Goal: Task Accomplishment & Management: Manage account settings

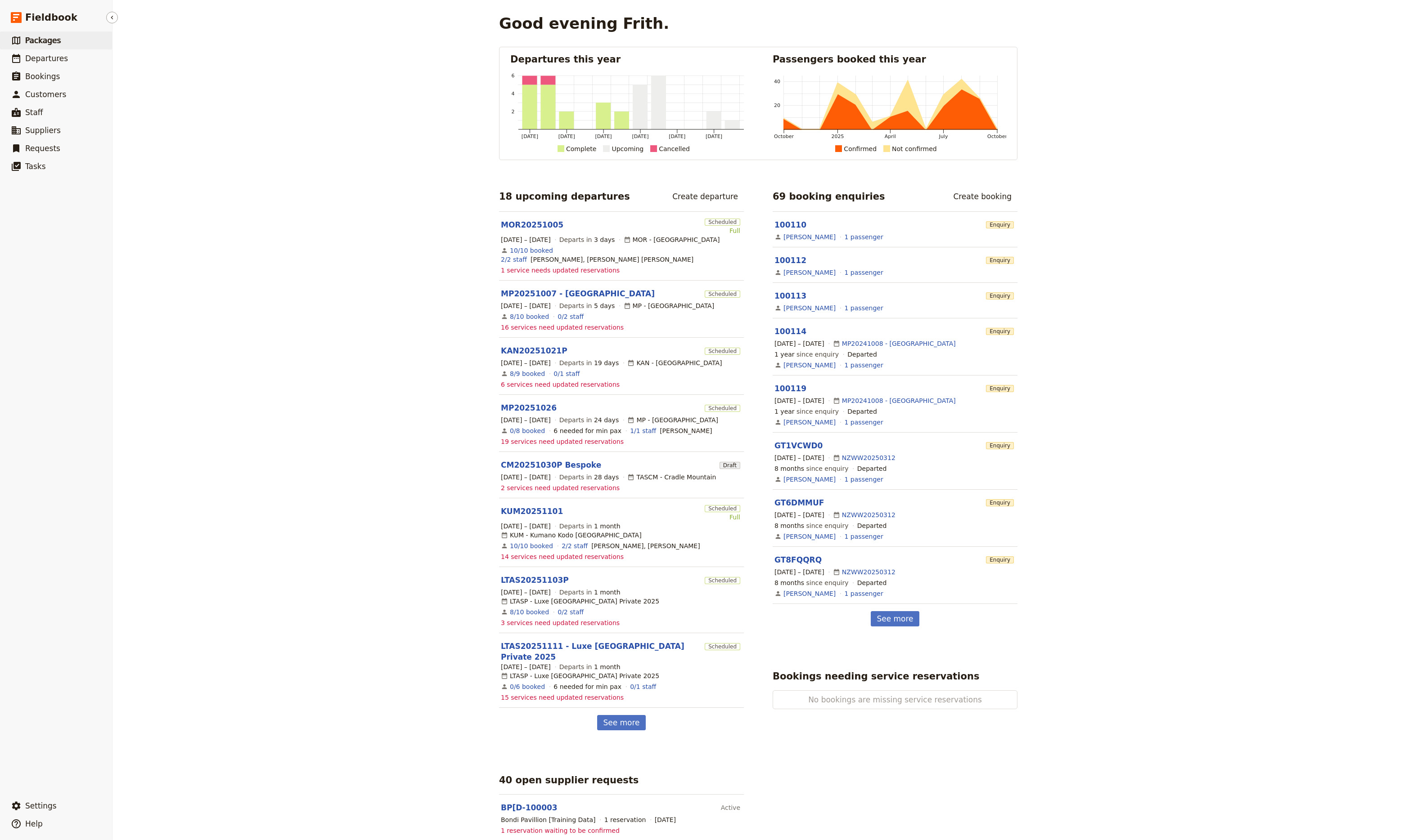
click at [30, 39] on span "Packages" at bounding box center [42, 40] width 36 height 9
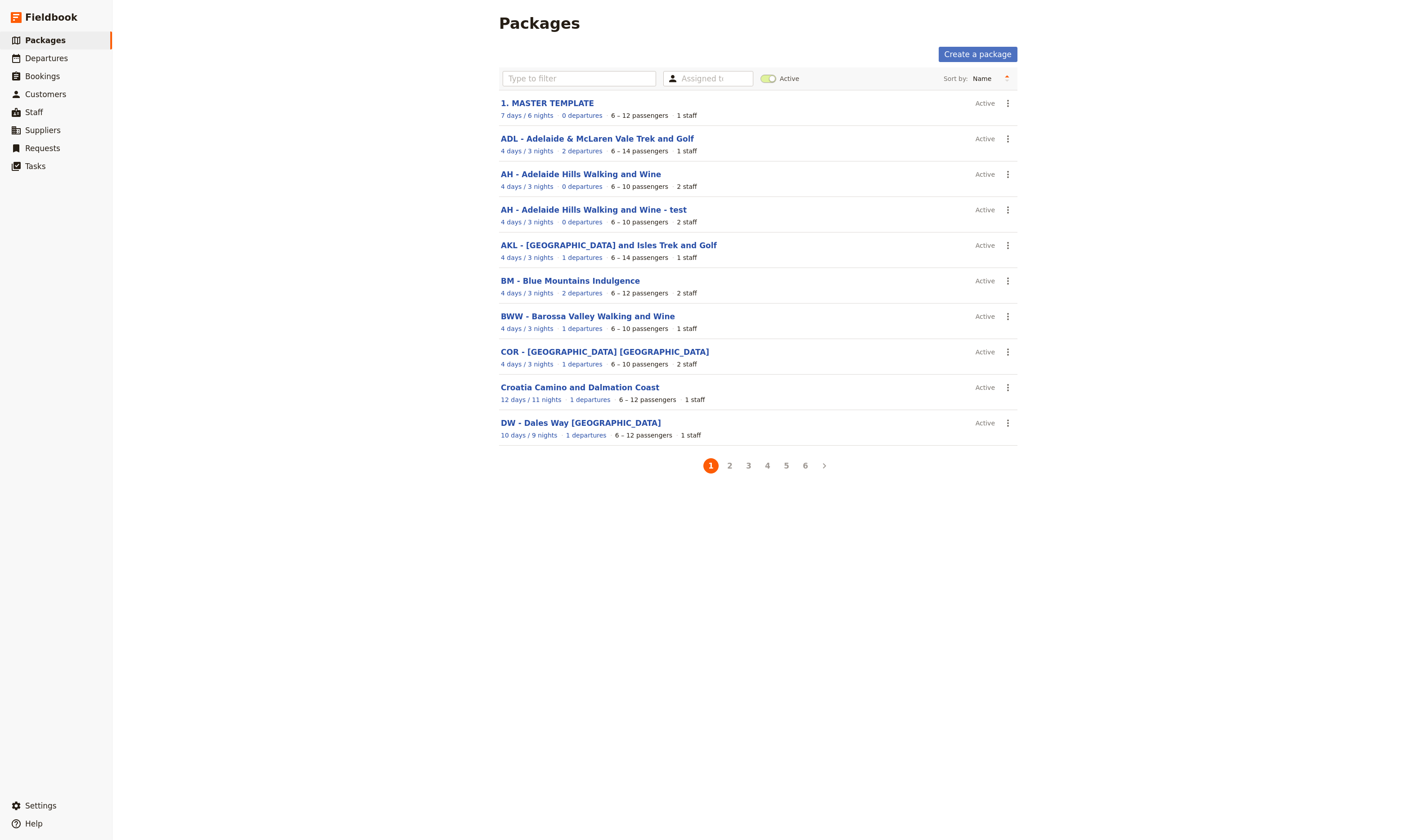
click at [561, 88] on div "Assigned to Active Sort by: Name Number of departures Duration Most recently up…" at bounding box center [759, 79] width 519 height 23
click at [561, 80] on input "text" at bounding box center [580, 79] width 153 height 15
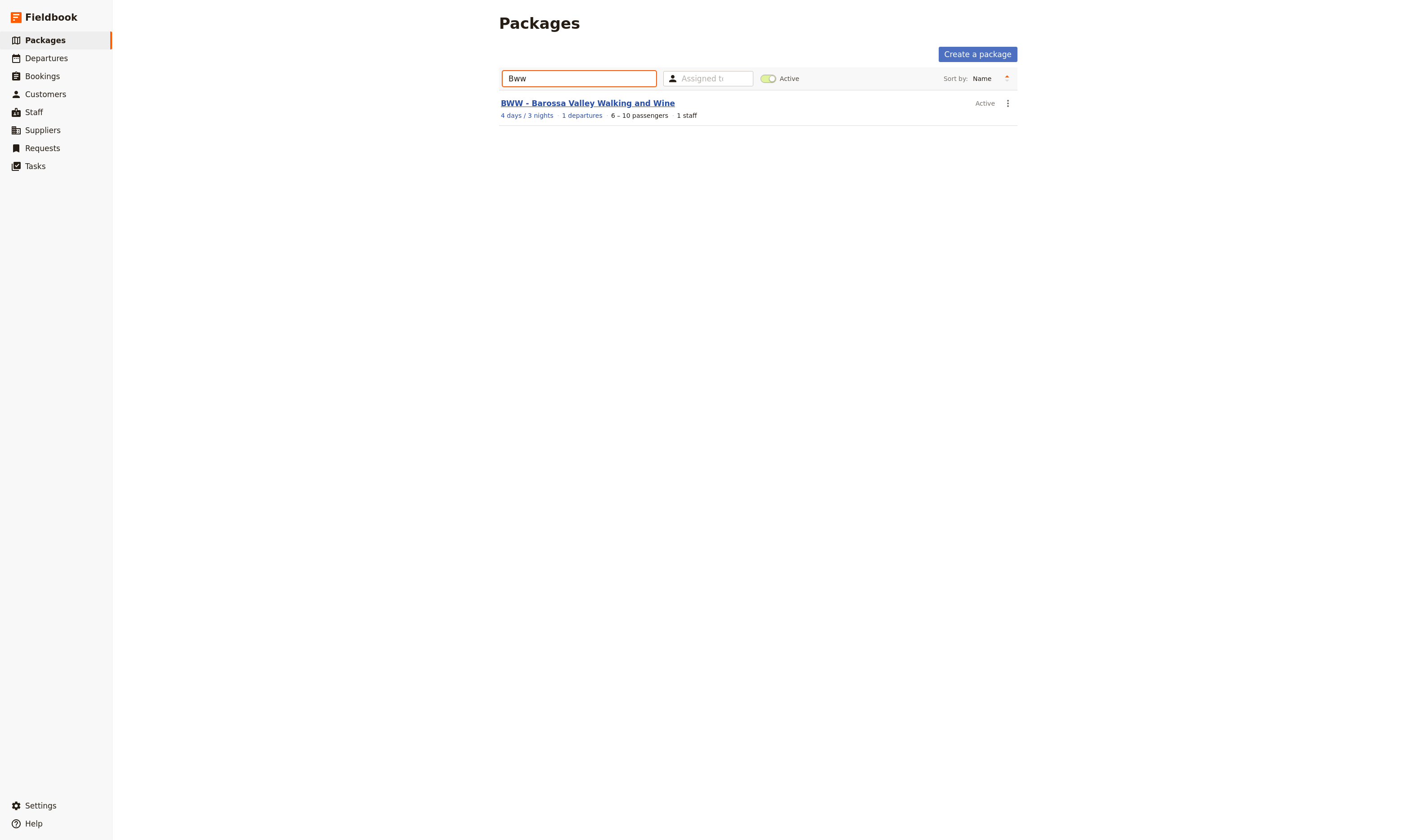
type input "Bww"
click at [550, 105] on link "BWW - Barossa Valley Walking and Wine" at bounding box center [588, 104] width 174 height 9
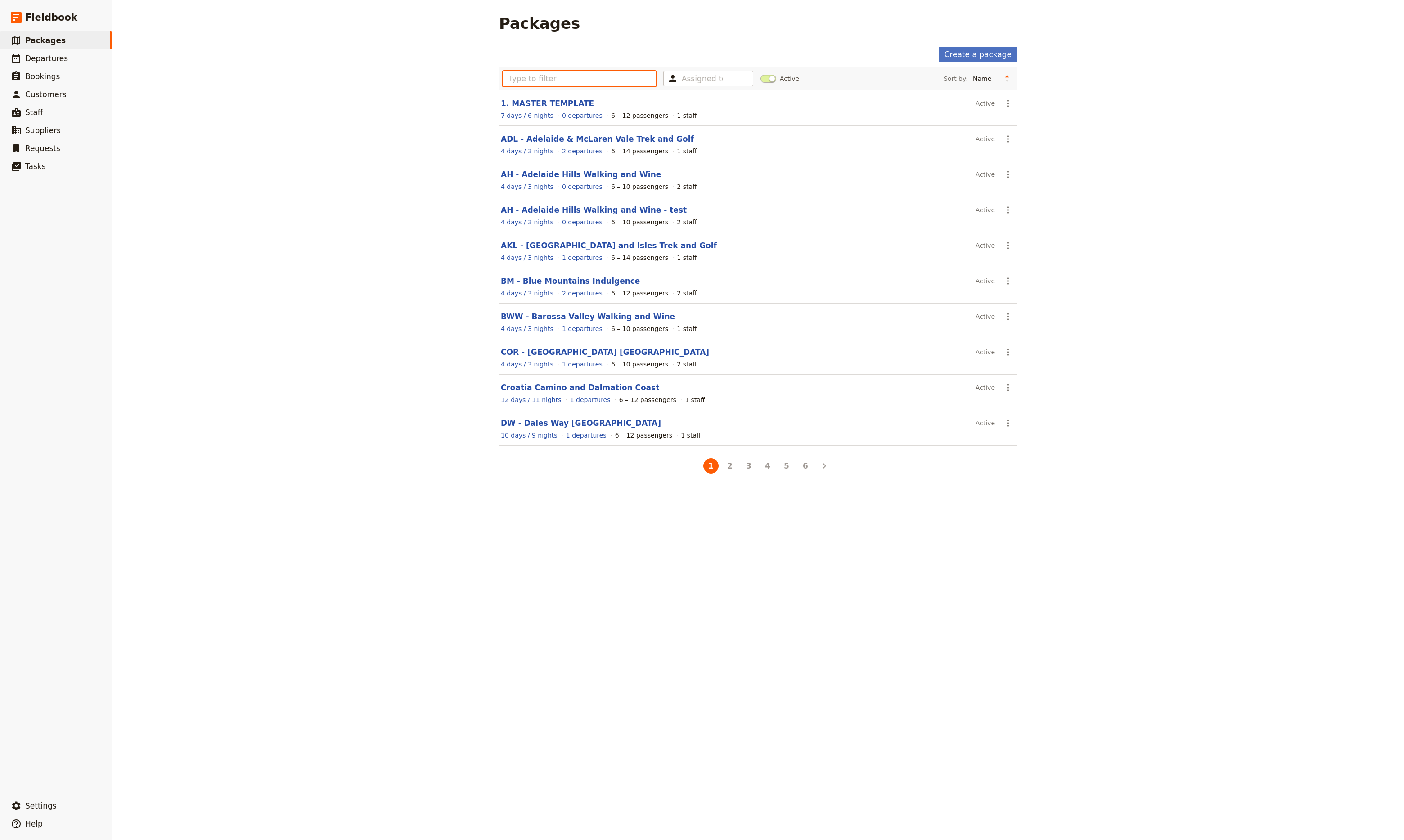
click at [584, 81] on input "text" at bounding box center [580, 79] width 153 height 15
click at [584, 81] on input "b" at bounding box center [580, 79] width 153 height 15
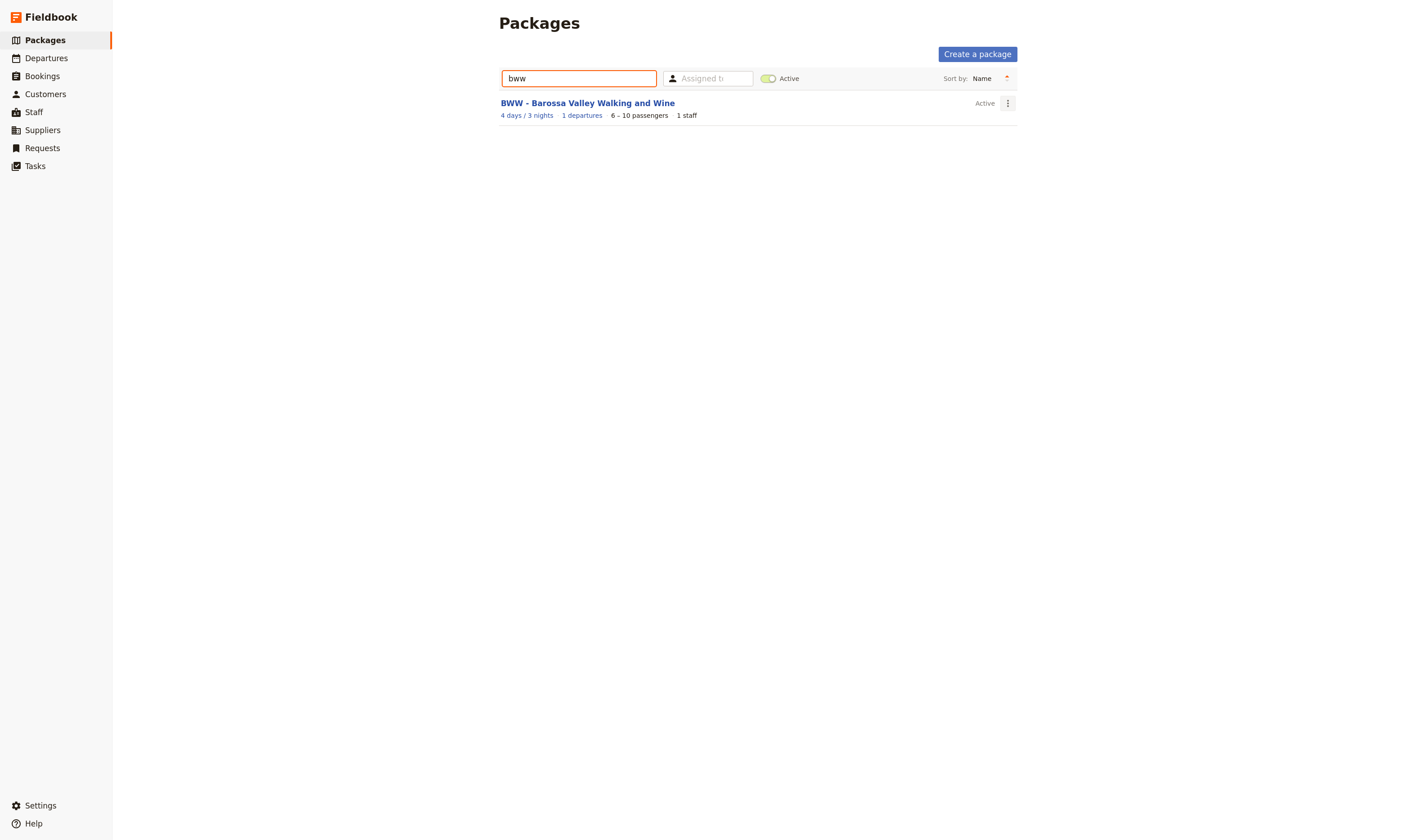
type input "bww"
click at [1007, 103] on icon "Actions" at bounding box center [1008, 103] width 2 height 7
click at [1018, 136] on span "Schedule a departure" at bounding box center [1036, 136] width 68 height 9
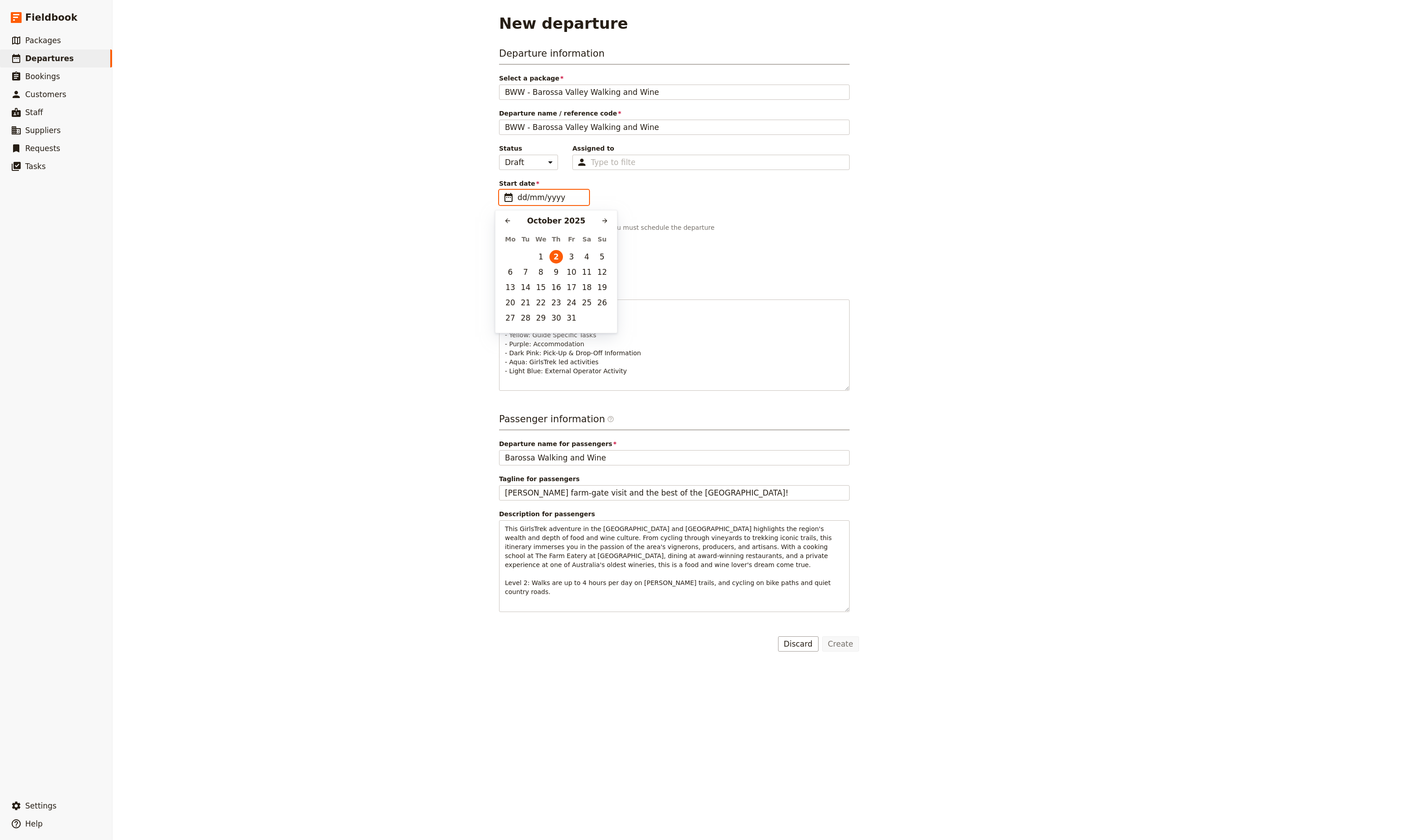
click at [539, 196] on input "dd/mm/yyyy" at bounding box center [550, 197] width 66 height 11
click at [558, 221] on div "[DATE]" at bounding box center [556, 221] width 83 height 11
click at [608, 218] on button "​" at bounding box center [605, 221] width 14 height 14
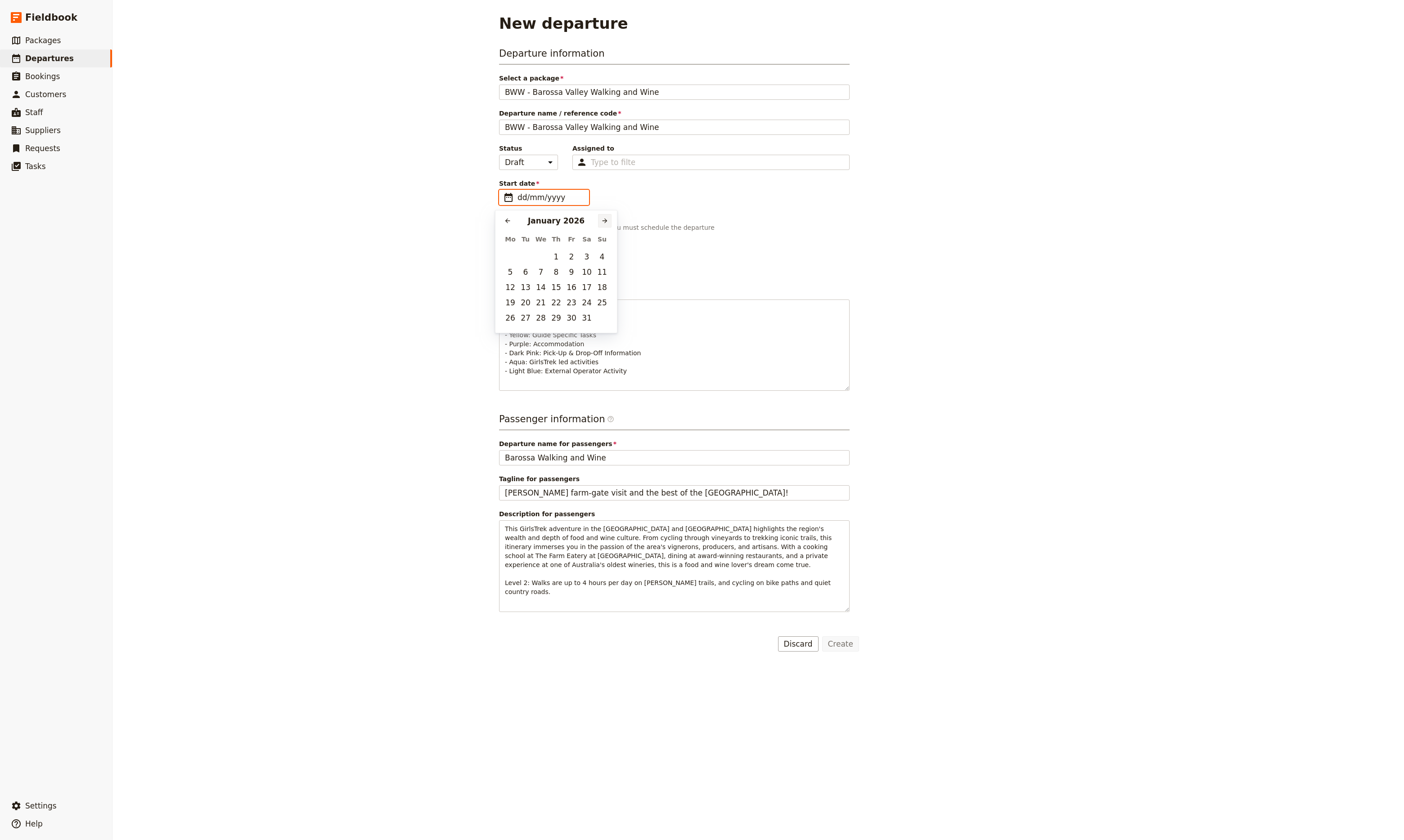
click at [608, 218] on button "​" at bounding box center [605, 221] width 14 height 14
click at [553, 318] on button "30" at bounding box center [556, 318] width 14 height 14
type input "[DATE]"
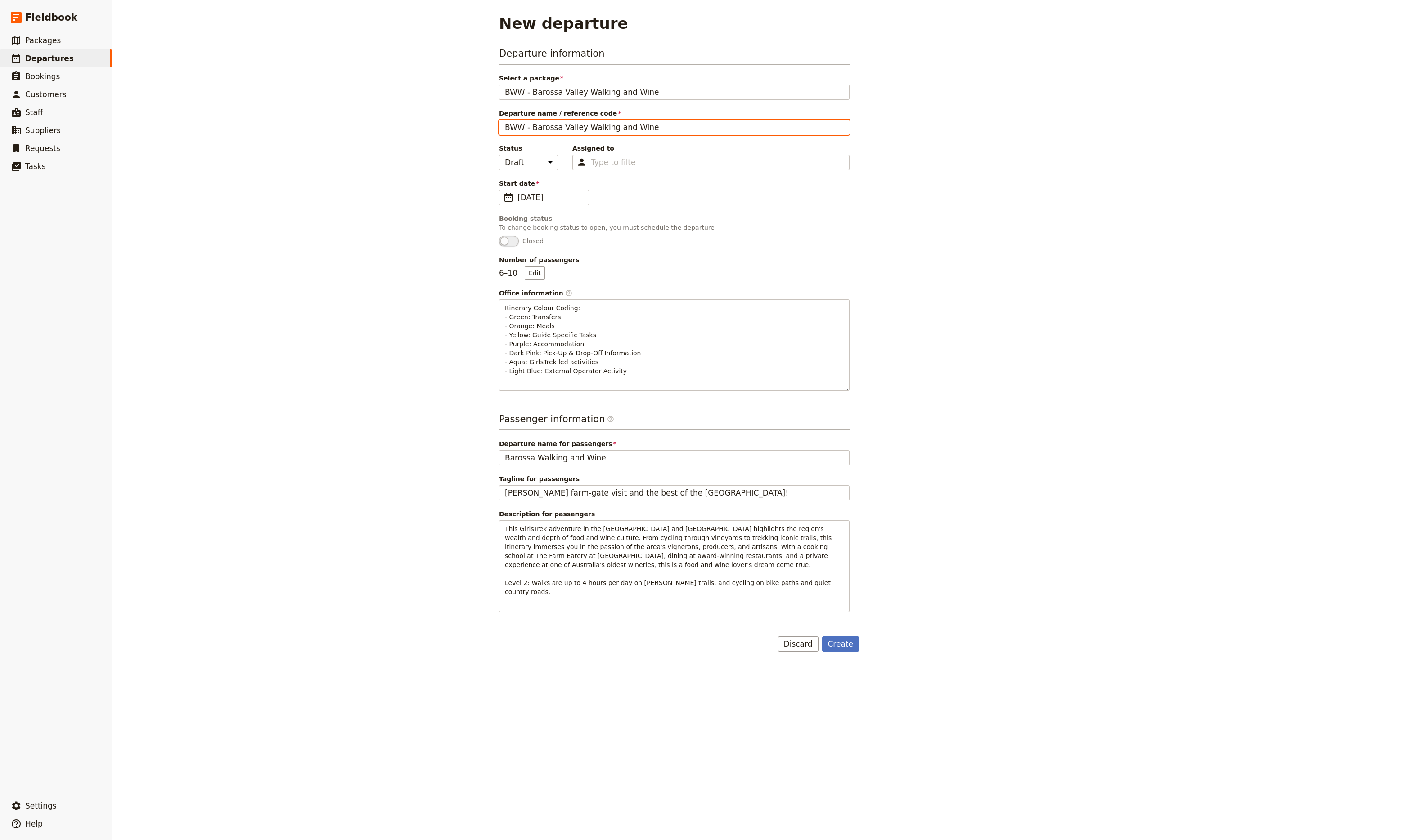
drag, startPoint x: 667, startPoint y: 131, endPoint x: 305, endPoint y: 149, distance: 362.4
click at [305, 149] on div "New departure Departure information Select a package BWW - Barossa Valley Walki…" at bounding box center [758, 420] width 1292 height 840
click at [616, 124] on input "BWW - Barossa Valley Walking and Wine" at bounding box center [674, 127] width 350 height 15
drag, startPoint x: 652, startPoint y: 128, endPoint x: 519, endPoint y: 127, distance: 133.0
click at [519, 127] on input "BWW - Barossa Valley Walking and Wine" at bounding box center [674, 127] width 350 height 15
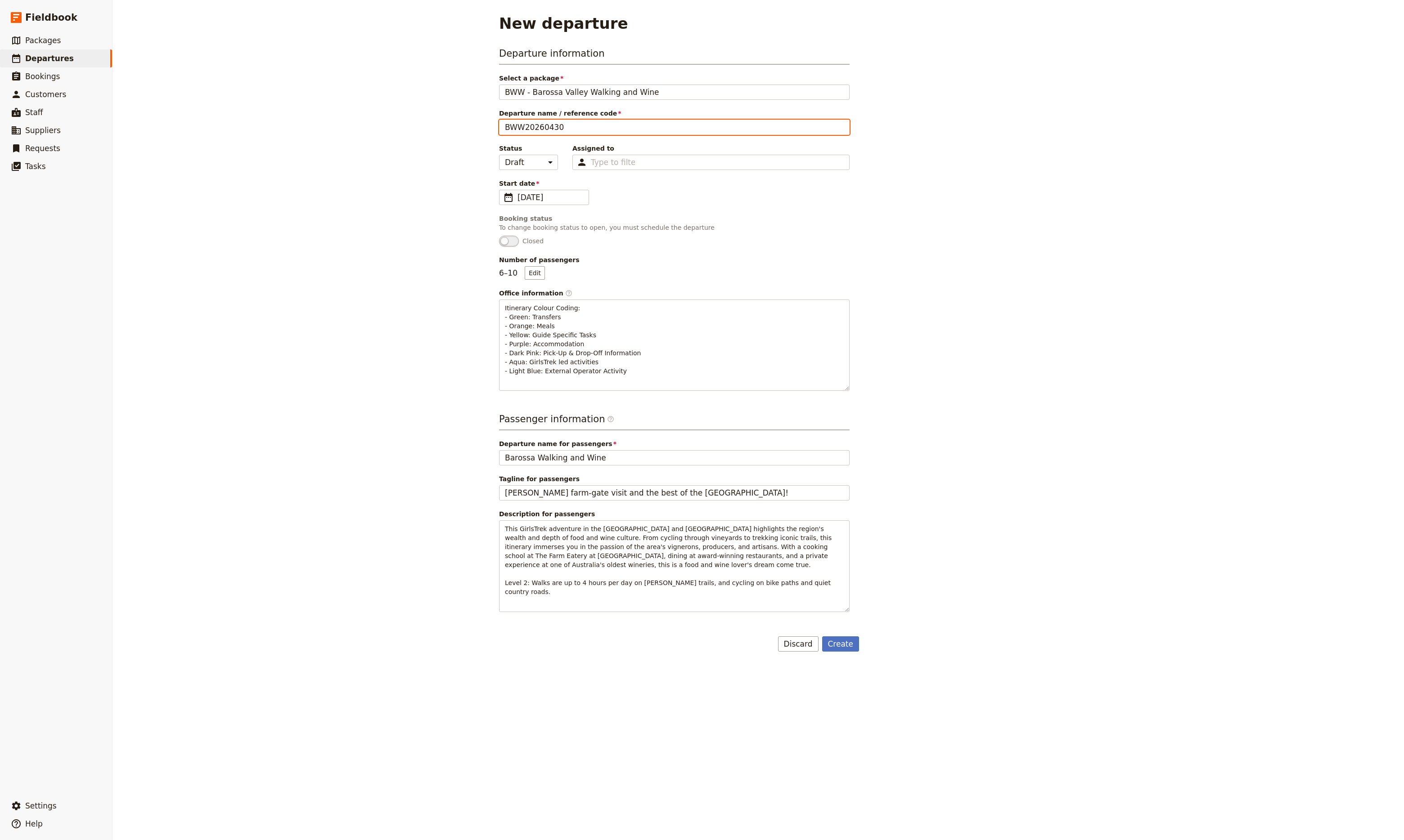
type input "BWW20260430"
click at [659, 252] on div "Departure information Select a package BWW - Barossa Valley Walking and Wine BW…" at bounding box center [674, 219] width 350 height 344
click at [645, 165] on div "Type to filter" at bounding box center [711, 162] width 278 height 15
click at [635, 165] on input "Assigned to Type to filter" at bounding box center [613, 162] width 44 height 11
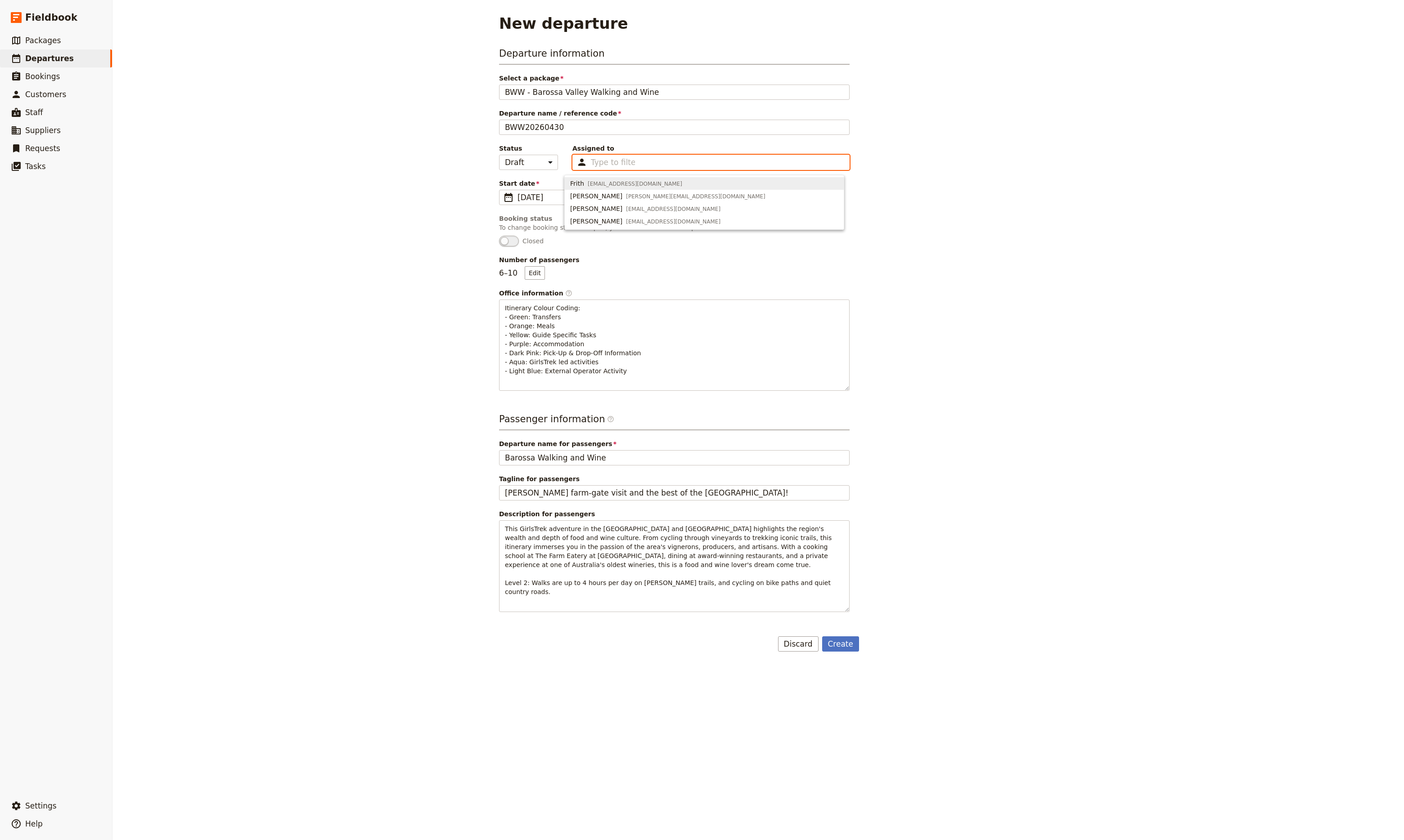
click at [628, 187] on span "[EMAIL_ADDRESS][DOMAIN_NAME]" at bounding box center [635, 183] width 95 height 7
type input "65952c15d93346cc2e3cb29c"
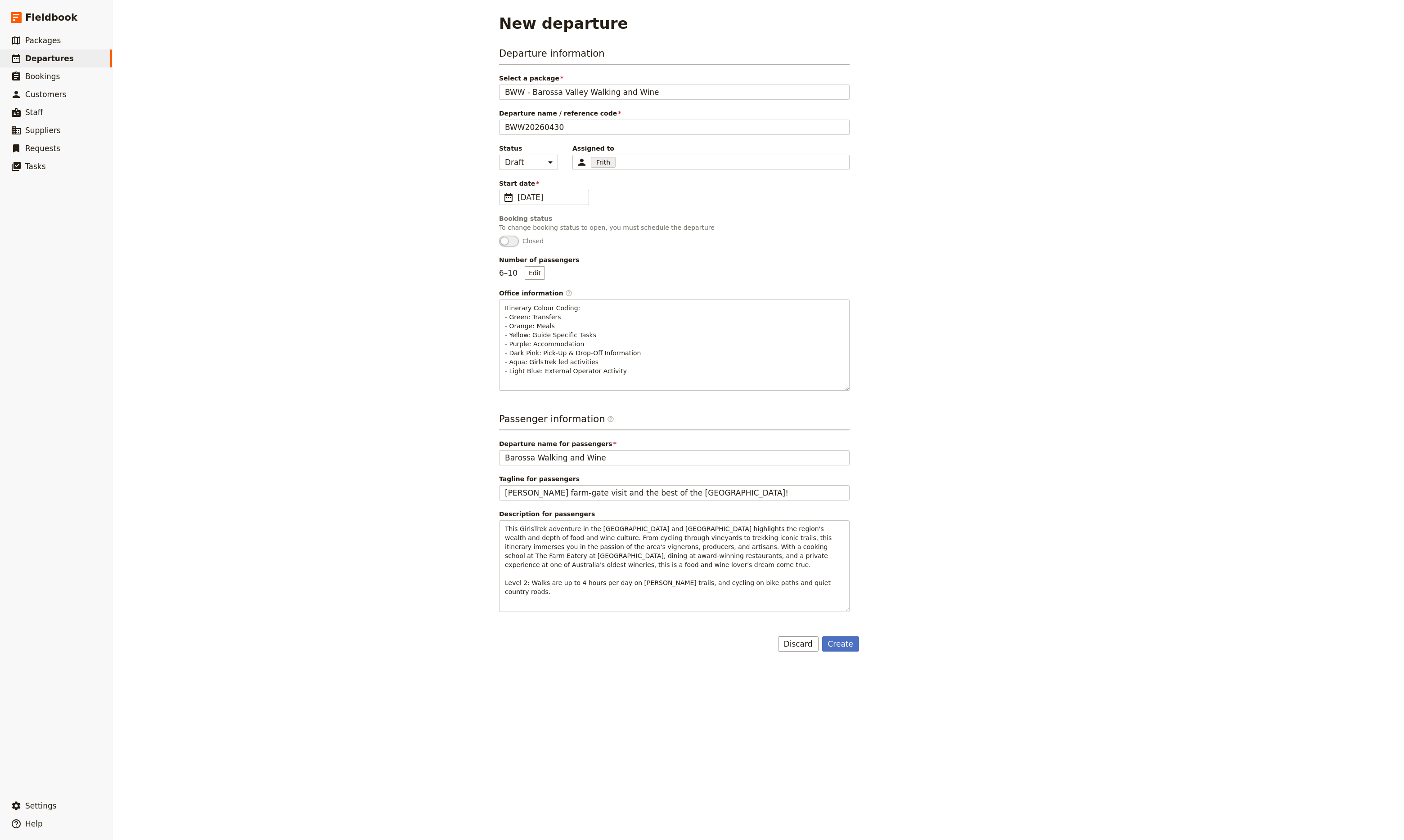
click at [628, 259] on span "Number of passengers" at bounding box center [674, 260] width 350 height 9
click at [545, 266] on button "Edit" at bounding box center [535, 273] width 20 height 14
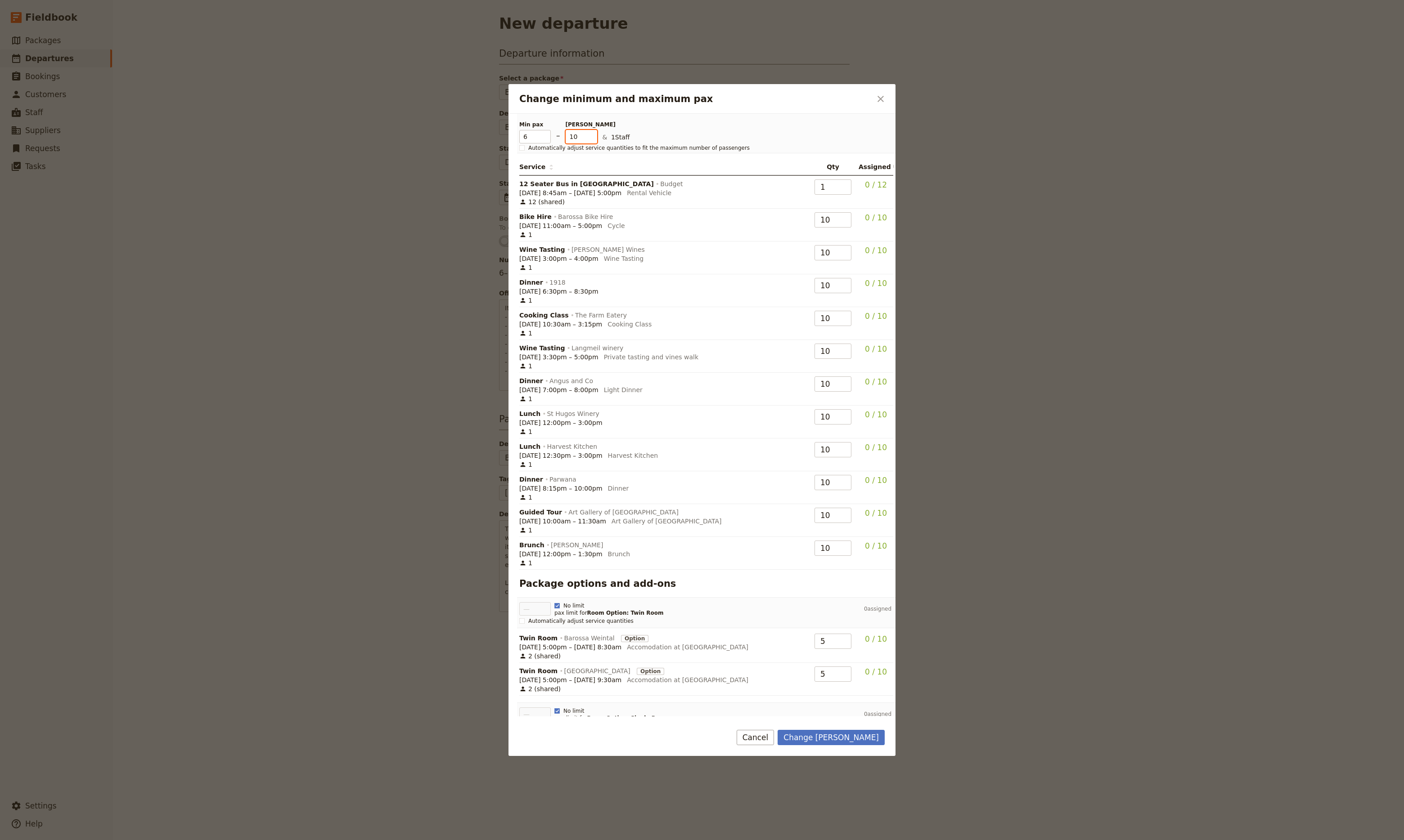
drag, startPoint x: 584, startPoint y: 136, endPoint x: 558, endPoint y: 133, distance: 26.2
click at [558, 133] on div "Min pax 6 – [PERSON_NAME] 10 & 1 Staff" at bounding box center [699, 133] width 360 height 23
type input "12"
click at [834, 739] on button "Change [PERSON_NAME]" at bounding box center [831, 738] width 107 height 15
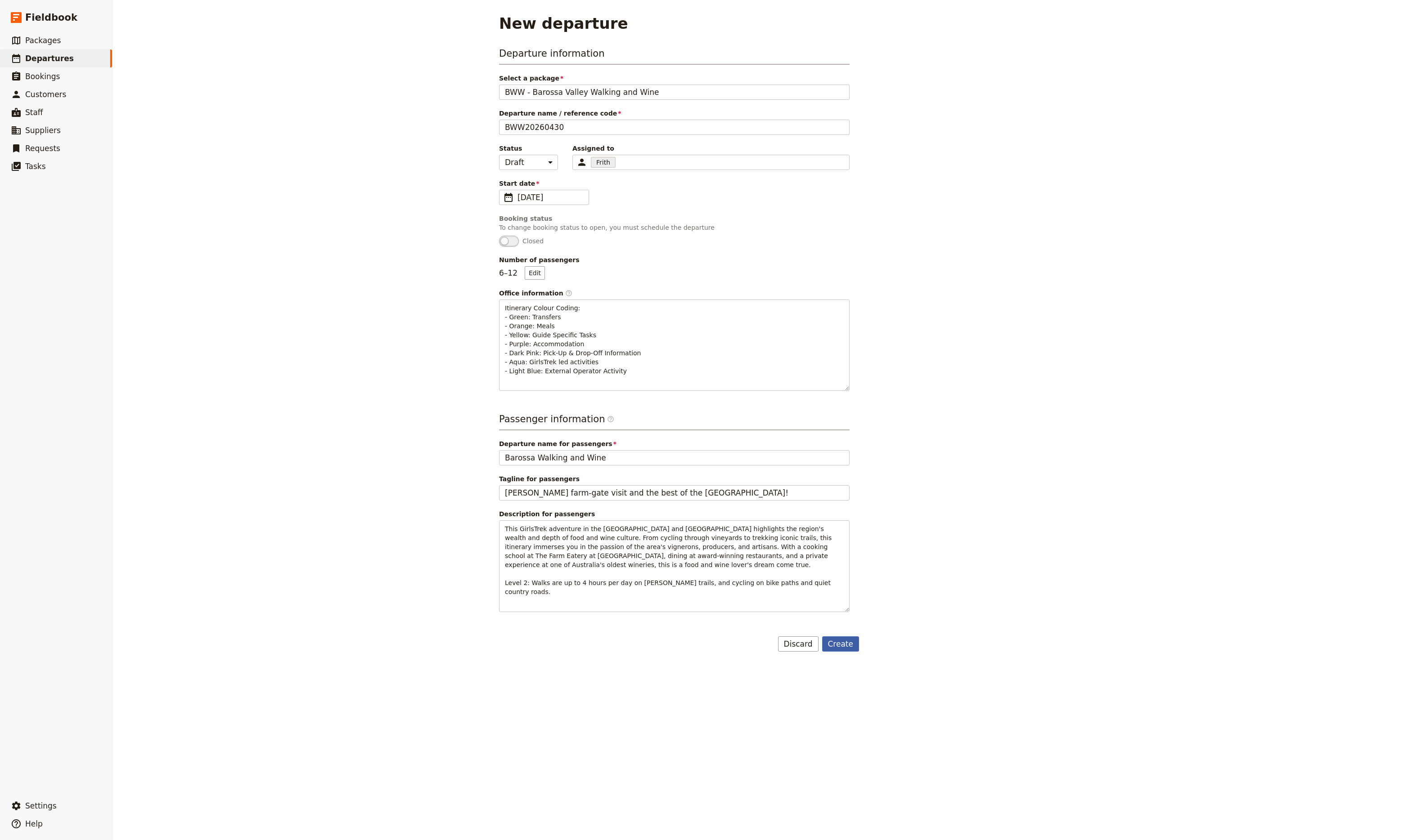
click at [835, 637] on button "Create" at bounding box center [840, 644] width 37 height 15
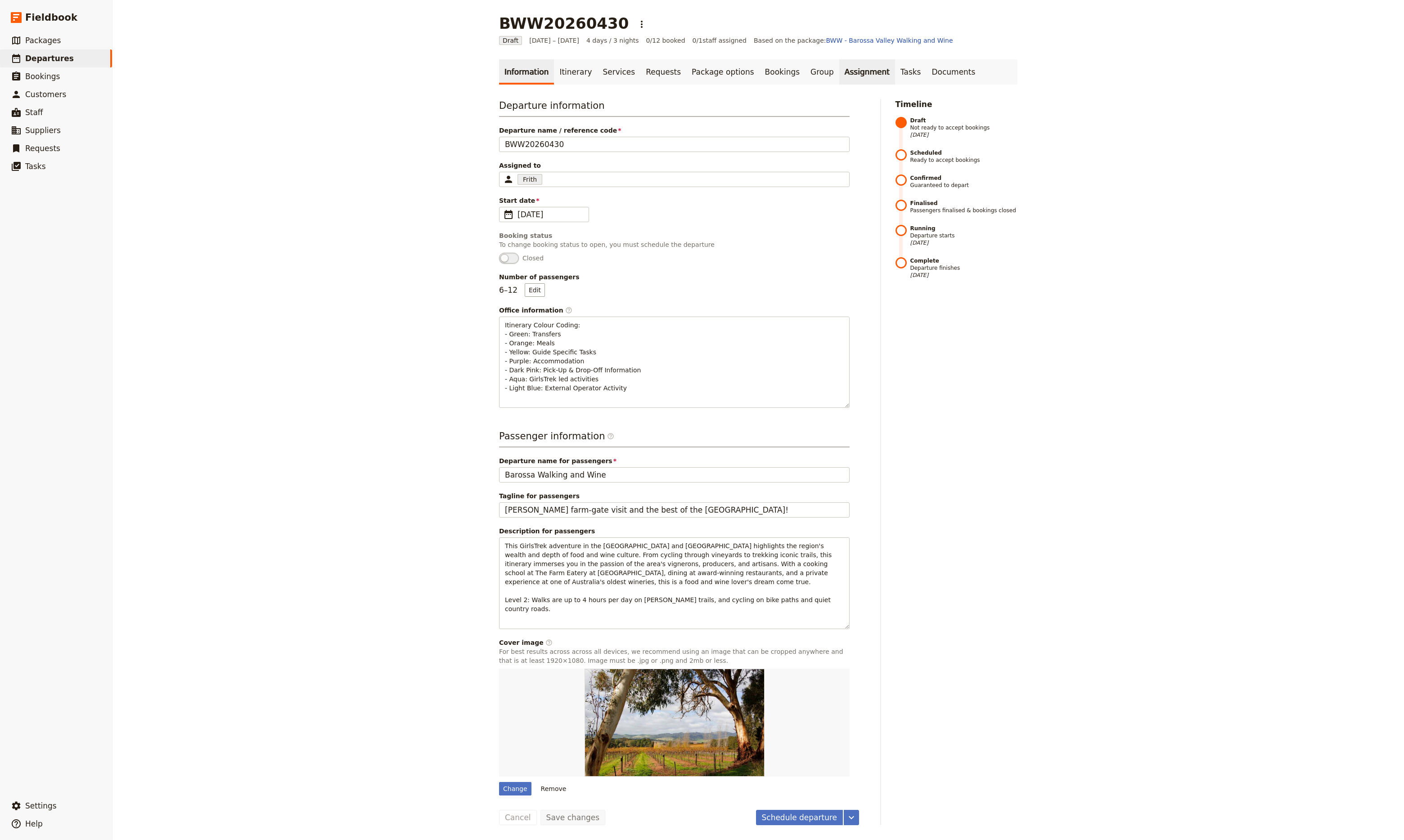
click at [840, 74] on link "Assignment" at bounding box center [868, 71] width 56 height 25
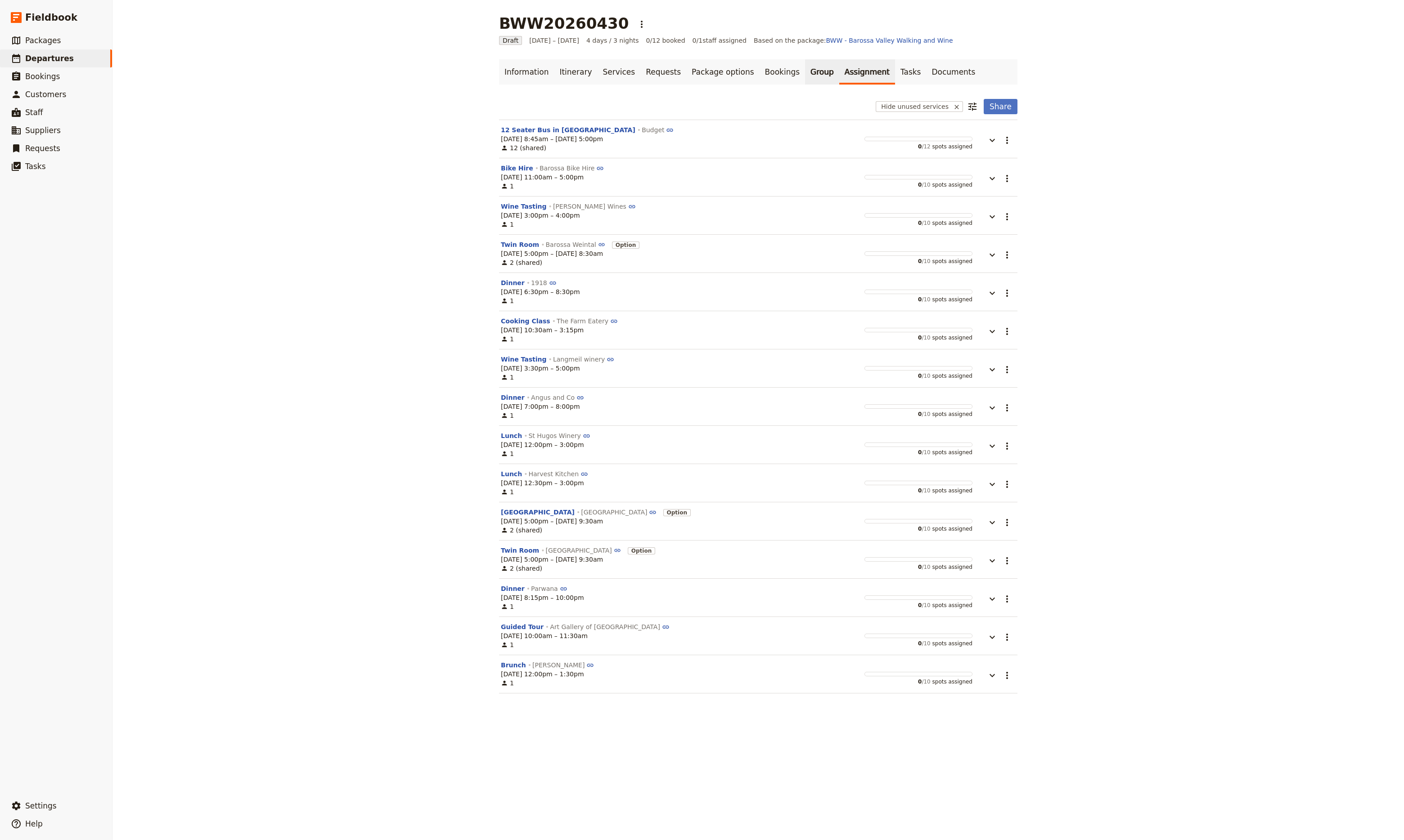
click at [805, 72] on link "Group" at bounding box center [821, 71] width 34 height 25
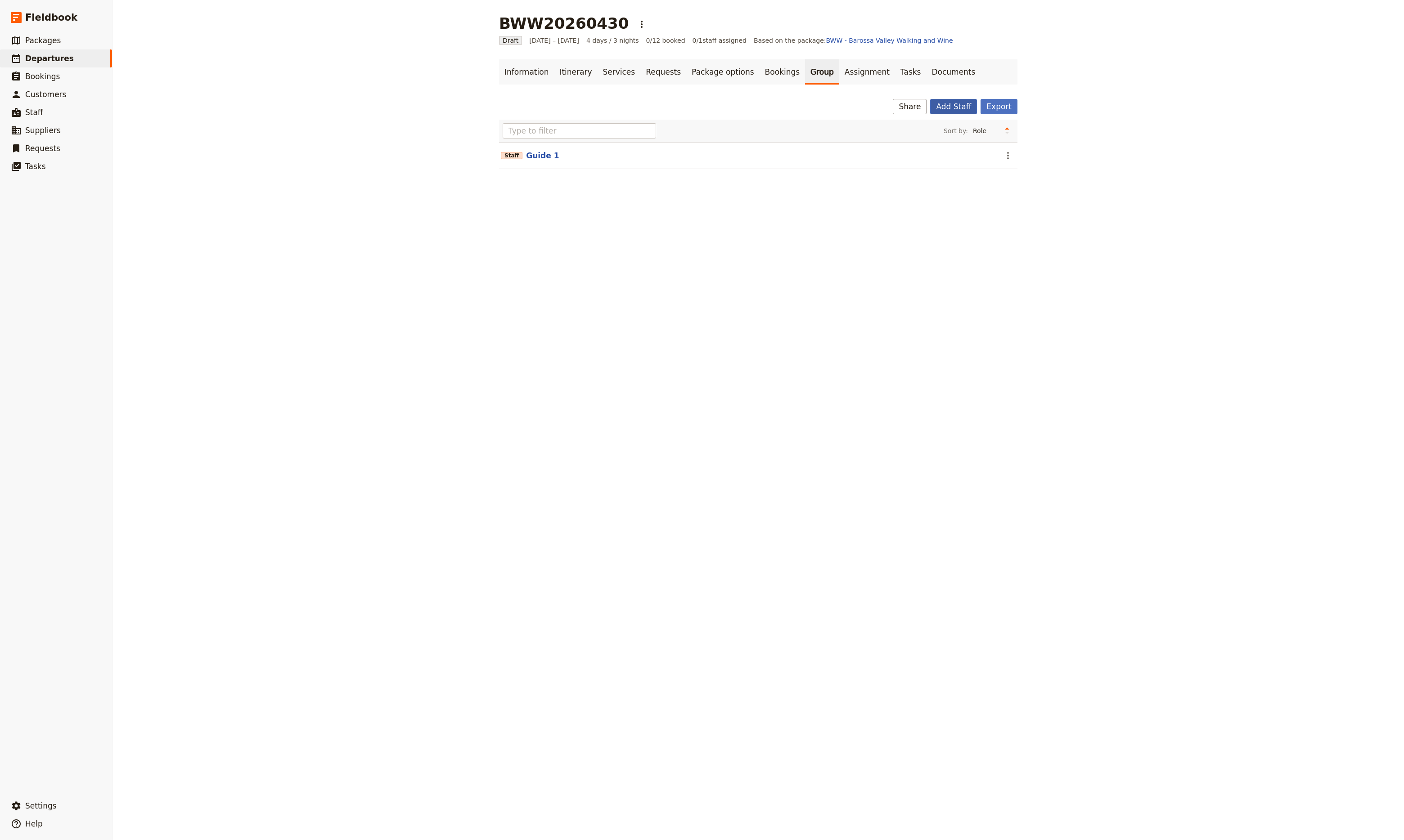
click at [954, 108] on button "Add Staff" at bounding box center [953, 107] width 47 height 15
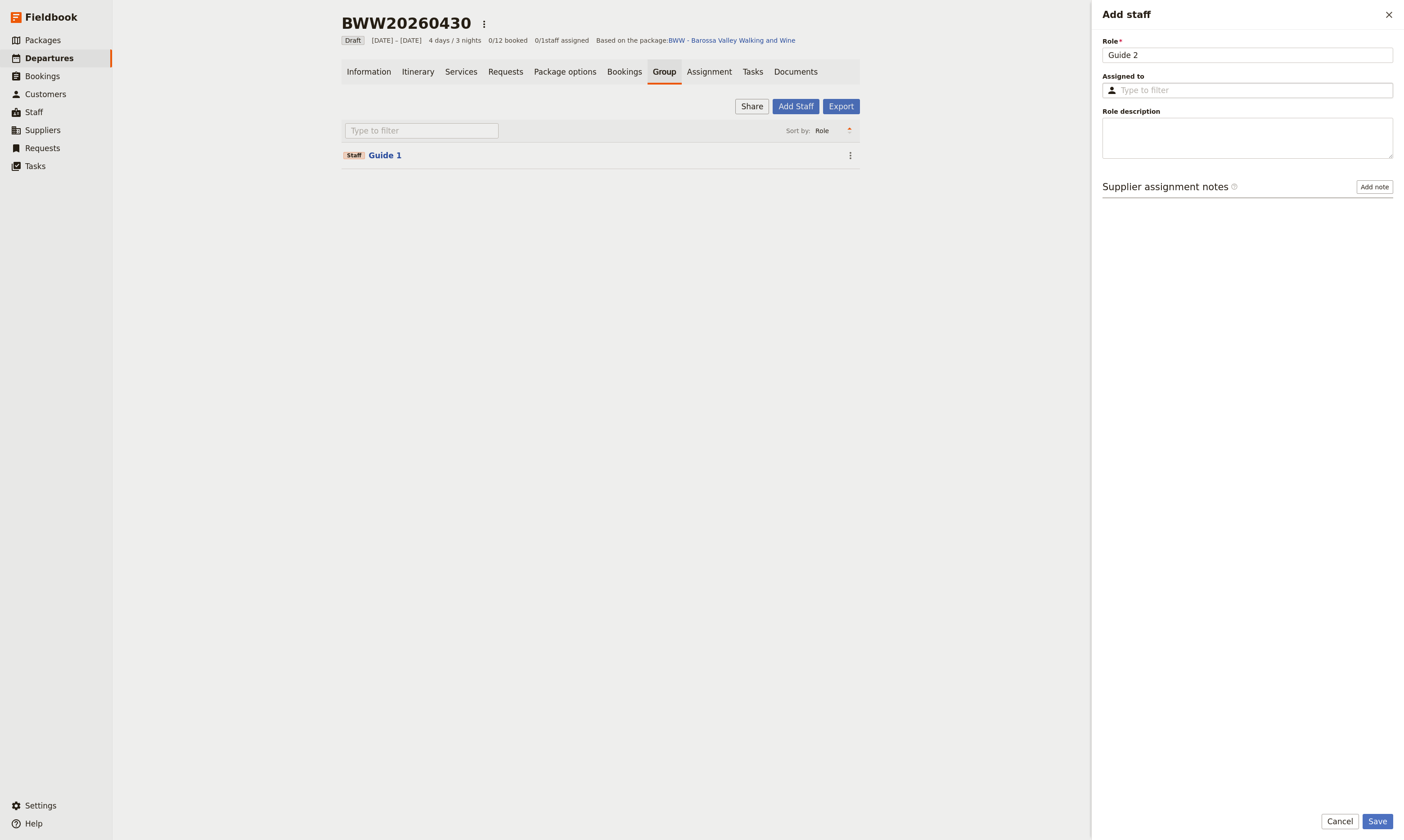
type input "Guide 2"
click at [1139, 92] on input "Assigned to ​" at bounding box center [1254, 90] width 266 height 11
type input "S"
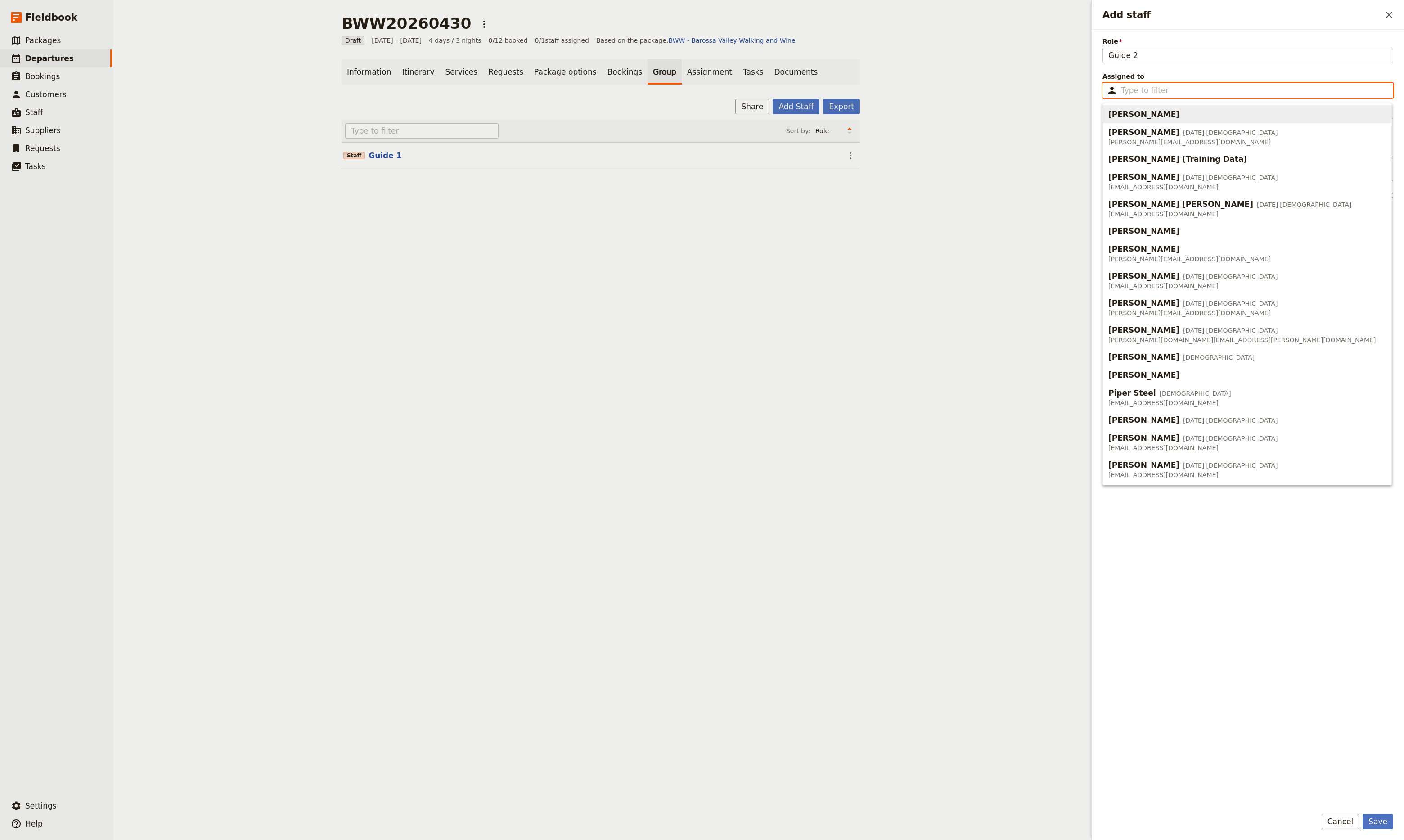
click at [1137, 88] on input "Assigned to ​" at bounding box center [1254, 90] width 266 height 11
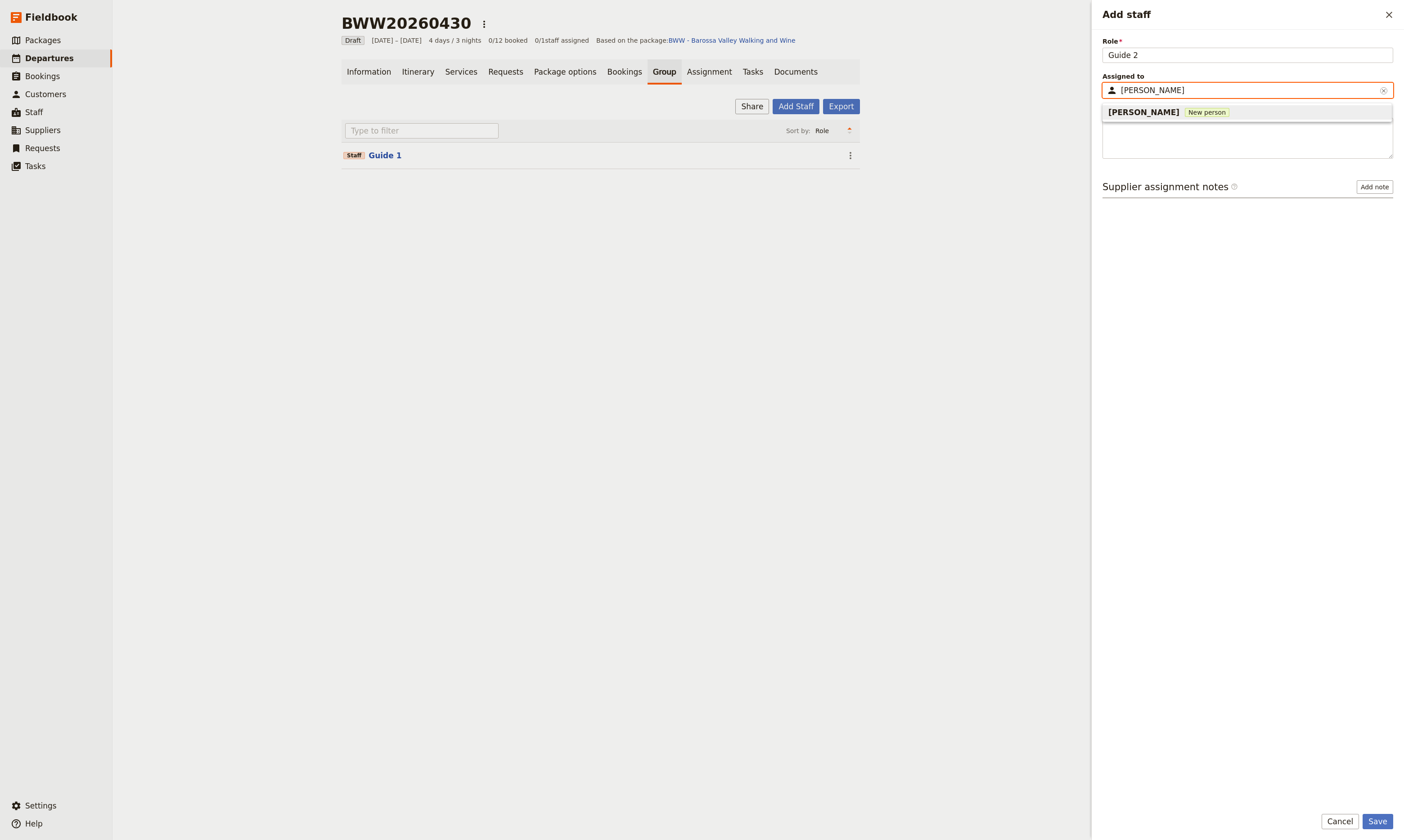
click at [1195, 111] on span "New person" at bounding box center [1207, 112] width 45 height 9
type input "[PERSON_NAME]"
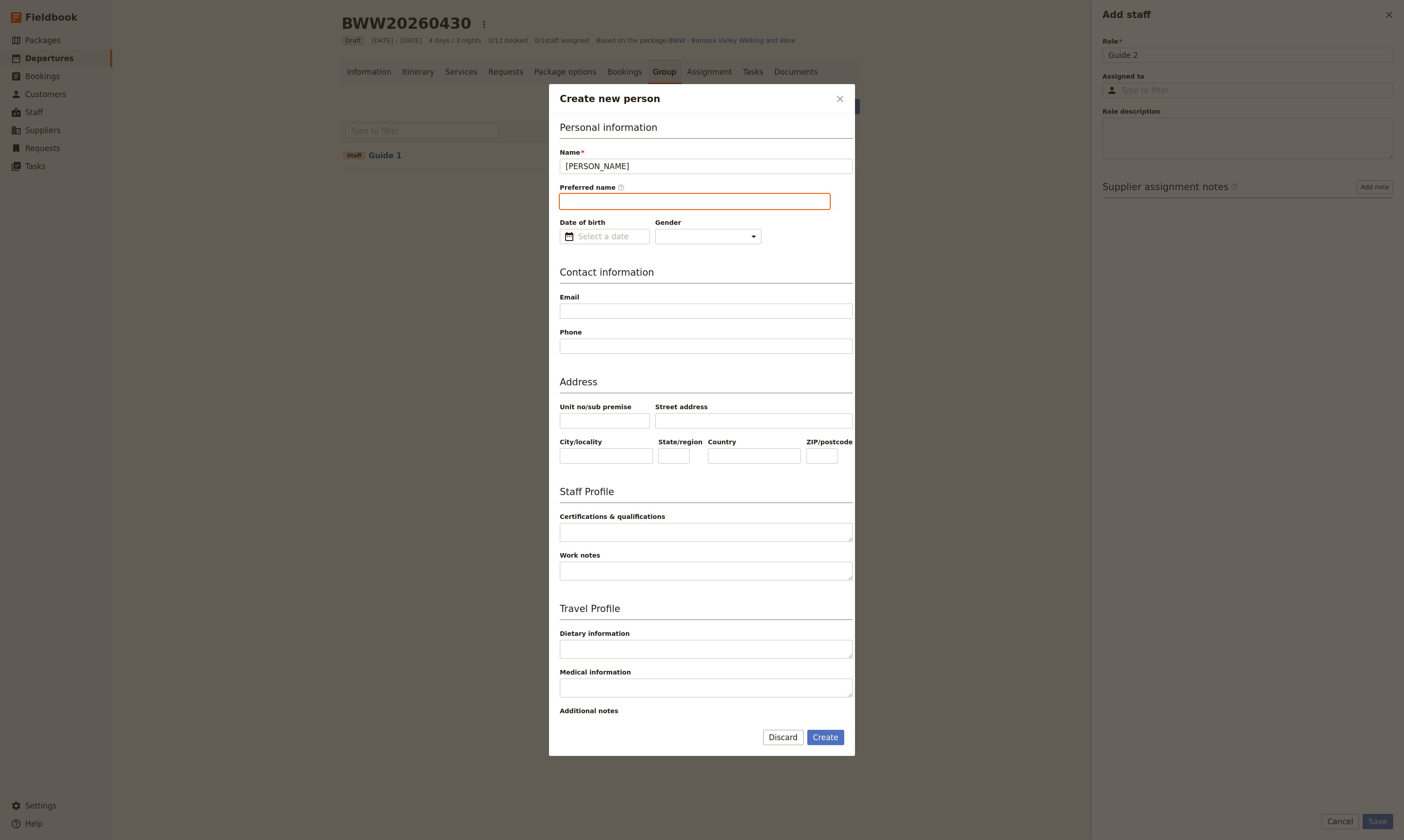
type input "[PERSON_NAME]"
click at [639, 199] on input "[PERSON_NAME]" at bounding box center [695, 202] width 270 height 15
type input "dd/mm/yyyy"
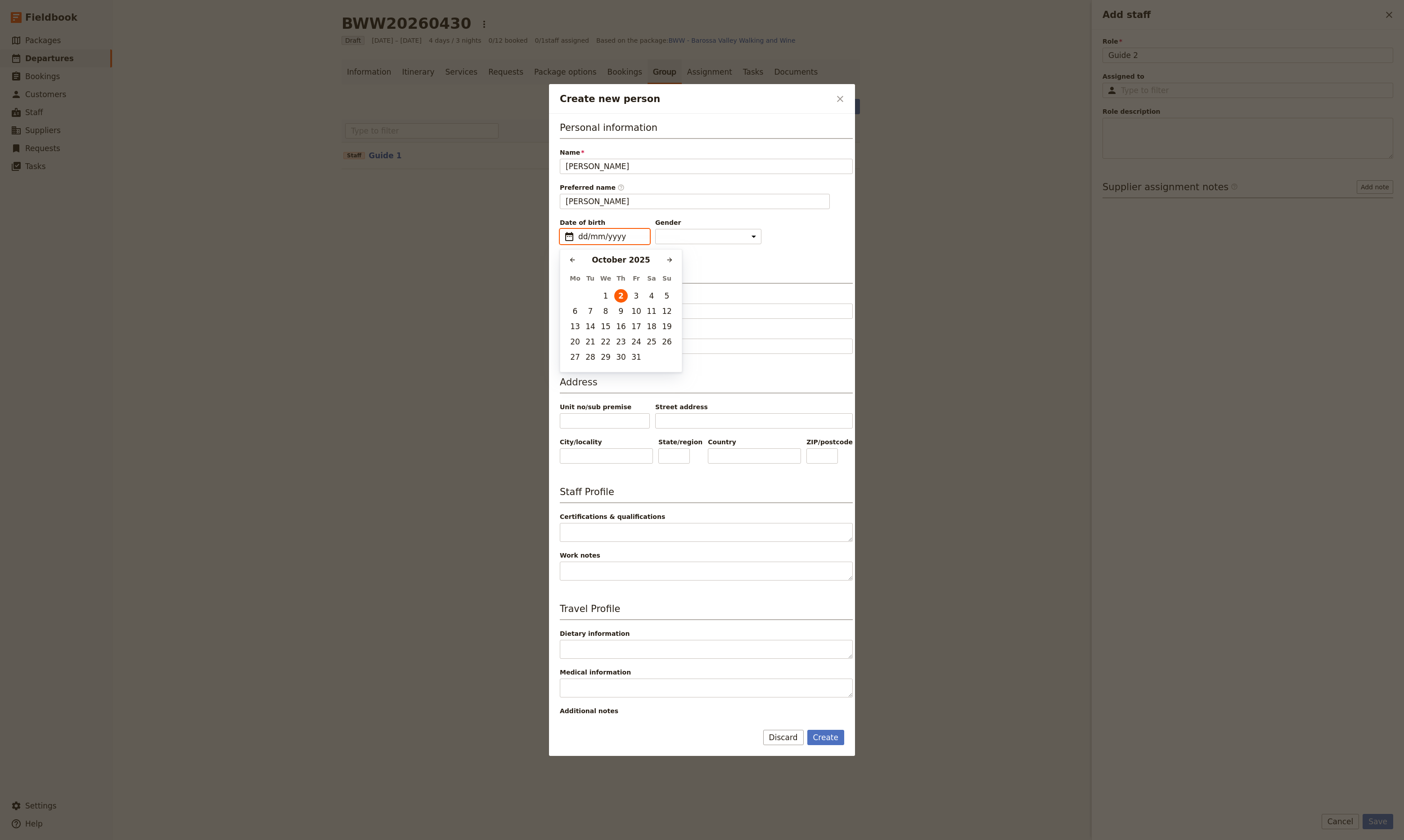
click at [613, 237] on input "dd/mm/yyyy" at bounding box center [611, 237] width 66 height 11
type input "dd/mm/yyyy"
type input "[DATE]"
click at [743, 281] on h3 "Contact information" at bounding box center [706, 275] width 293 height 18
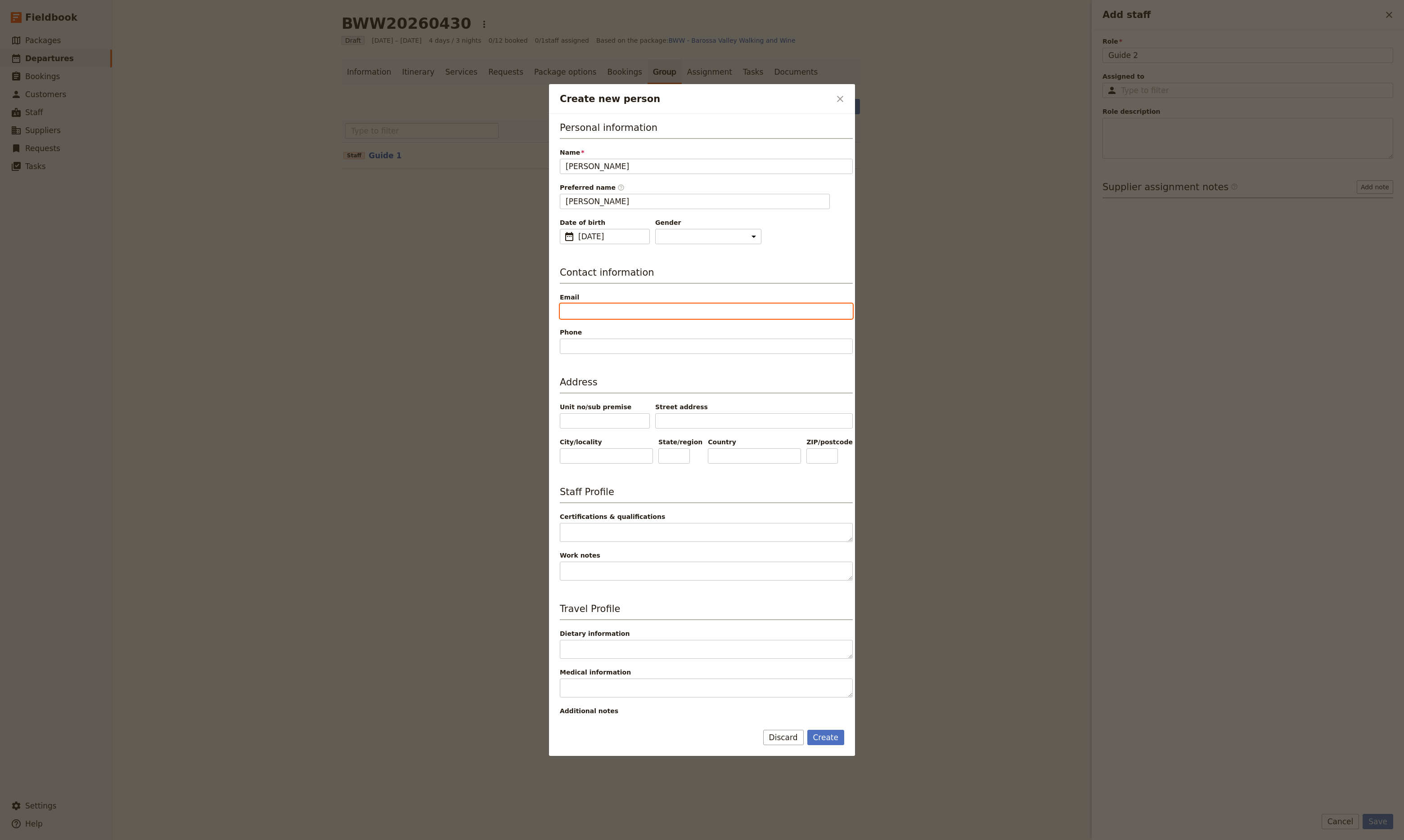
click at [628, 311] on input "Email" at bounding box center [706, 312] width 293 height 15
type input "[PERSON_NAME][EMAIL_ADDRESS][DOMAIN_NAME]"
click at [581, 346] on input "Phone" at bounding box center [706, 346] width 293 height 15
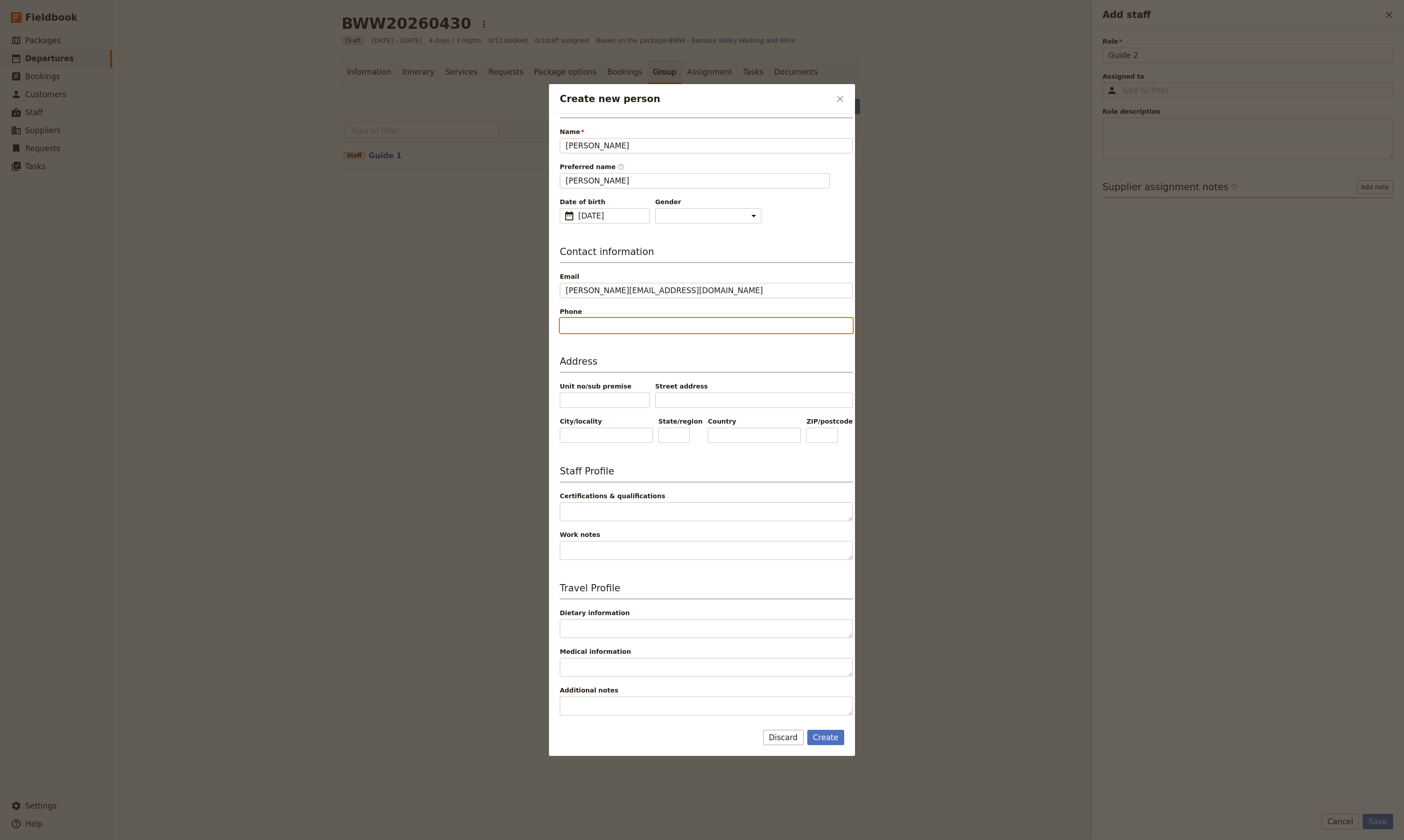
paste input "0423 703 287"
type input "0423 703 287"
click at [570, 631] on textarea "Dietary information" at bounding box center [706, 628] width 293 height 19
type textarea "Nil"
click at [584, 666] on textarea "Medical information" at bounding box center [706, 666] width 293 height 19
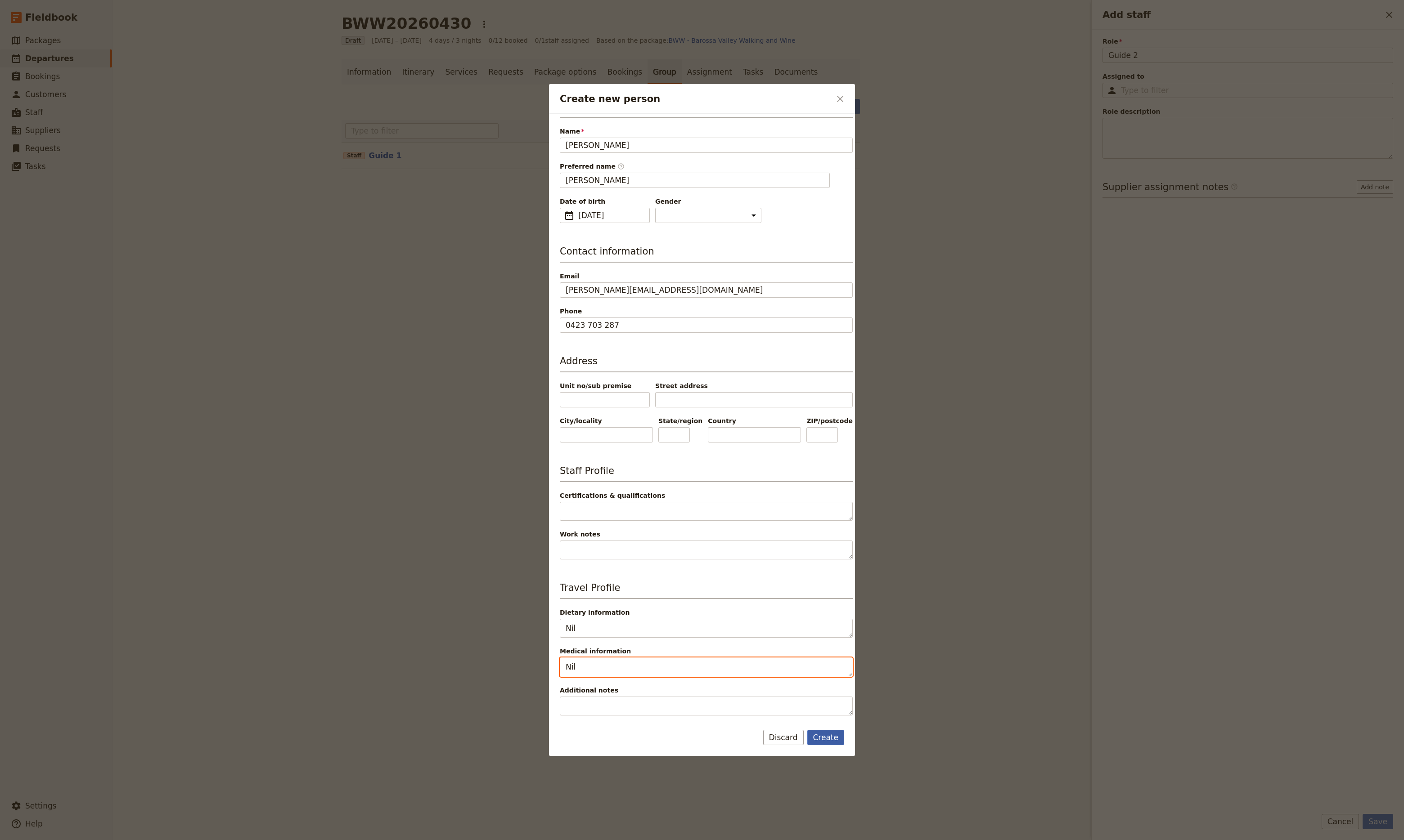
type textarea "Nil"
click at [821, 736] on button "Create" at bounding box center [825, 738] width 37 height 15
type input "[PERSON_NAME]"
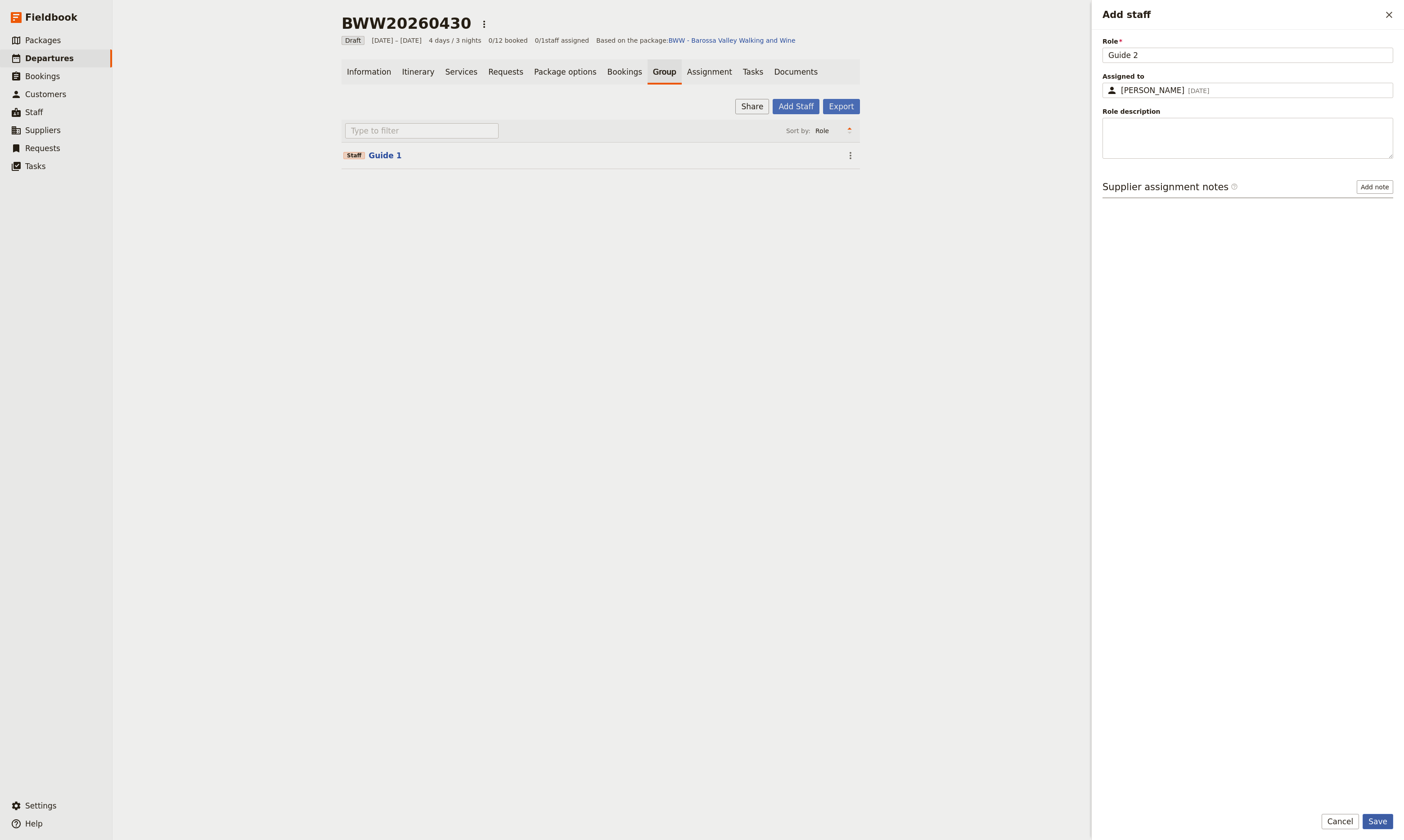
scroll to position [0, 0]
click at [1378, 821] on button "Save" at bounding box center [1378, 822] width 30 height 15
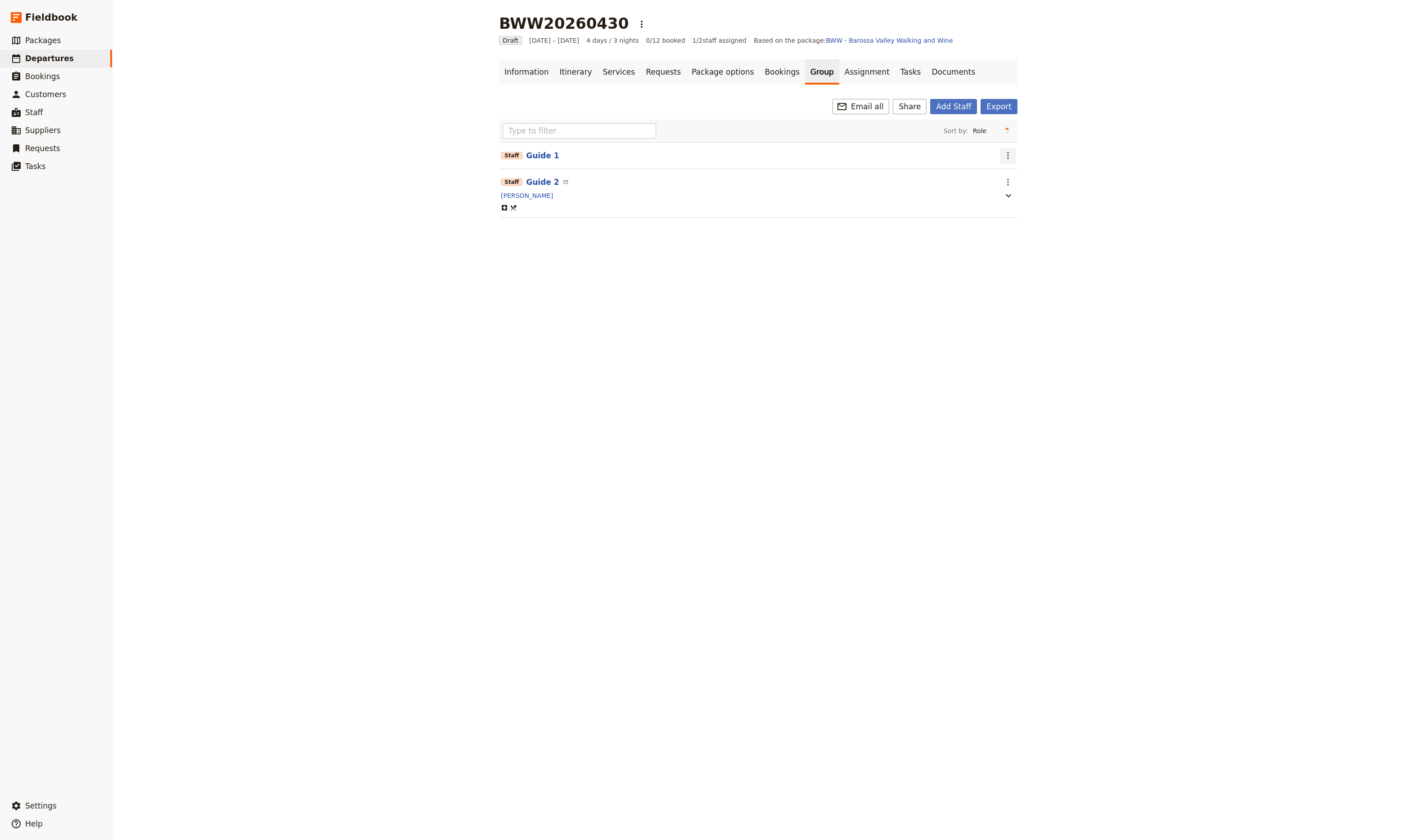
click at [1003, 158] on icon "Actions" at bounding box center [1008, 155] width 11 height 11
click at [1019, 174] on span "Edit staff" at bounding box center [1016, 177] width 28 height 9
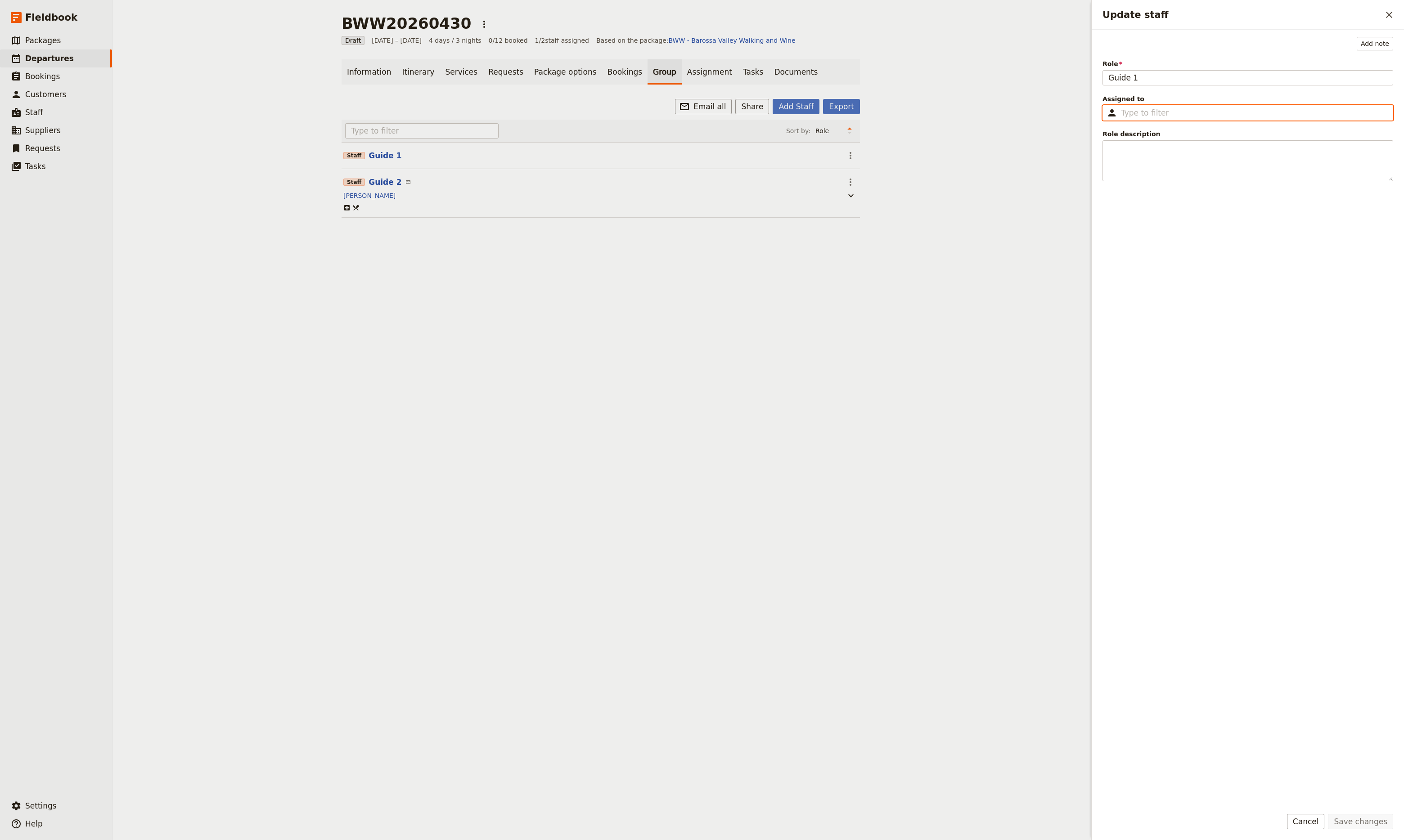
click at [1137, 111] on input "Assigned to ​" at bounding box center [1254, 113] width 266 height 11
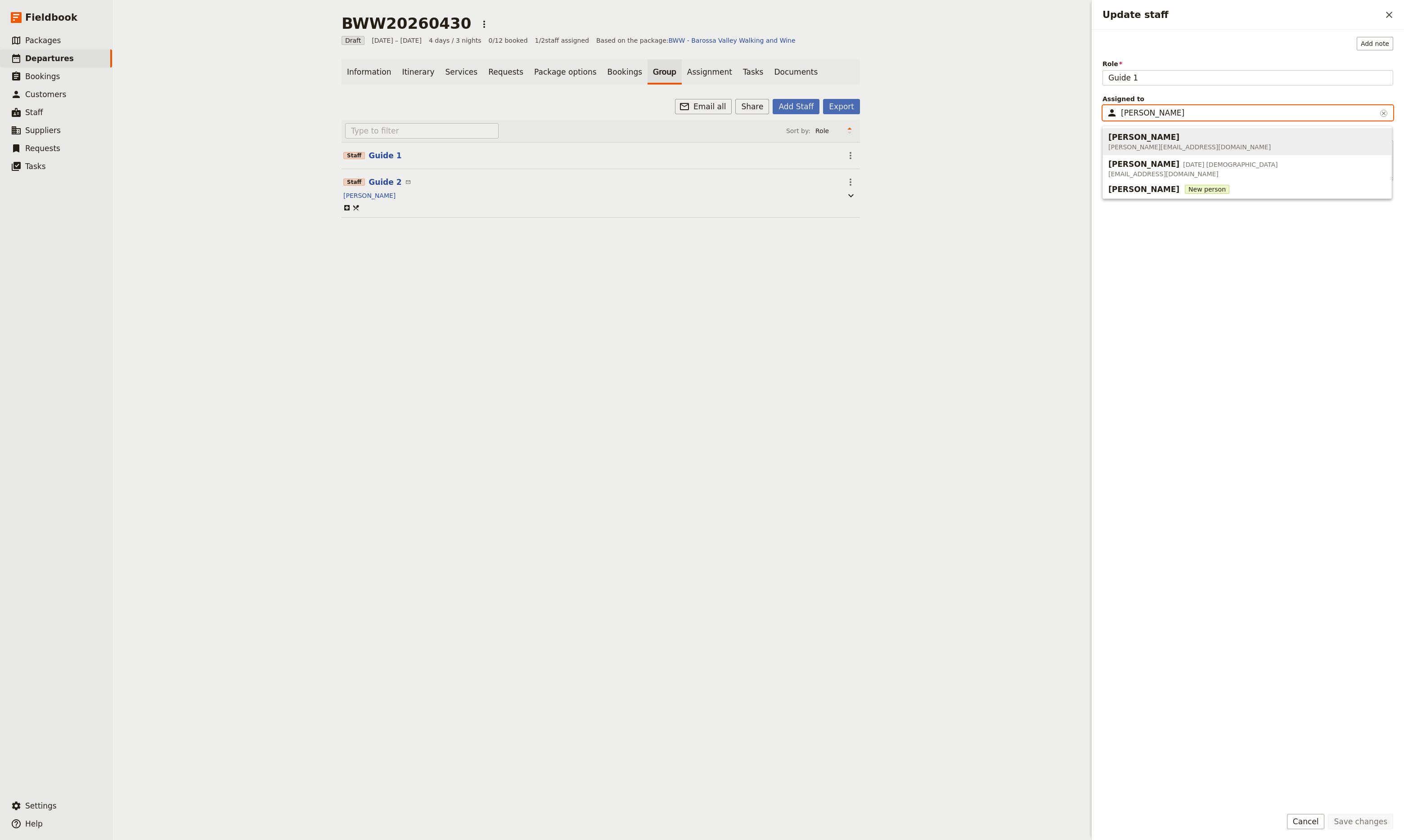
click at [1157, 143] on span "[PERSON_NAME][EMAIL_ADDRESS][DOMAIN_NAME]" at bounding box center [1189, 147] width 162 height 9
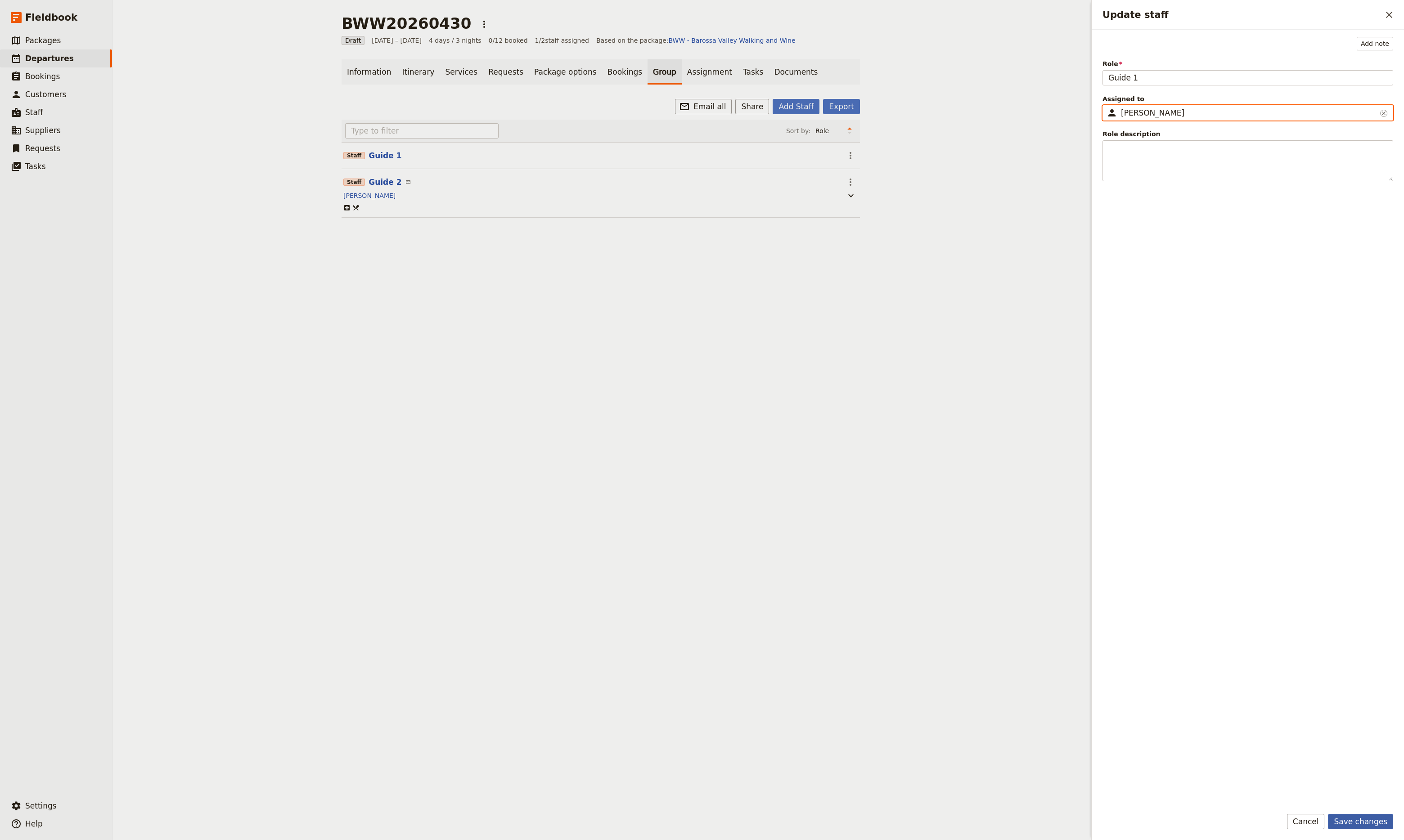
type input "[PERSON_NAME]"
click at [1359, 827] on button "Save changes" at bounding box center [1361, 822] width 65 height 15
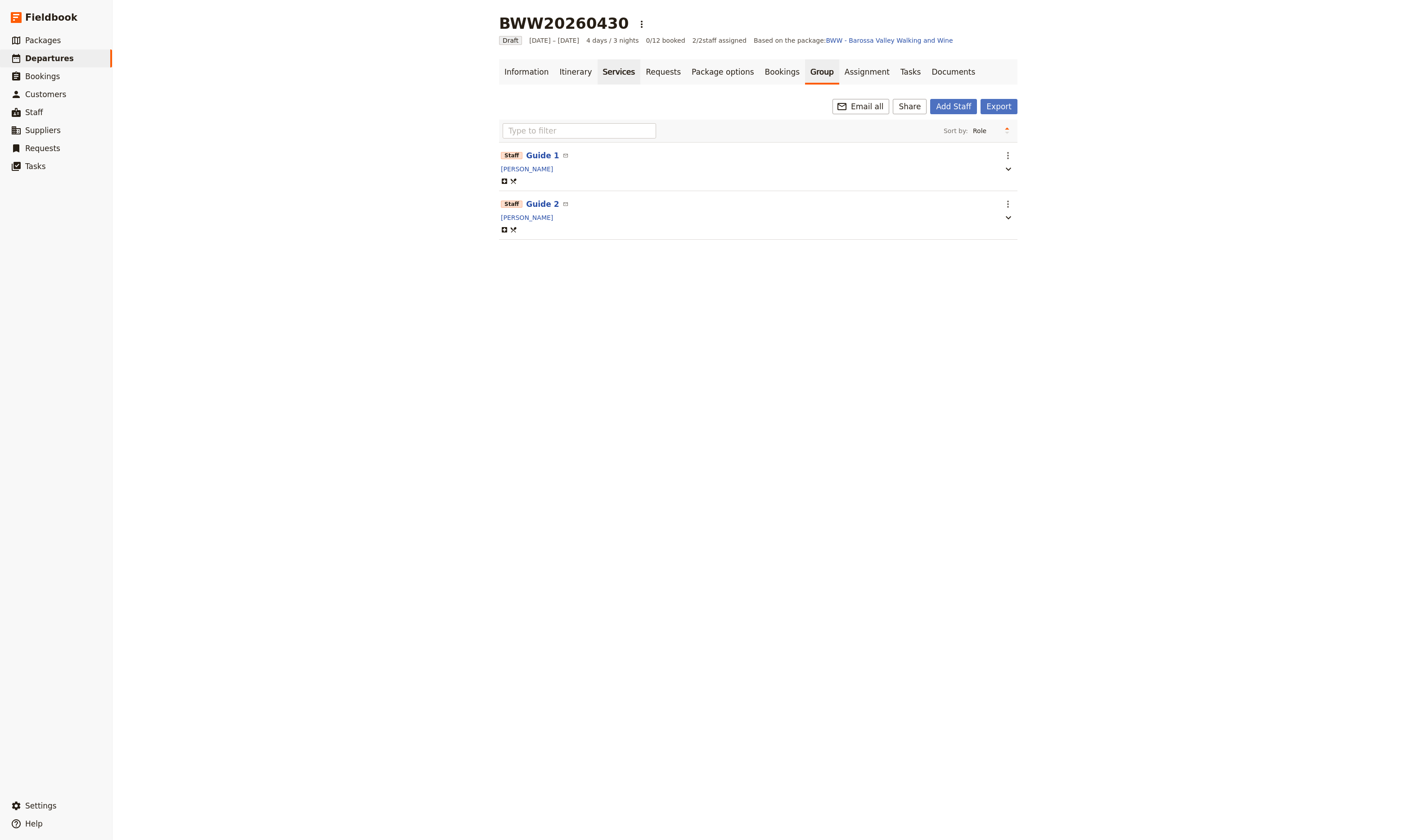
click at [598, 77] on link "Services" at bounding box center [619, 71] width 43 height 25
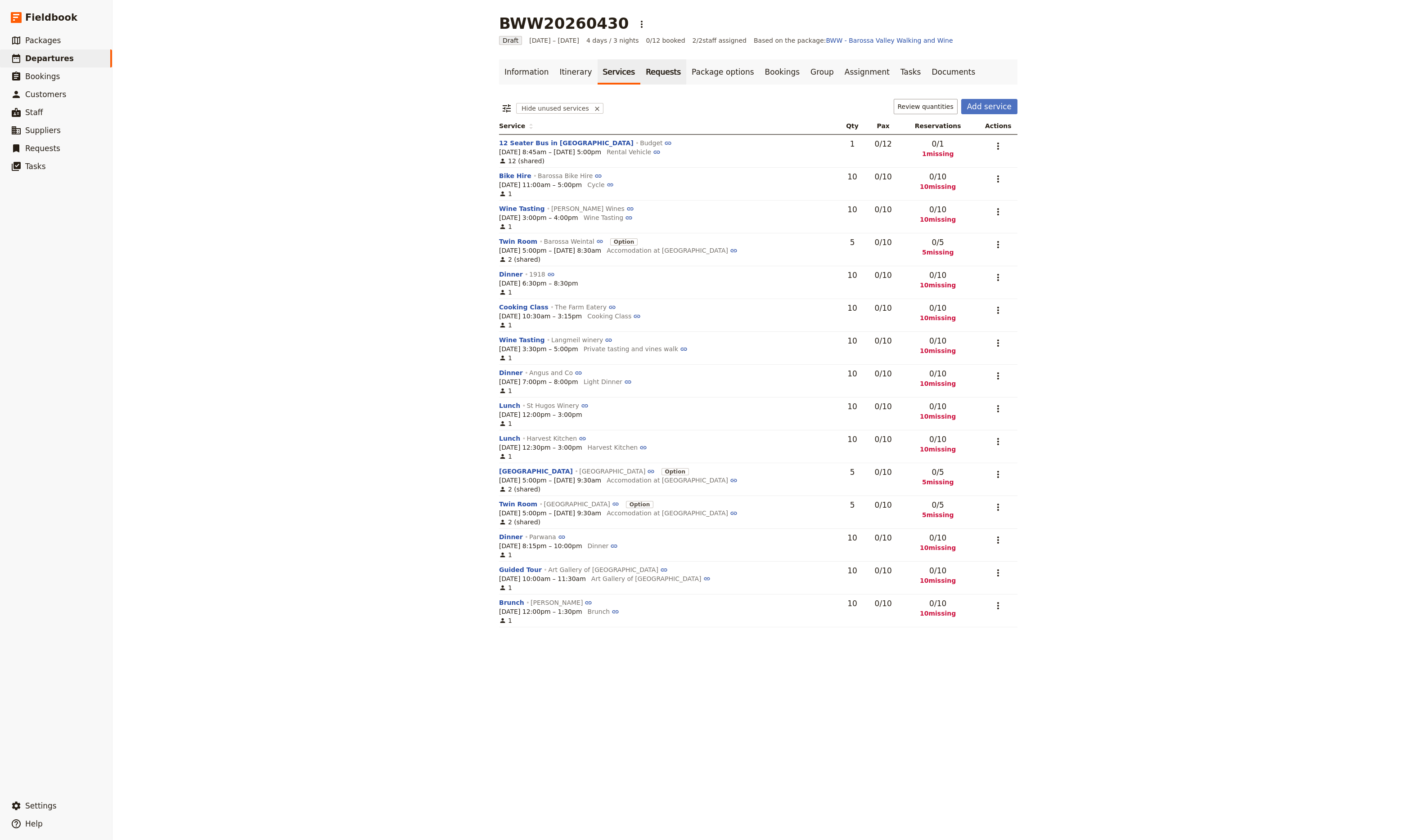
click at [642, 71] on link "Requests" at bounding box center [663, 71] width 46 height 25
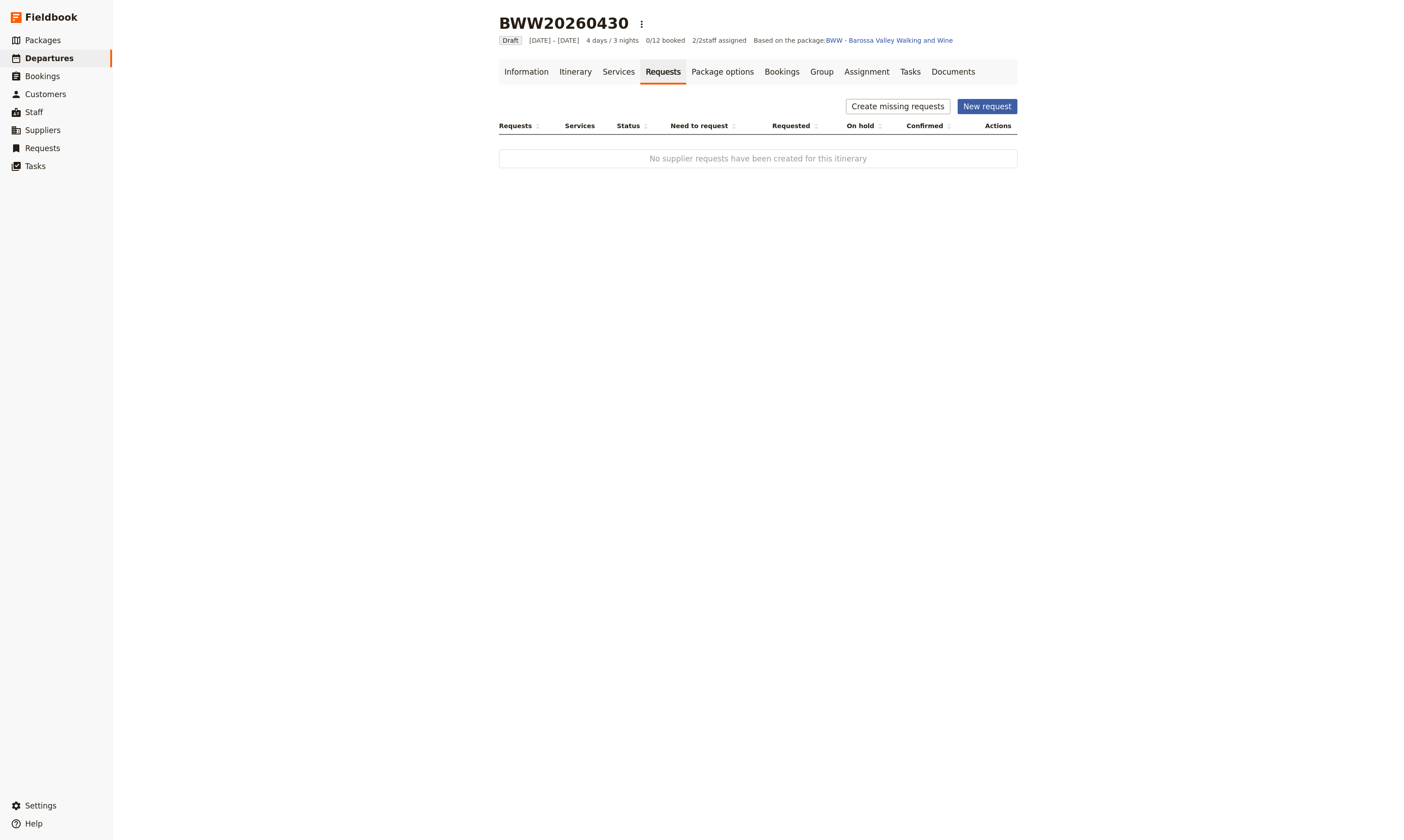
click at [971, 108] on button "New request" at bounding box center [988, 107] width 60 height 15
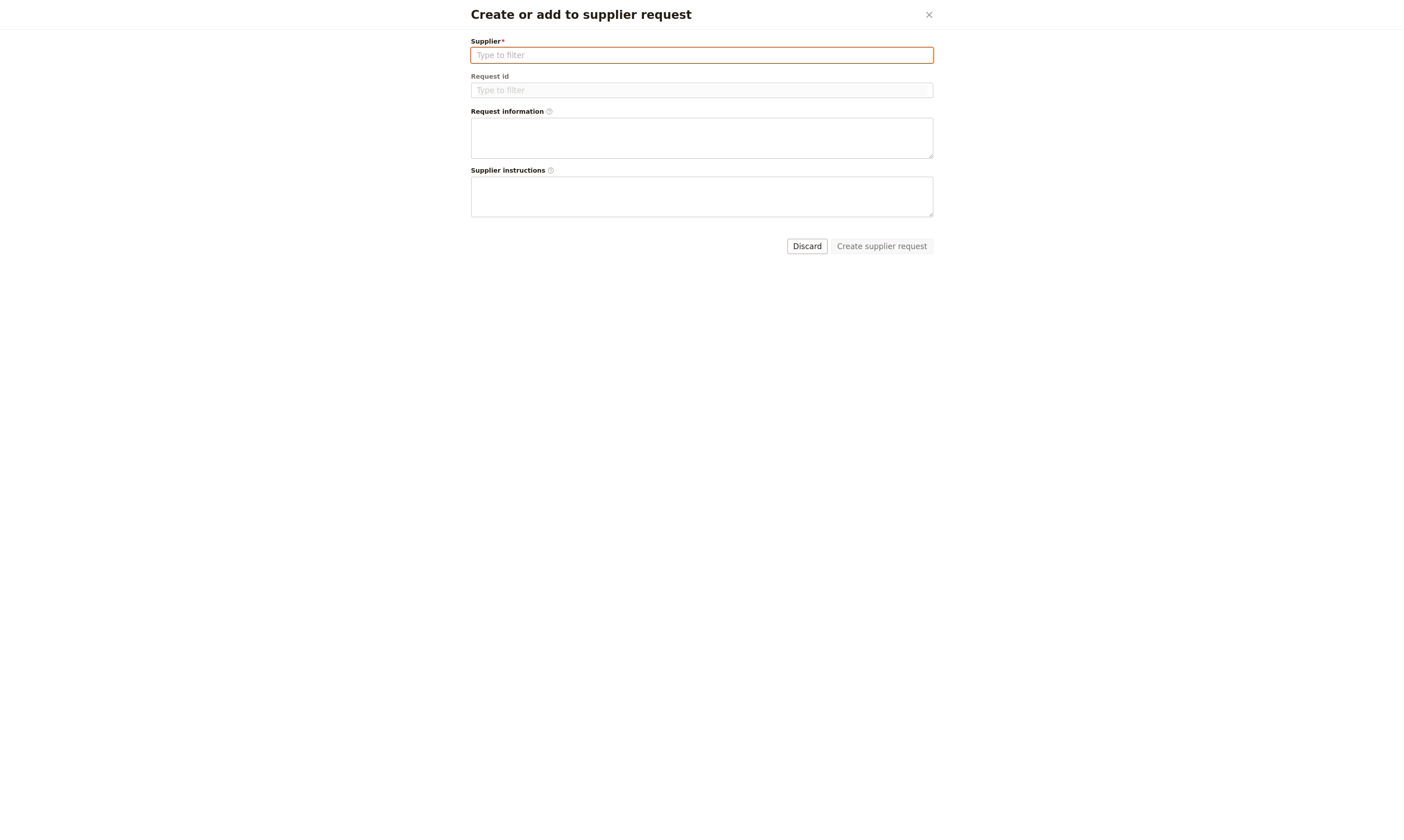
click at [821, 58] on input "Supplier" at bounding box center [702, 55] width 451 height 11
click at [490, 93] on span "Barossa Weintal" at bounding box center [507, 94] width 61 height 11
type input "Barossa Weintal"
type input "BW-100370"
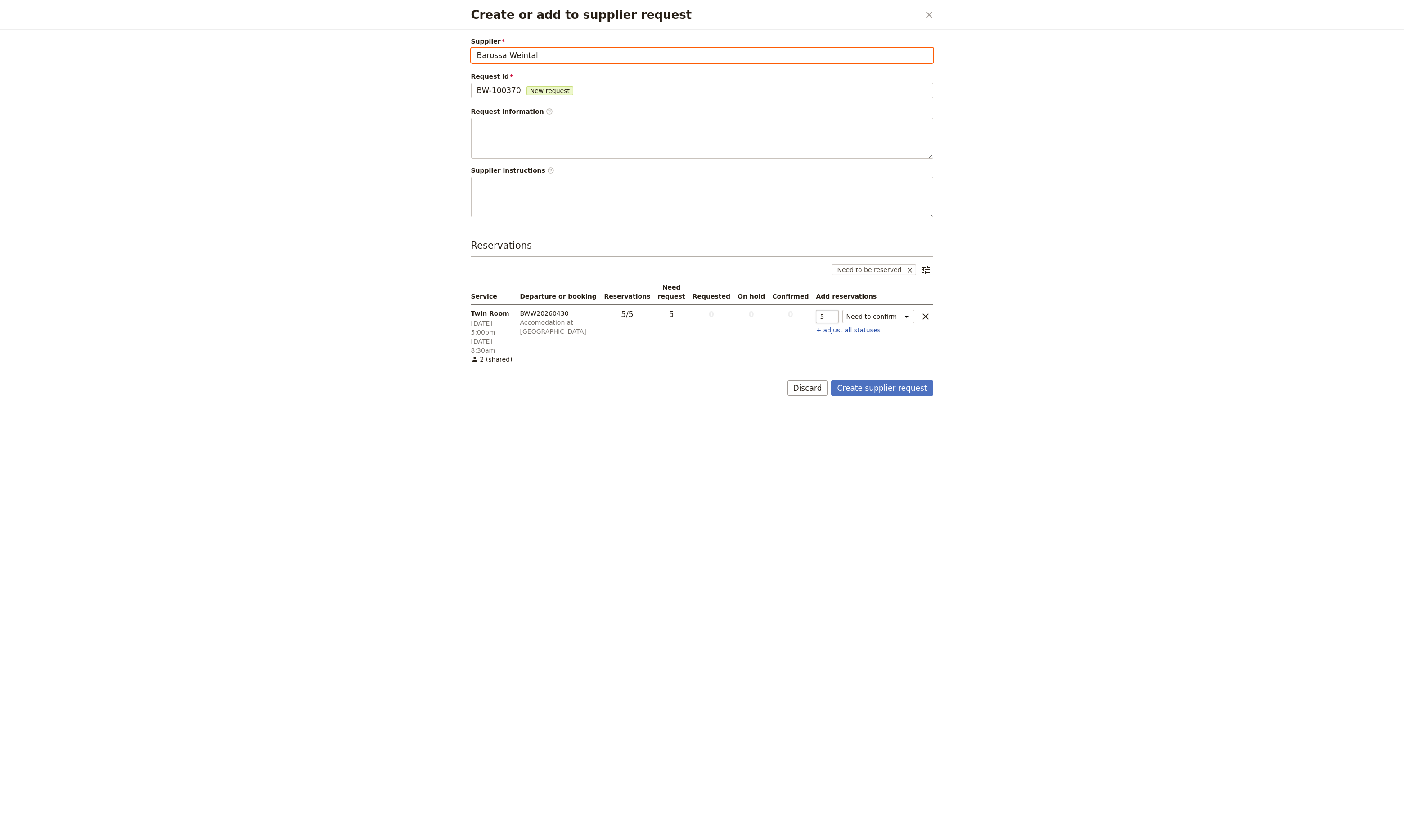
type input "Barossa Weintal"
click at [823, 316] on input "5" at bounding box center [828, 317] width 23 height 14
type input "7"
click at [883, 381] on button "Create supplier request" at bounding box center [882, 388] width 102 height 15
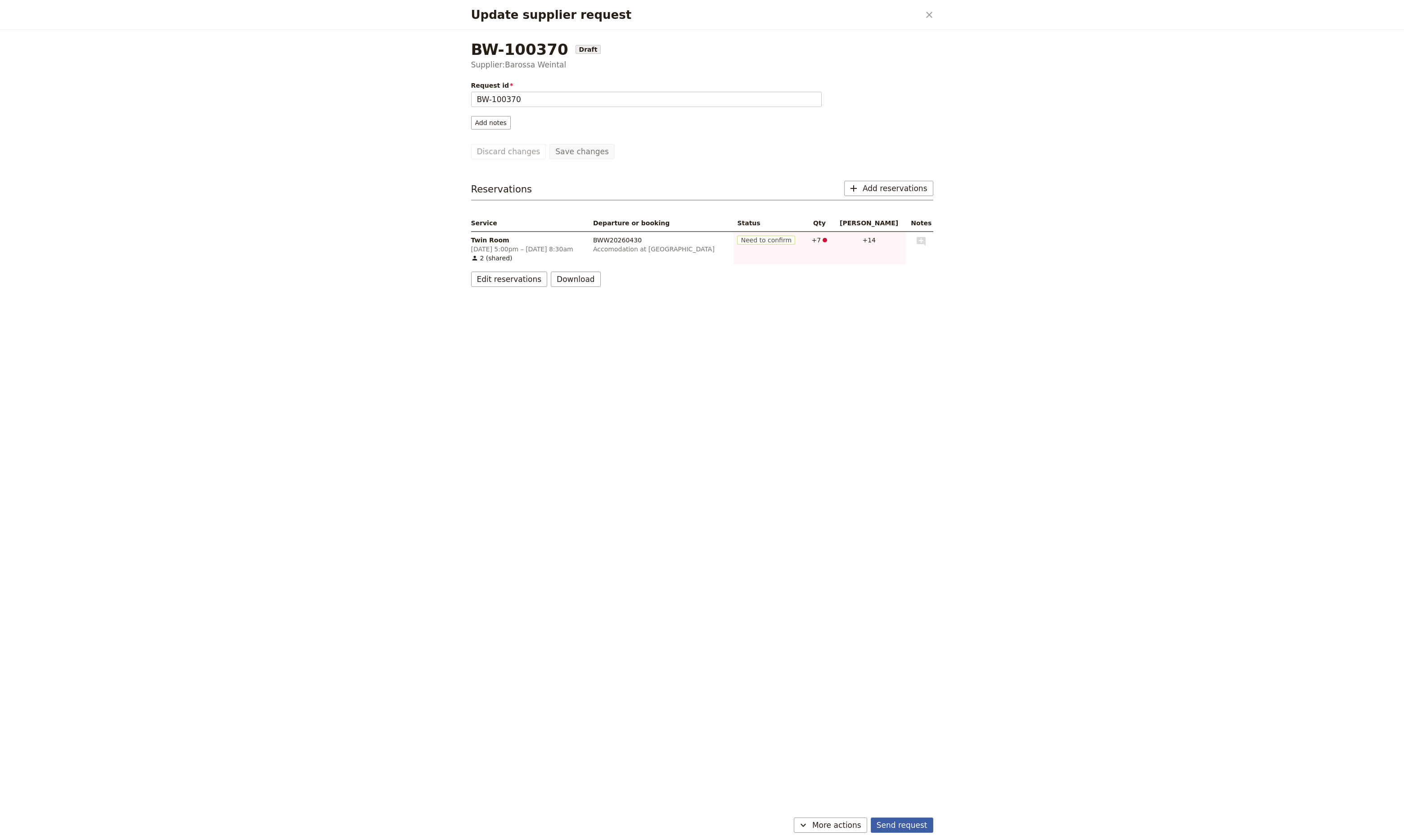
click at [903, 820] on button "Send request" at bounding box center [902, 826] width 62 height 15
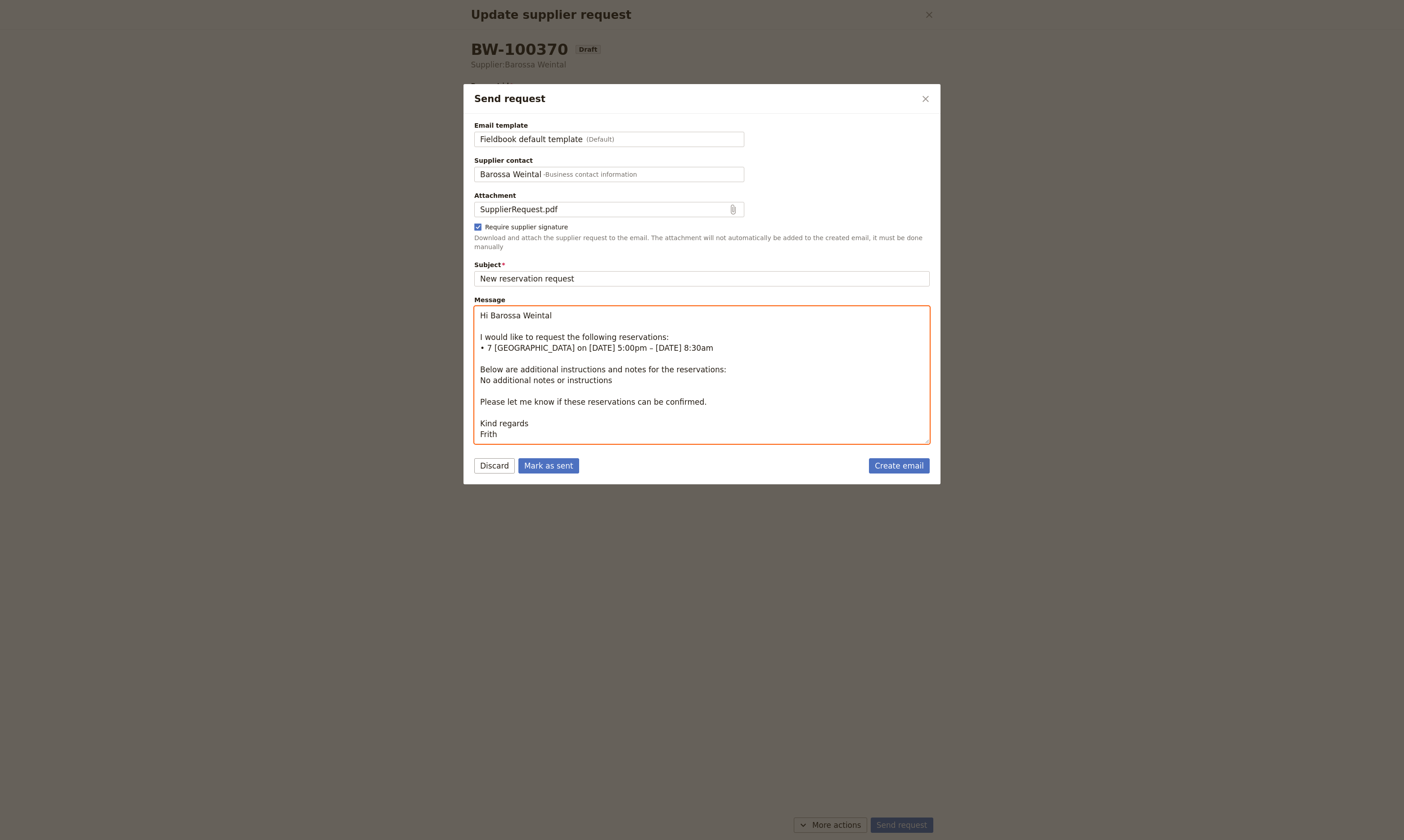
drag, startPoint x: 518, startPoint y: 426, endPoint x: 468, endPoint y: 296, distance: 139.3
click at [468, 296] on div "Email template Fieldbook default template (Default) Fieldbook default template …" at bounding box center [702, 279] width 477 height 331
click at [903, 460] on link "Create email" at bounding box center [900, 466] width 61 height 15
click at [542, 464] on button "Mark as sent" at bounding box center [549, 466] width 61 height 15
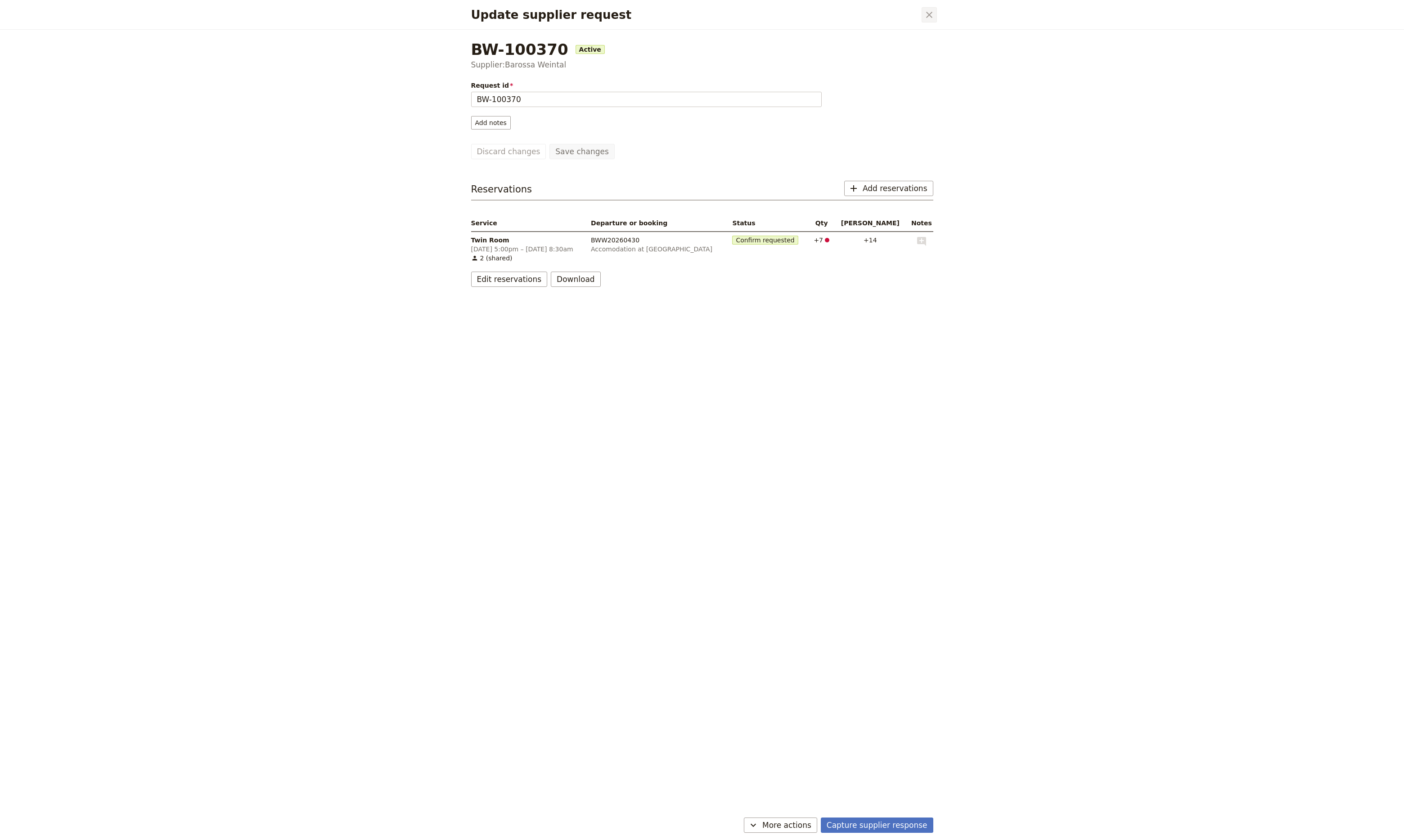
click at [928, 19] on icon "Close dialog" at bounding box center [929, 14] width 11 height 11
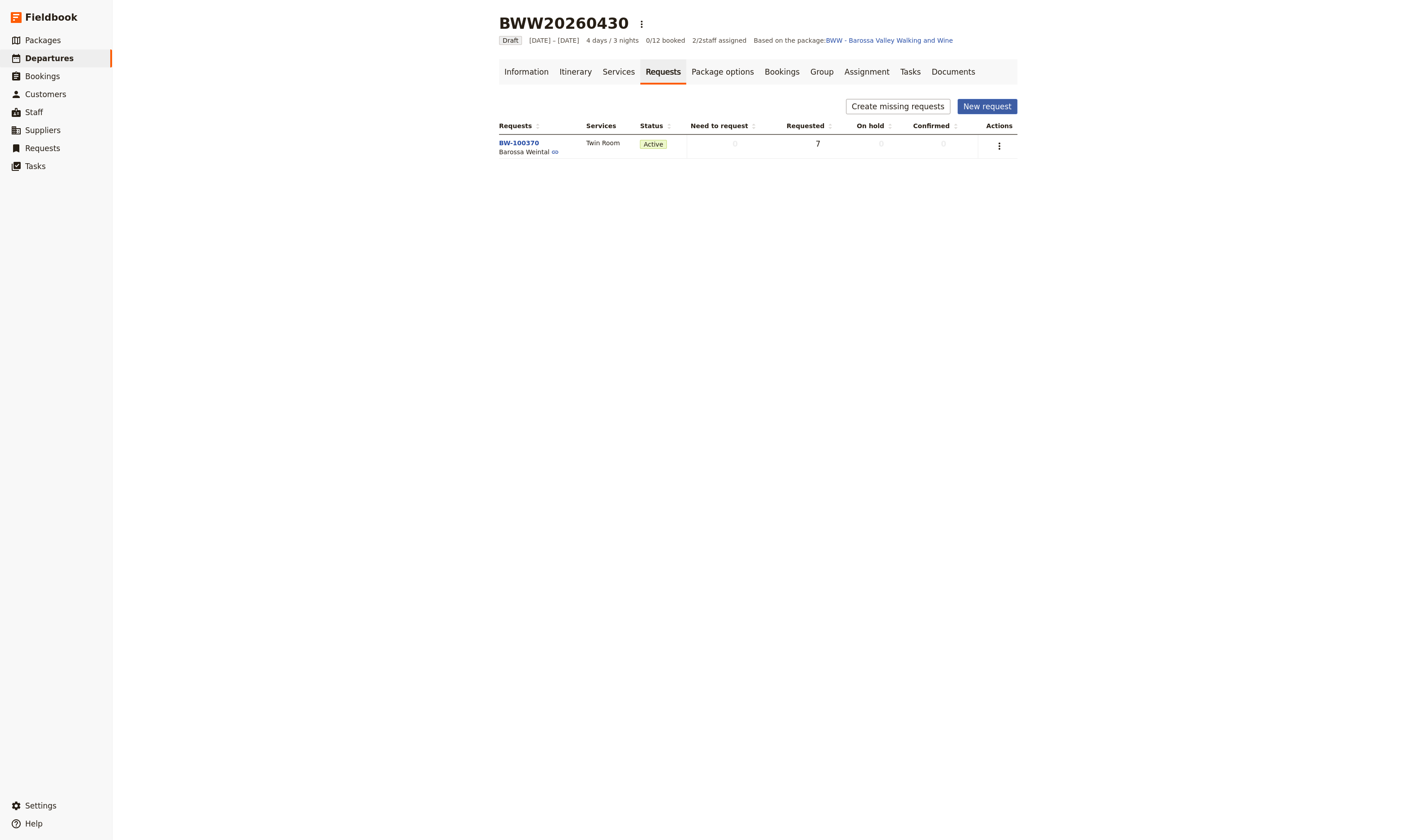
click at [978, 108] on button "New request" at bounding box center [988, 107] width 60 height 15
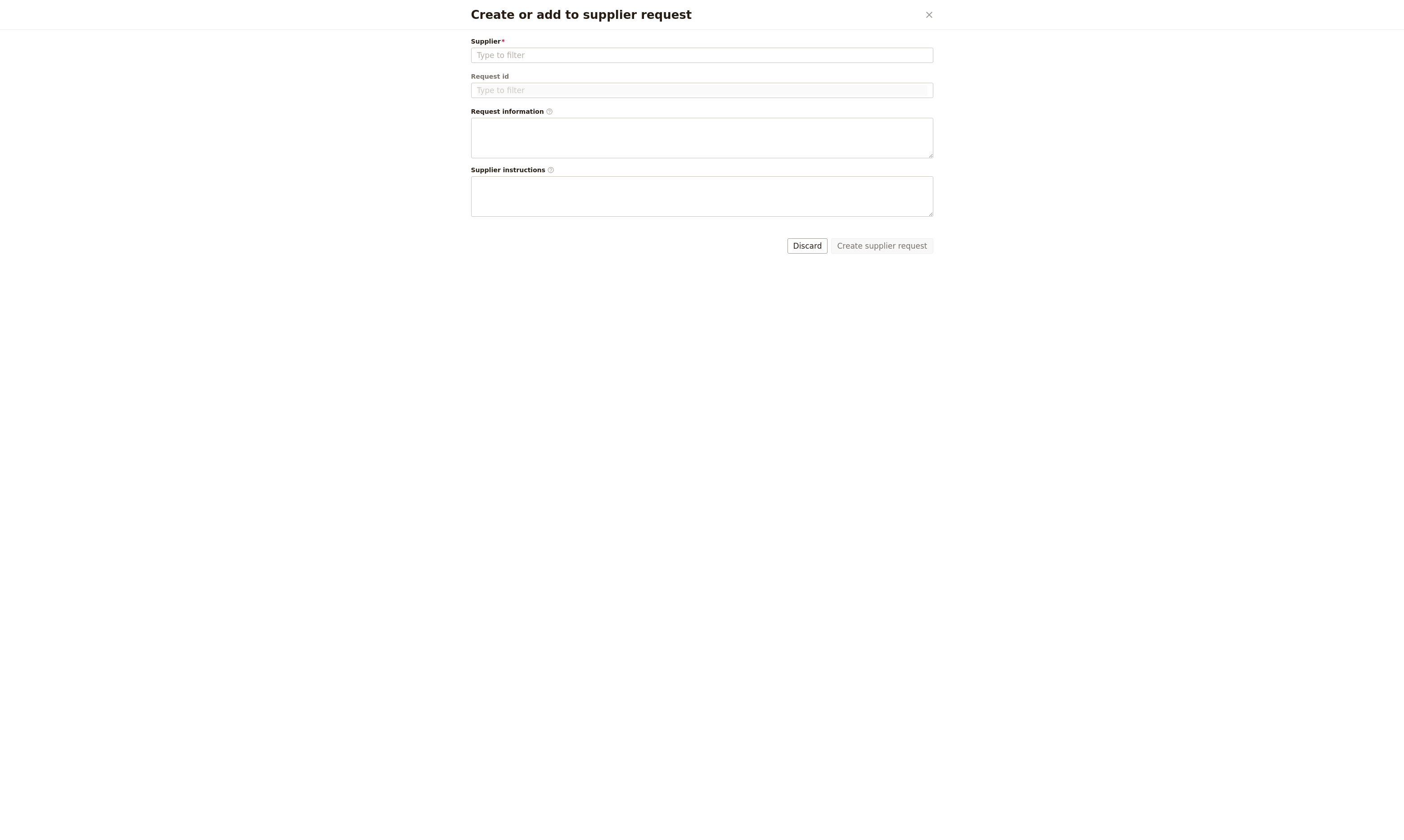
click at [961, 110] on div "Create or add to supplier request ​ Supplier Please fill out this field. Reques…" at bounding box center [702, 420] width 1404 height 840
click at [840, 64] on div "Supplier Please fill out this field. Request id Request information ​ Supplier …" at bounding box center [702, 127] width 462 height 180
click at [819, 57] on input "Supplier" at bounding box center [702, 55] width 451 height 11
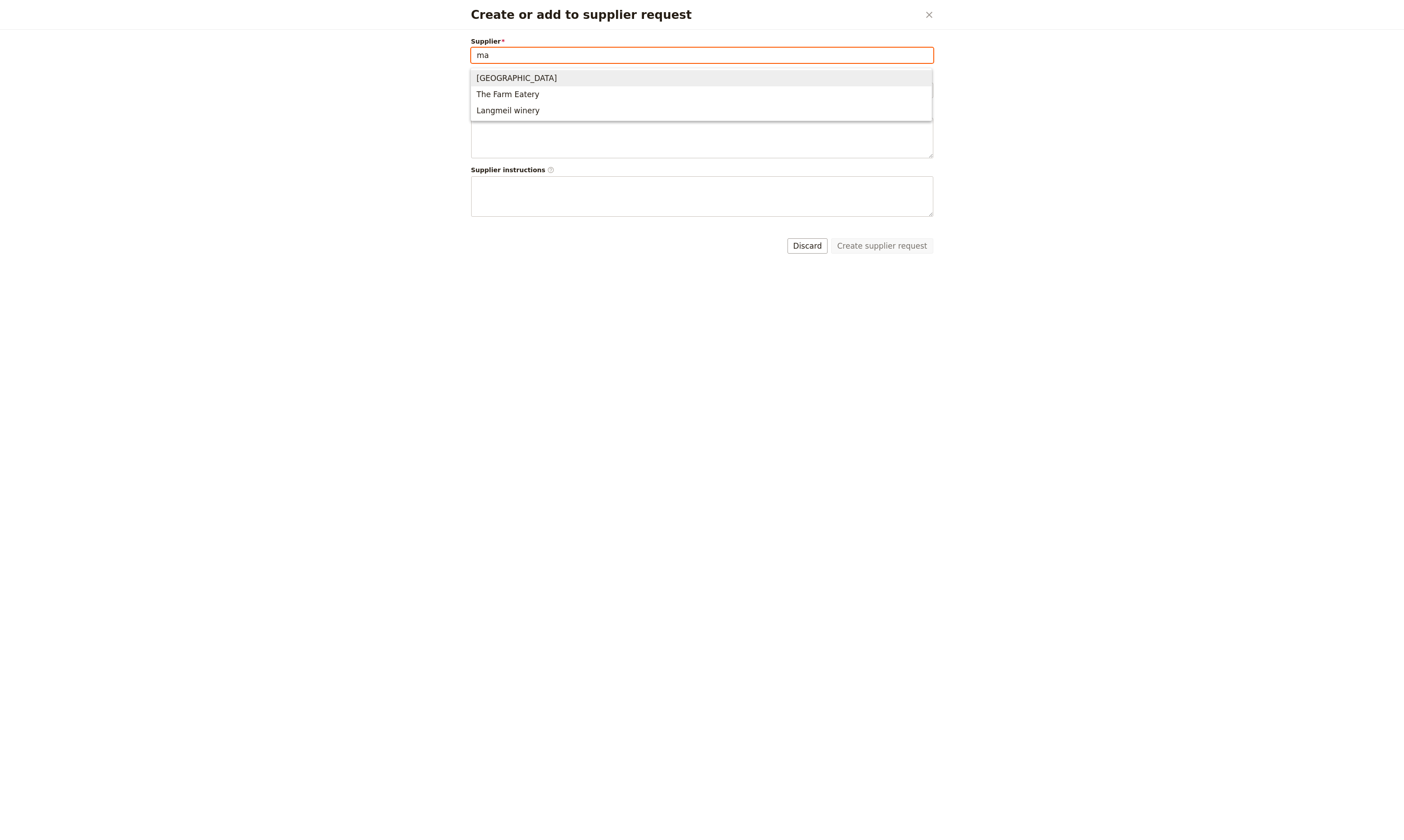
click at [819, 57] on input "ma" at bounding box center [702, 55] width 451 height 11
click at [642, 79] on span "[GEOGRAPHIC_DATA]" at bounding box center [701, 78] width 450 height 13
type input "[GEOGRAPHIC_DATA]"
type input "MH-100371"
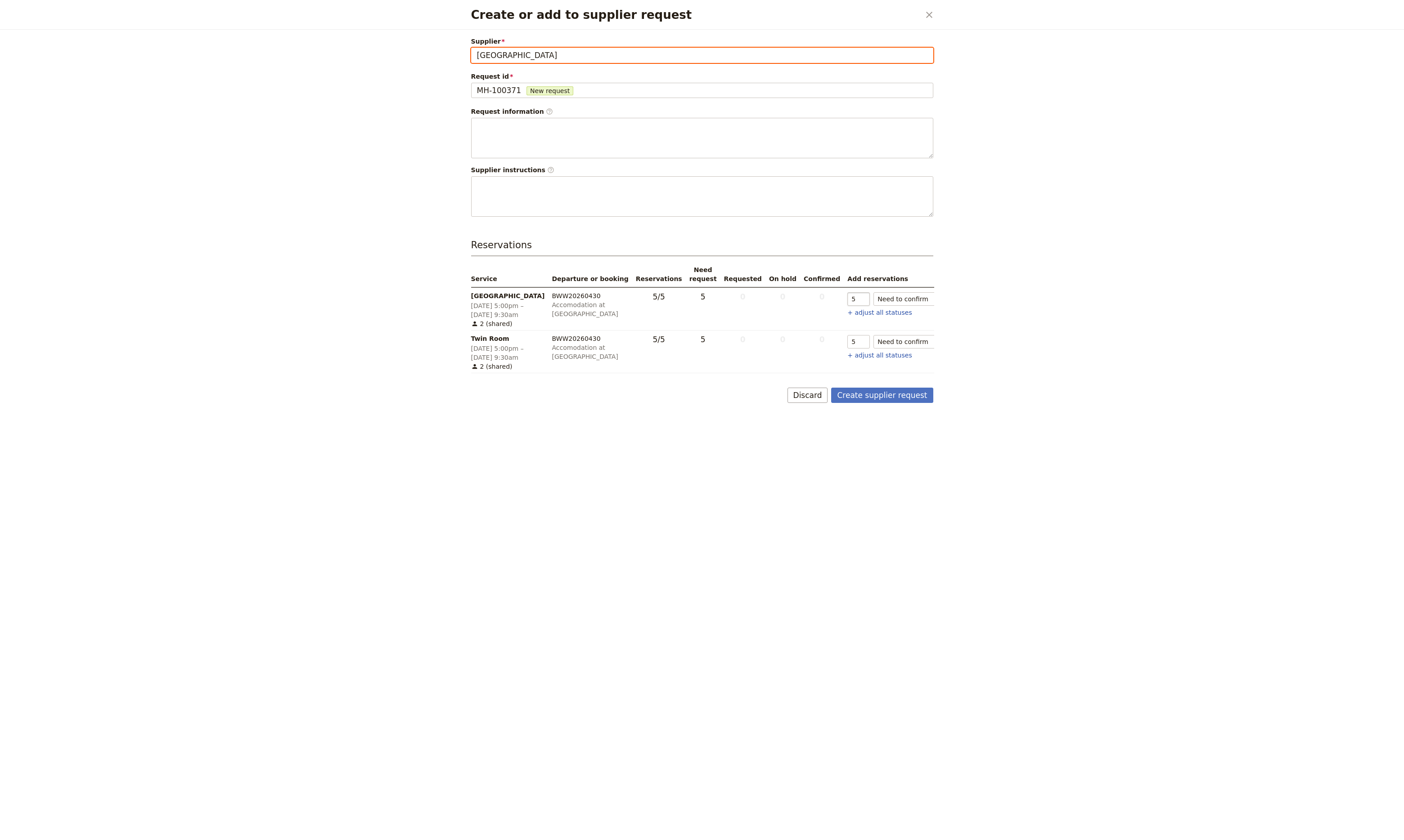
type input "[GEOGRAPHIC_DATA]"
type input "0"
click at [847, 300] on input "0" at bounding box center [859, 299] width 23 height 14
click at [847, 340] on input "5" at bounding box center [859, 342] width 23 height 14
type input "7"
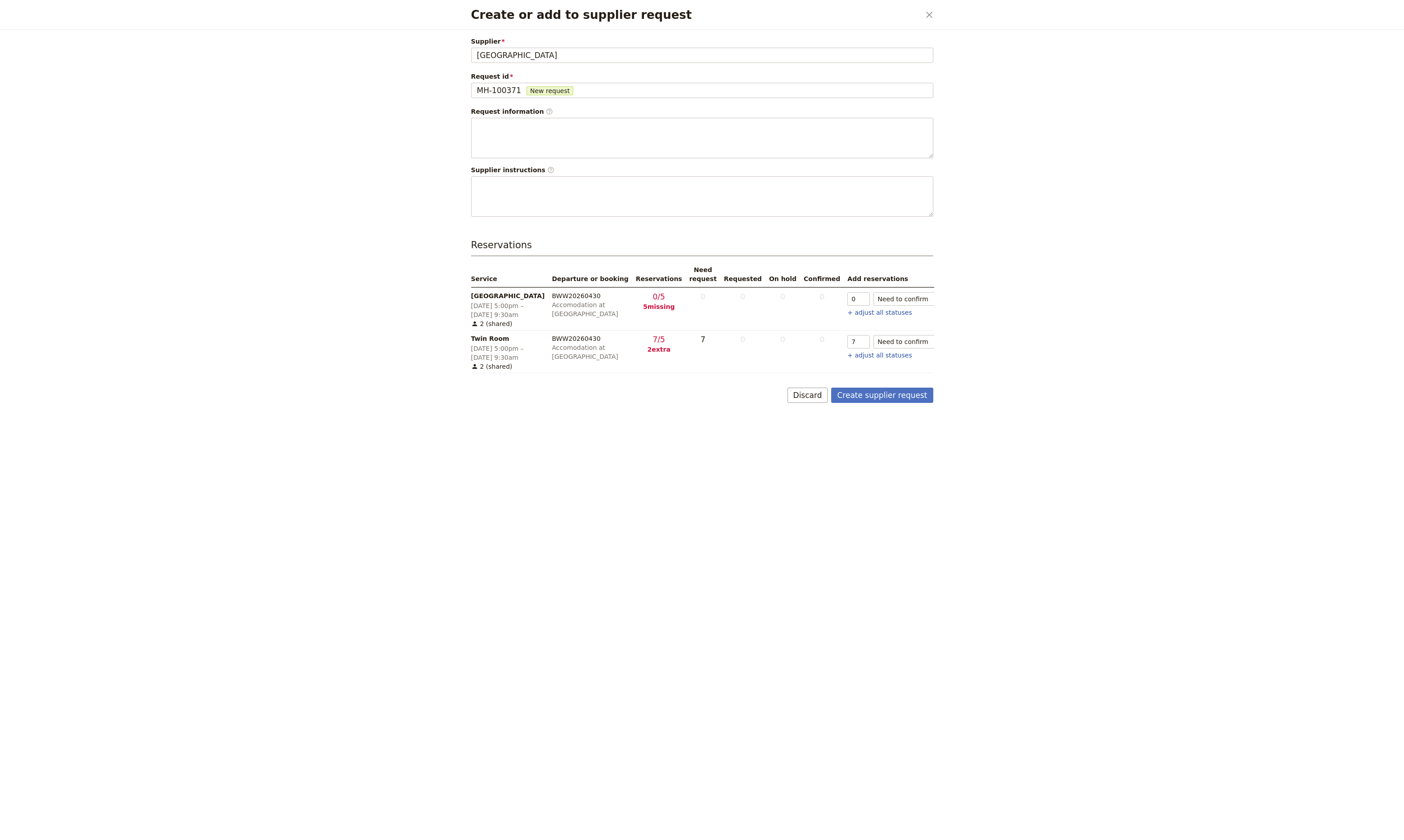
click at [754, 462] on div "Supplier [GEOGRAPHIC_DATA] [GEOGRAPHIC_DATA] Request id MH-100371 New request M…" at bounding box center [702, 434] width 484 height 810
click at [881, 393] on button "Create supplier request" at bounding box center [882, 395] width 102 height 15
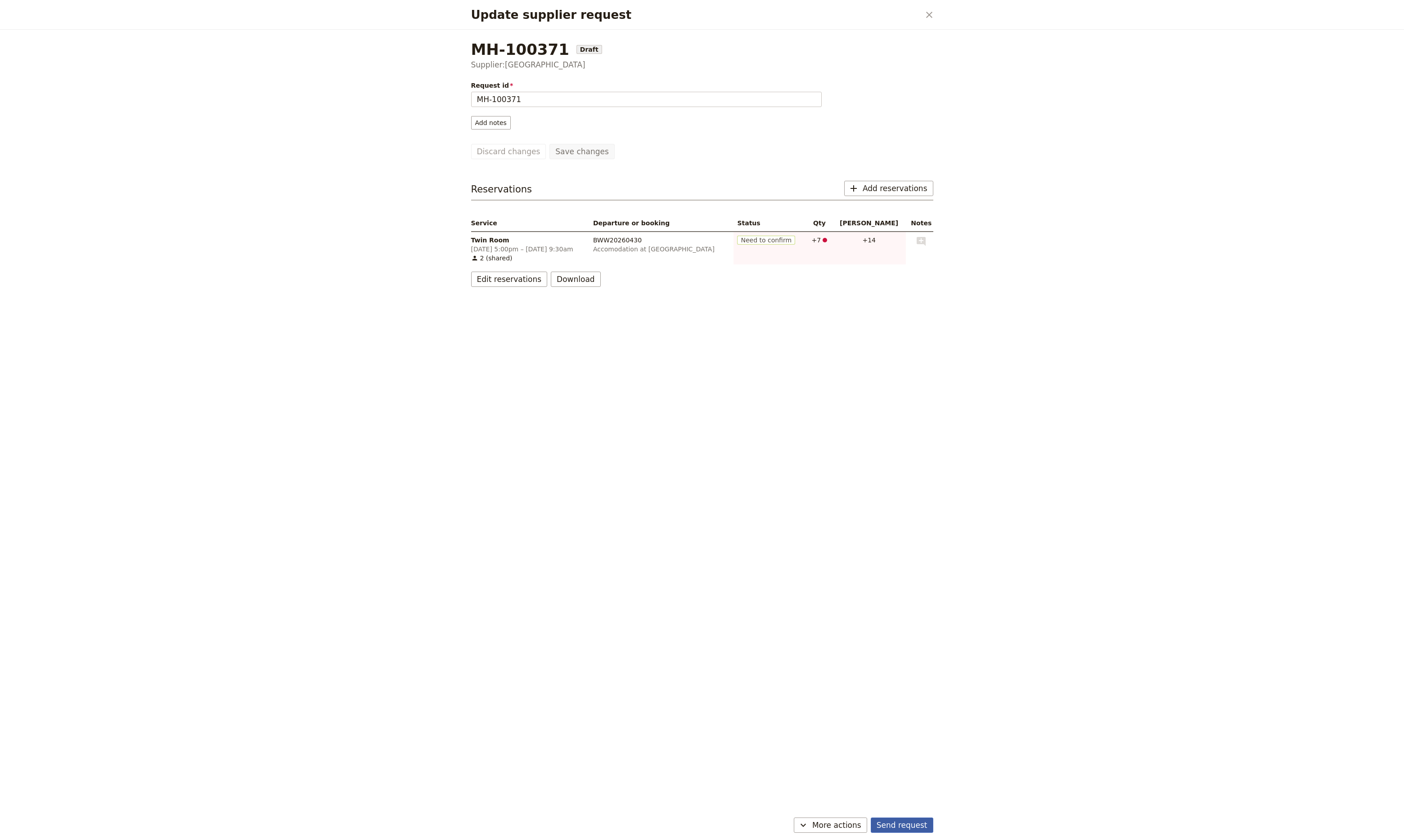
click at [908, 825] on button "Send request" at bounding box center [902, 826] width 62 height 15
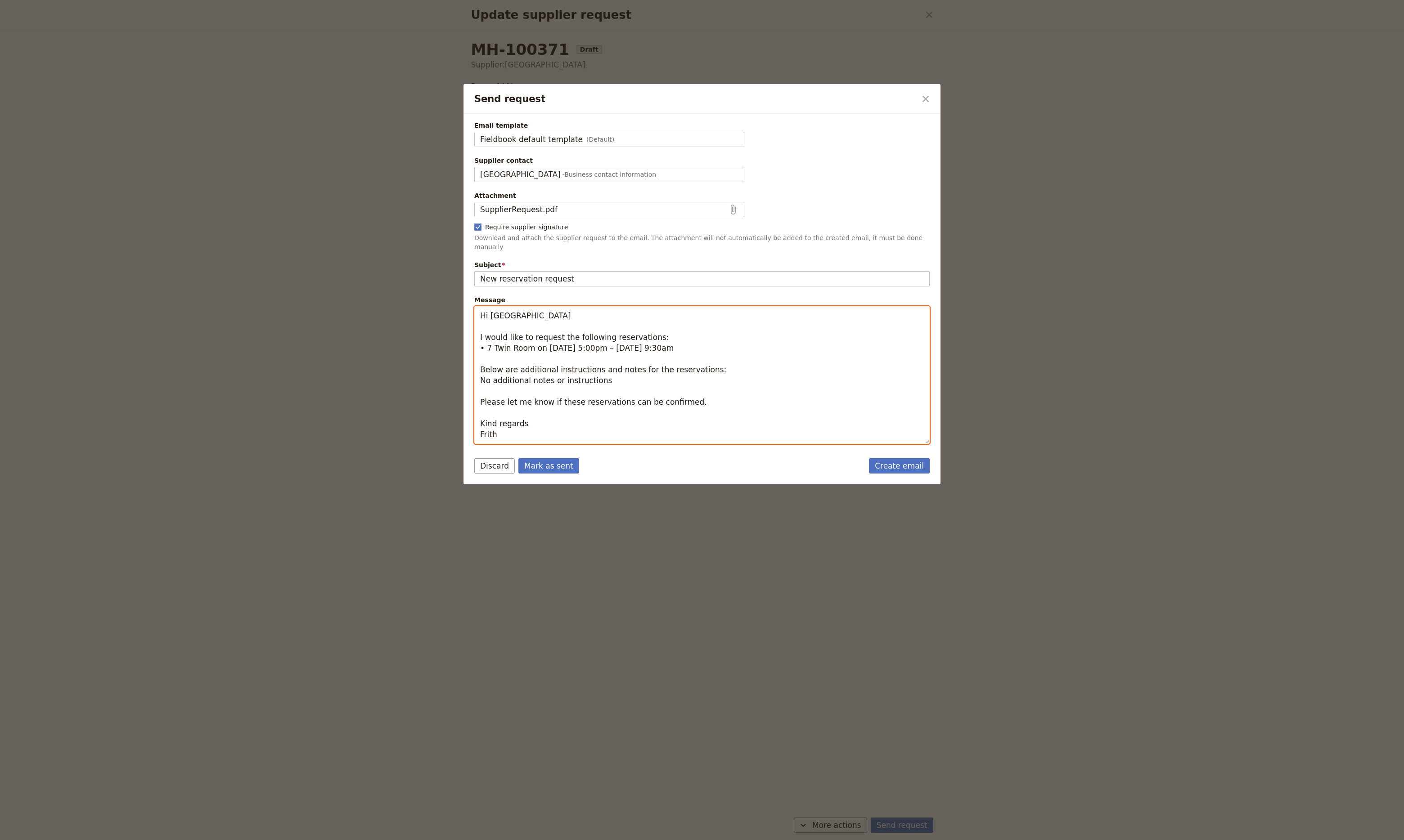
drag, startPoint x: 520, startPoint y: 428, endPoint x: 471, endPoint y: 297, distance: 139.9
click at [471, 297] on div "Email template Fieldbook default template (Default) Fieldbook default template …" at bounding box center [702, 279] width 477 height 331
click at [908, 459] on link "Create email" at bounding box center [900, 466] width 61 height 15
click at [551, 459] on button "Mark as sent" at bounding box center [549, 466] width 61 height 15
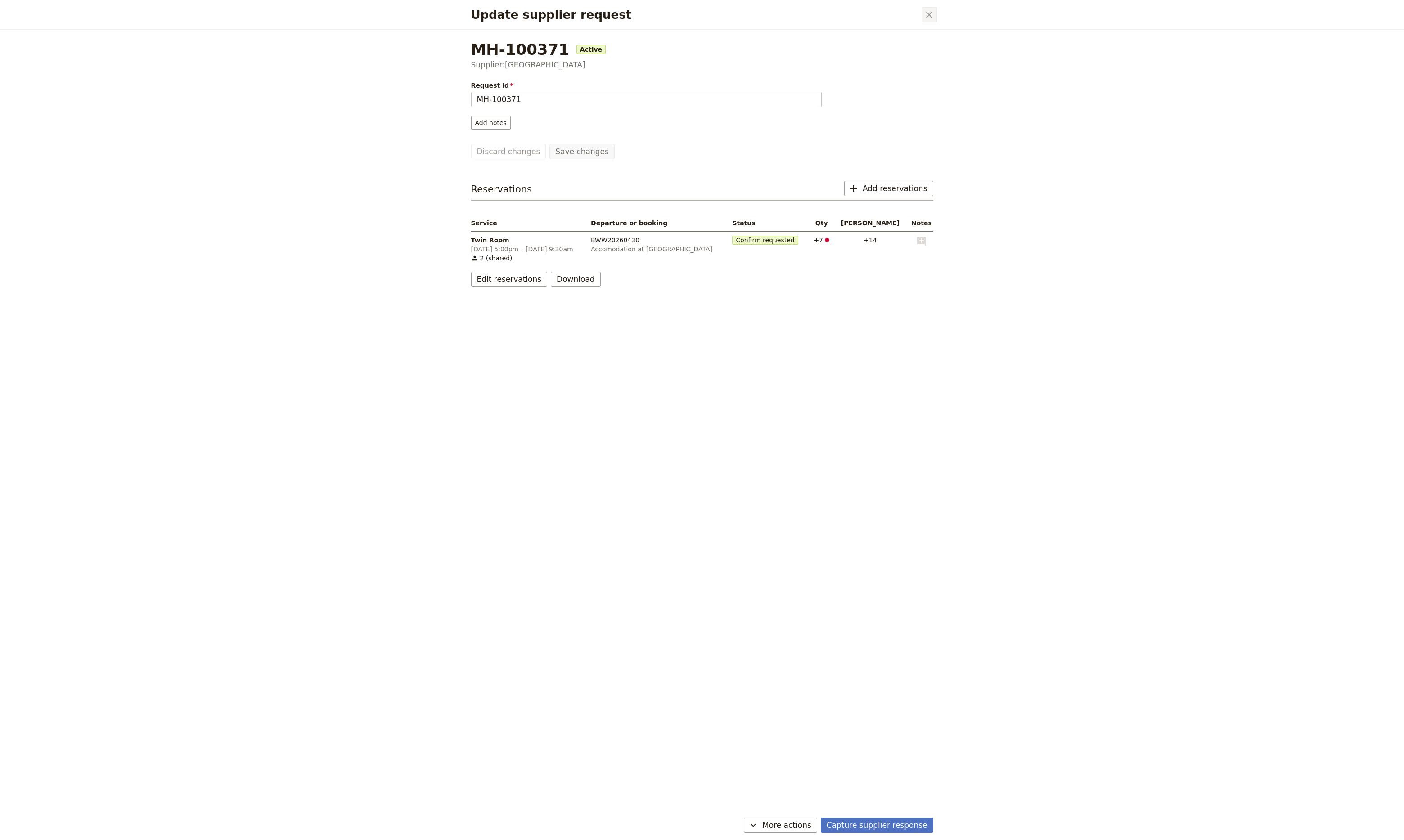
click at [931, 16] on icon "Close dialog" at bounding box center [929, 14] width 11 height 11
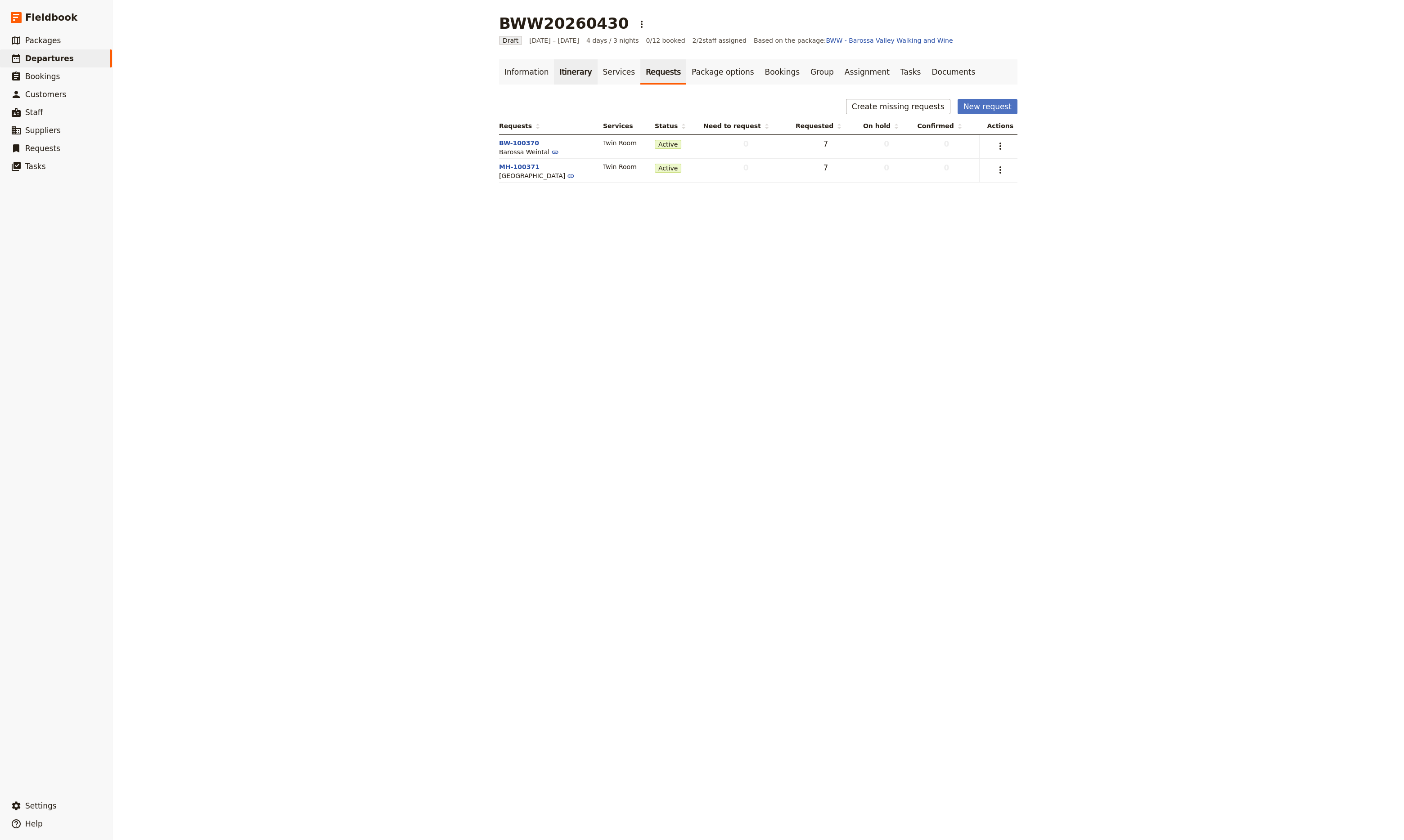
click at [568, 73] on link "Itinerary" at bounding box center [575, 71] width 43 height 25
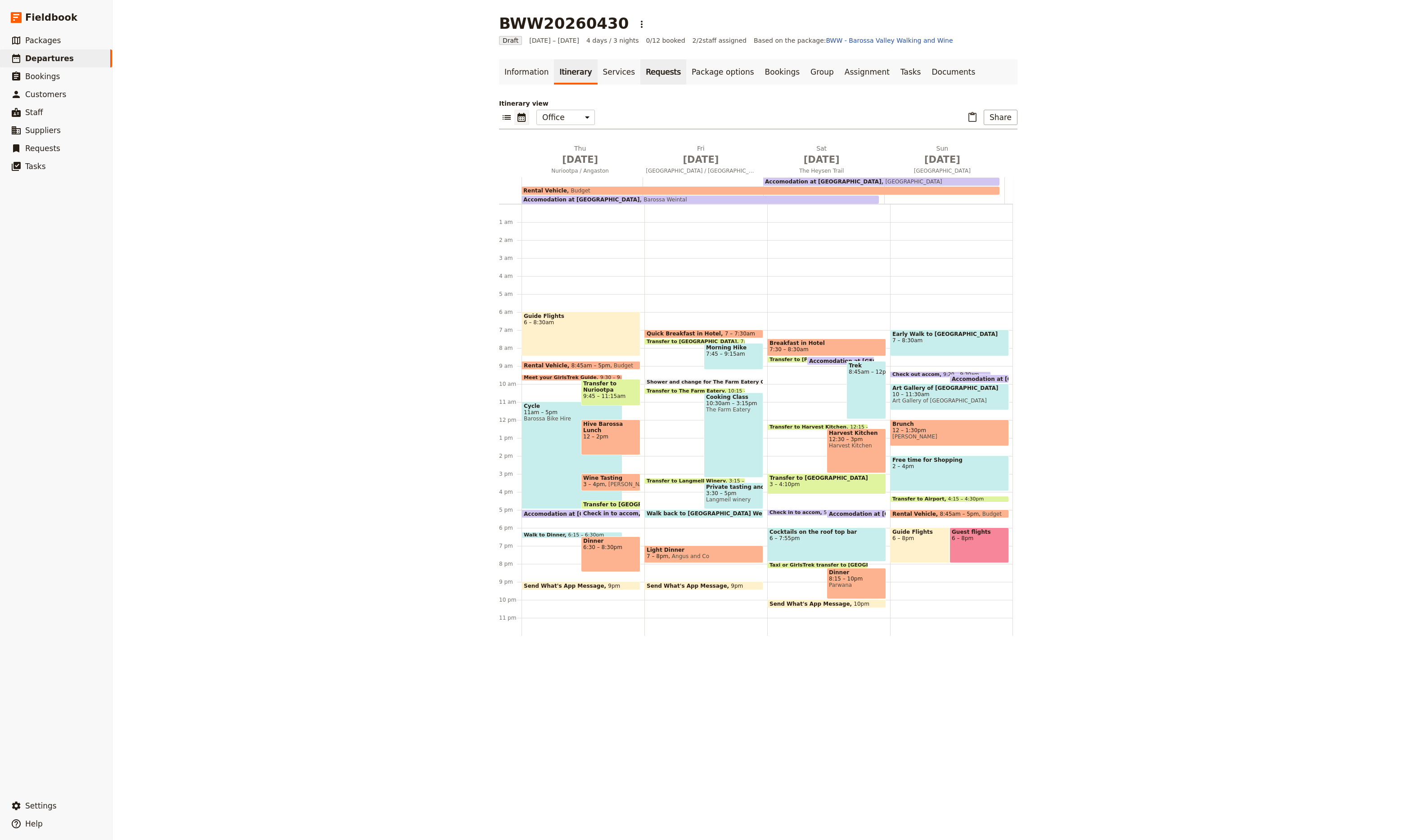
click at [644, 74] on link "Requests" at bounding box center [663, 71] width 46 height 25
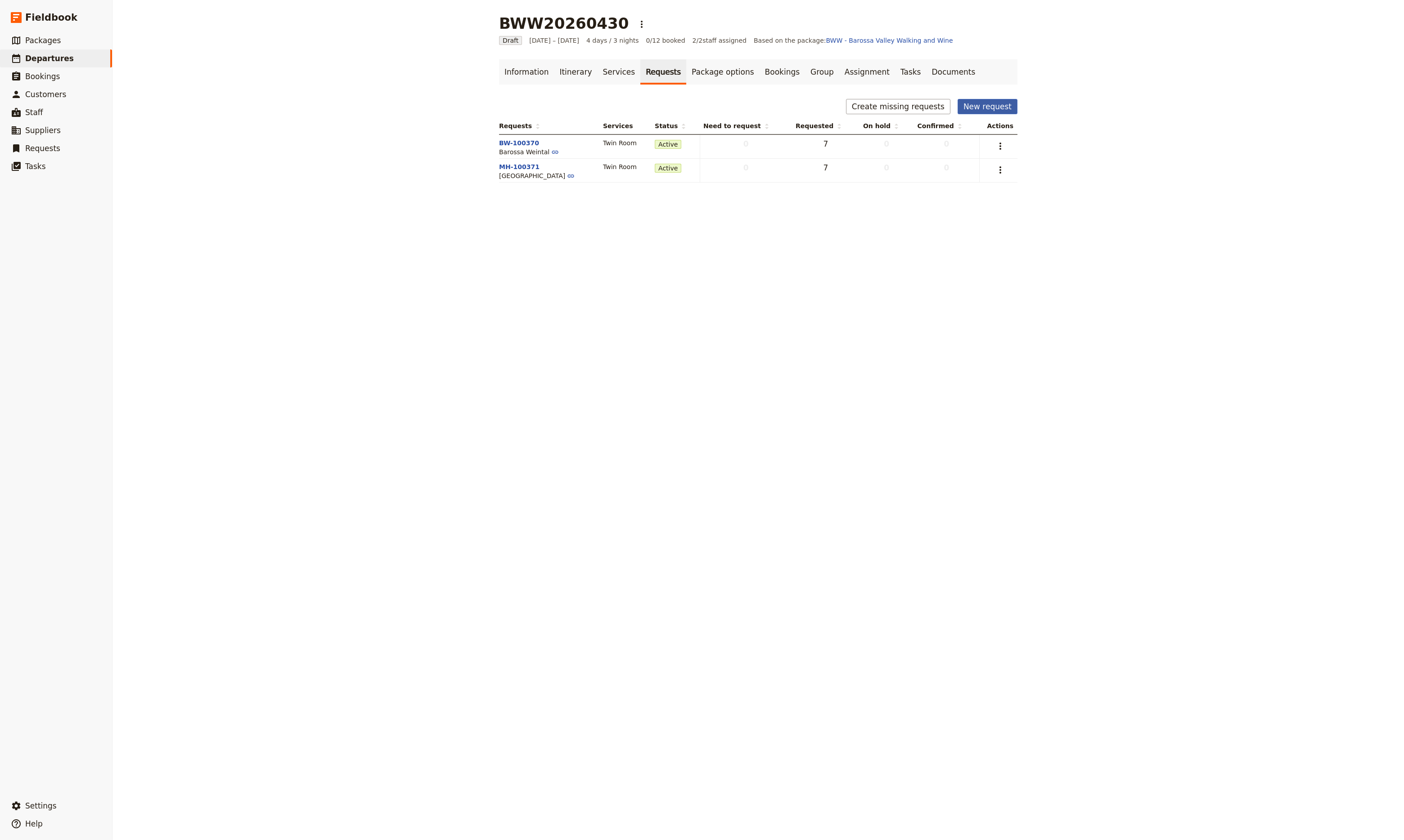
click at [975, 108] on button "New request" at bounding box center [988, 107] width 60 height 15
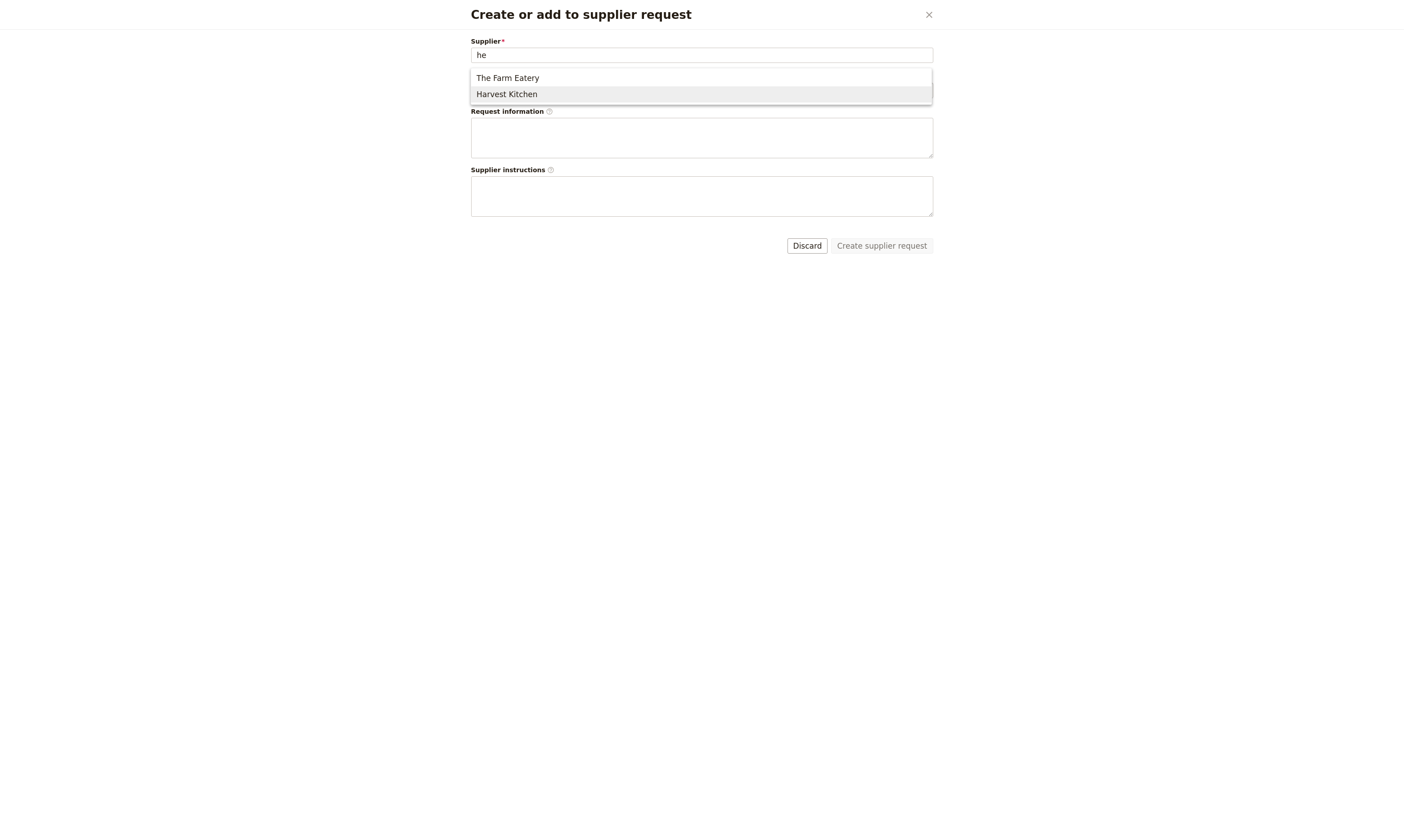
type input "h"
click at [939, 362] on div "Supplier Please fill out this field. Request id Request information ​ Supplier …" at bounding box center [702, 434] width 484 height 810
click at [922, 20] on button "​" at bounding box center [929, 14] width 15 height 15
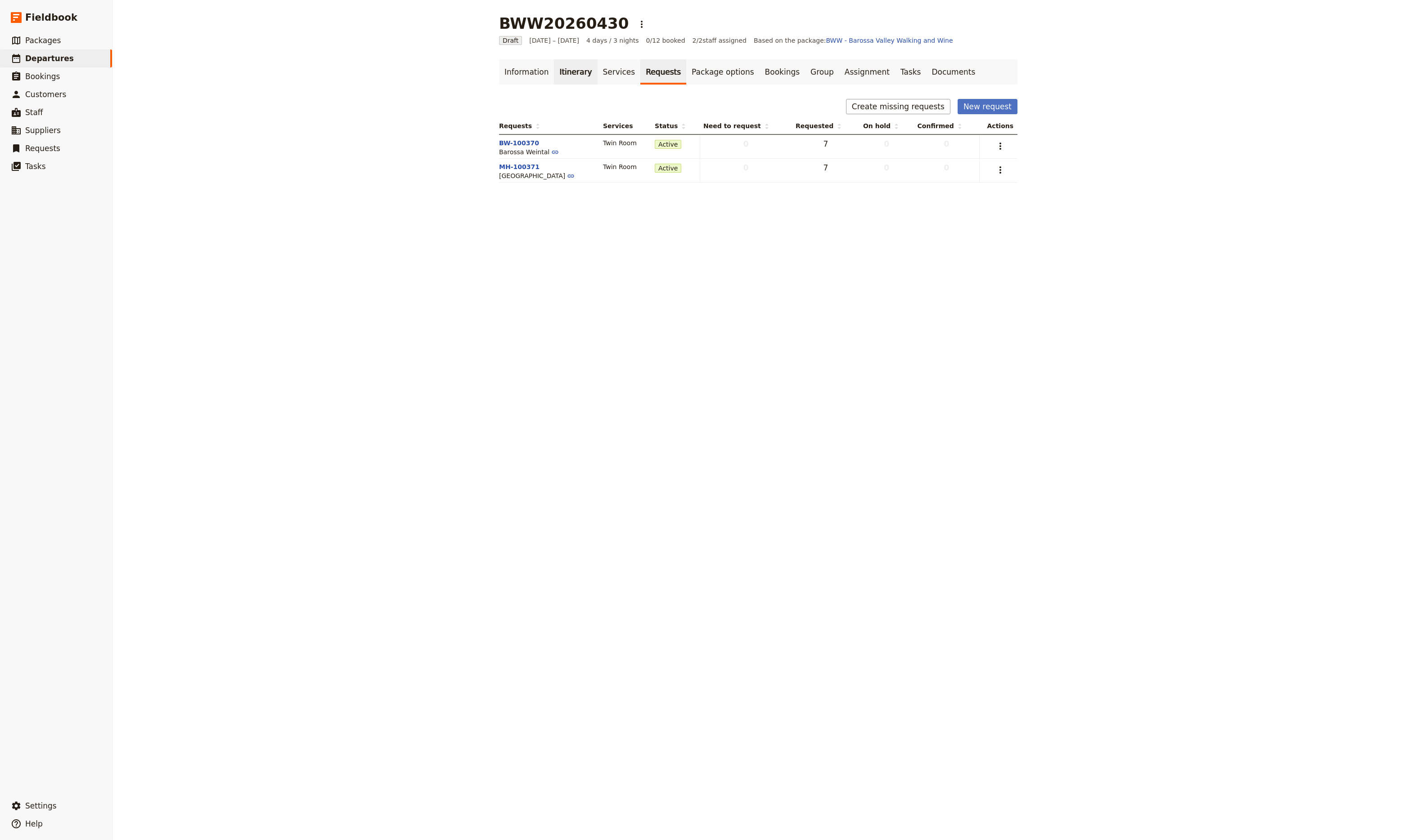
click at [561, 71] on link "Itinerary" at bounding box center [575, 71] width 43 height 25
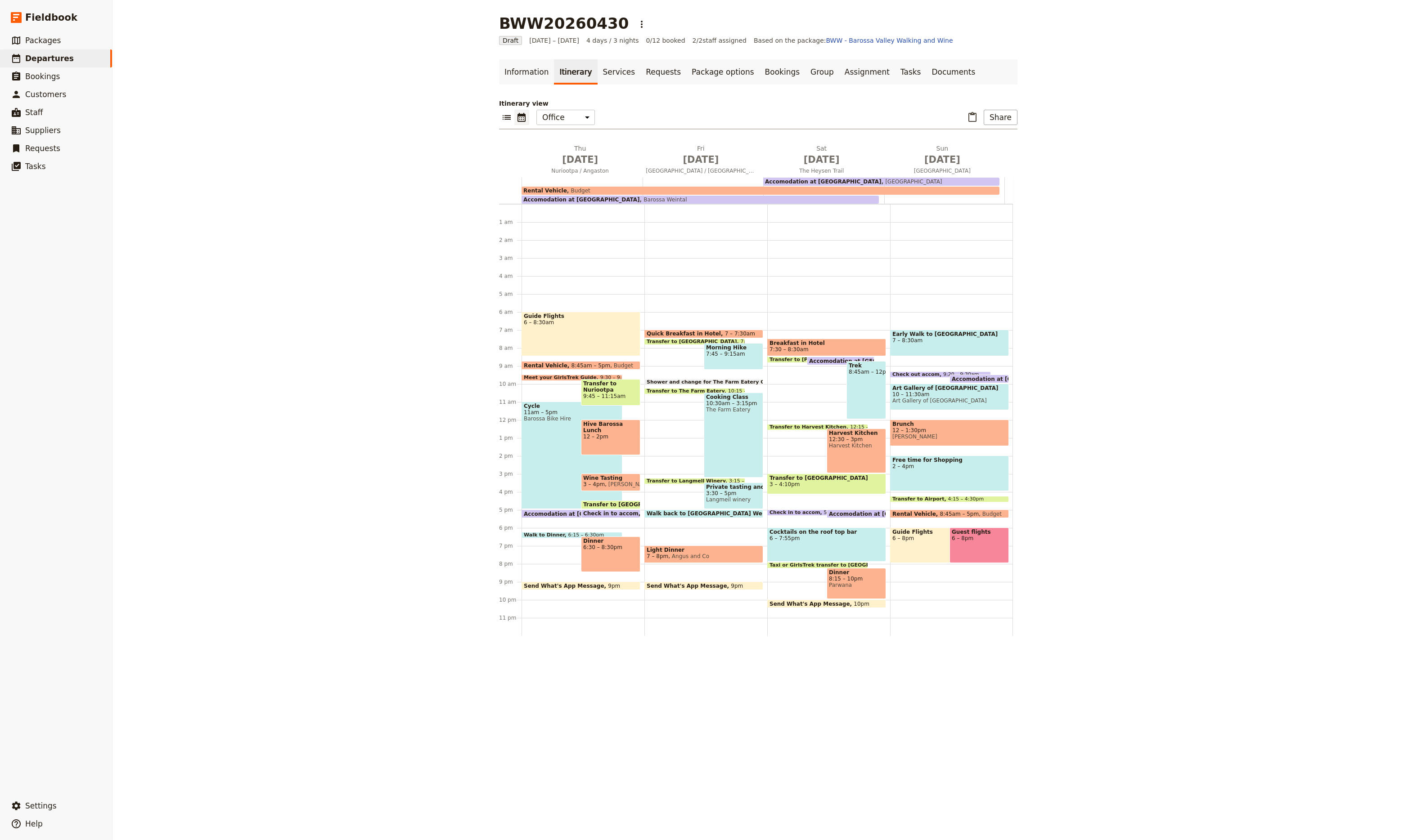
click at [572, 363] on span "8:45am – 5pm" at bounding box center [592, 365] width 39 height 6
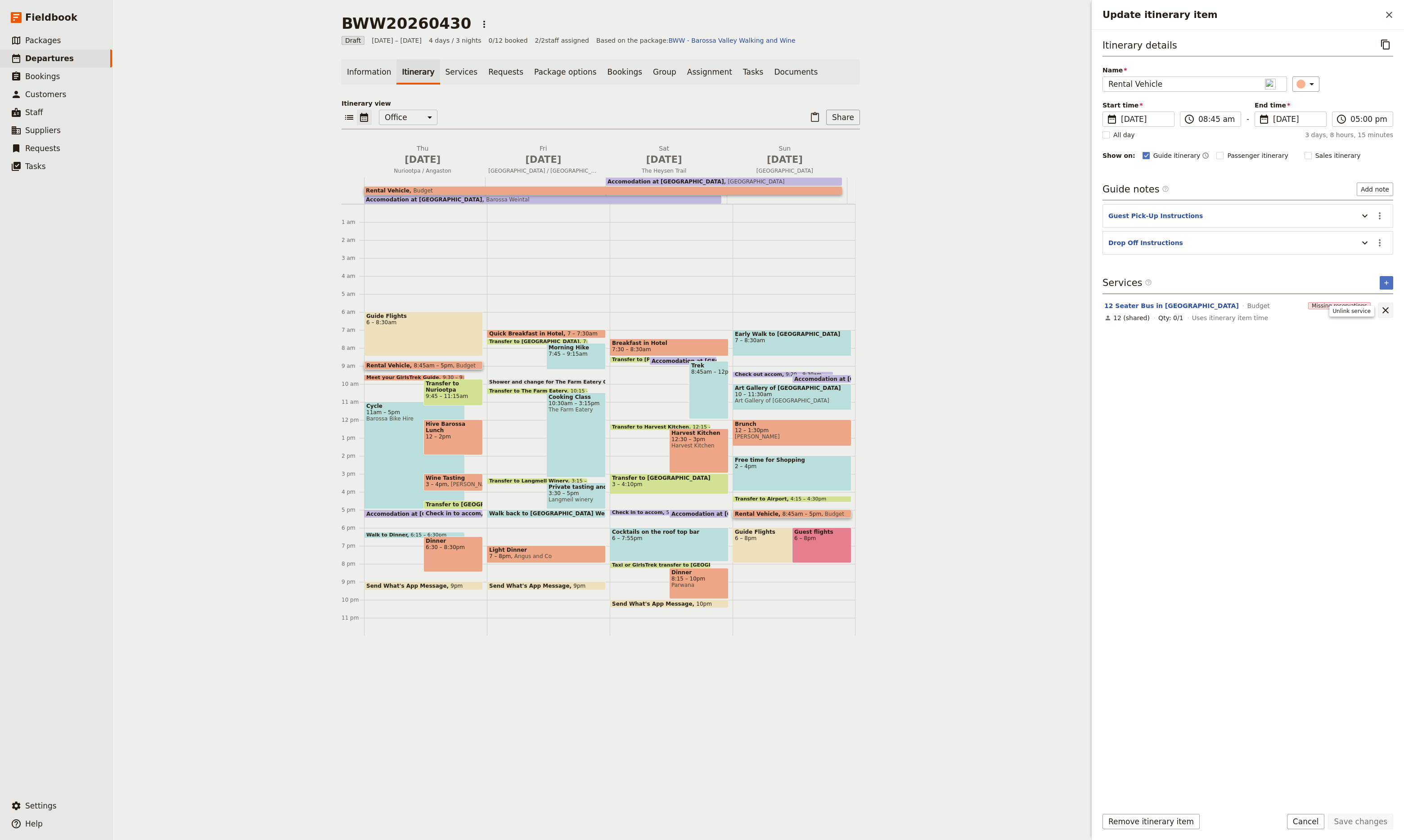
click at [1387, 312] on icon "Unlink service" at bounding box center [1386, 310] width 6 height 6
click at [1308, 89] on icon "Update itinerary item" at bounding box center [1311, 84] width 11 height 11
click at [1301, 140] on div "button" at bounding box center [1305, 136] width 9 height 9
click at [1384, 284] on icon "Add service inclusion" at bounding box center [1386, 282] width 7 height 7
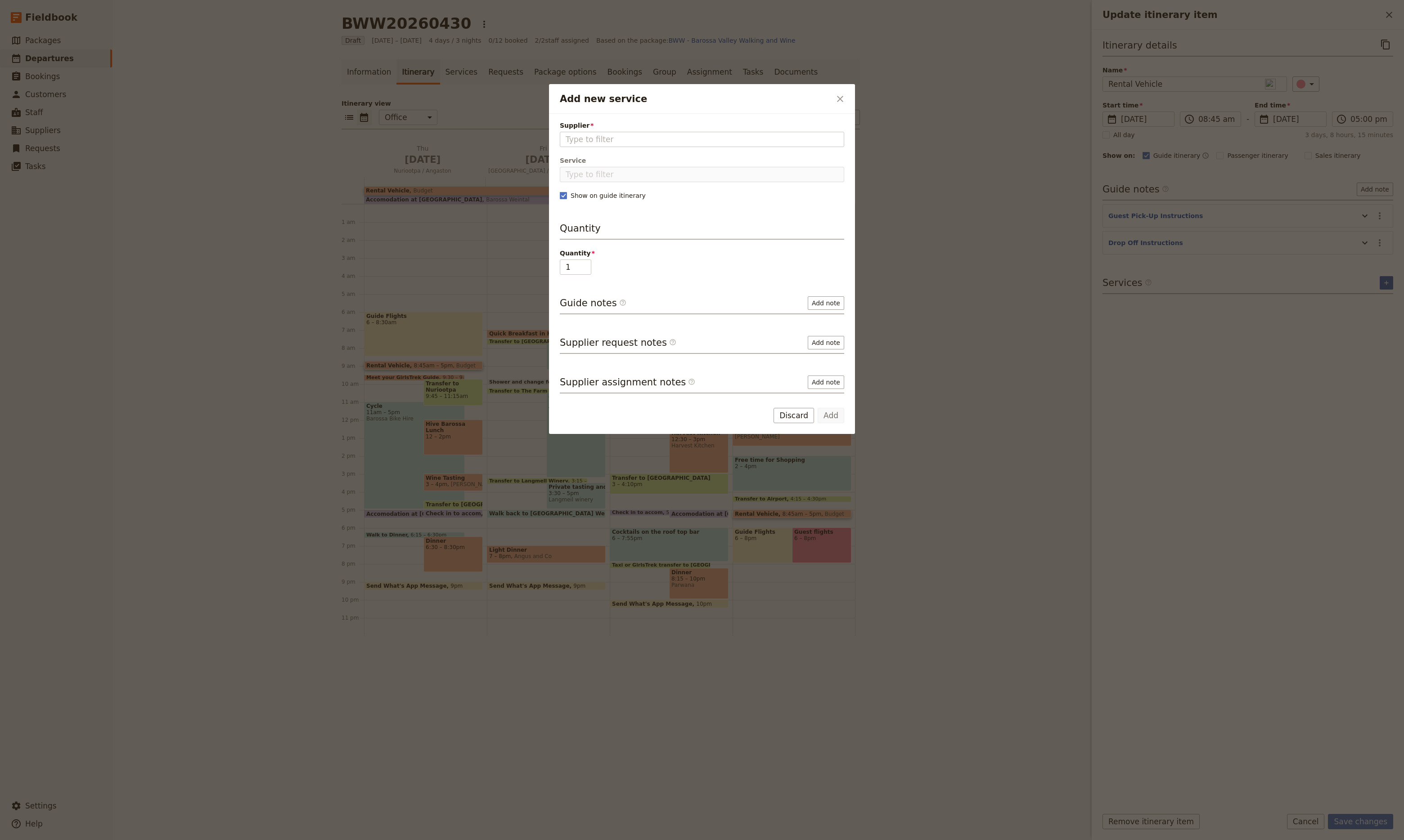
click at [1384, 284] on div at bounding box center [702, 420] width 1404 height 840
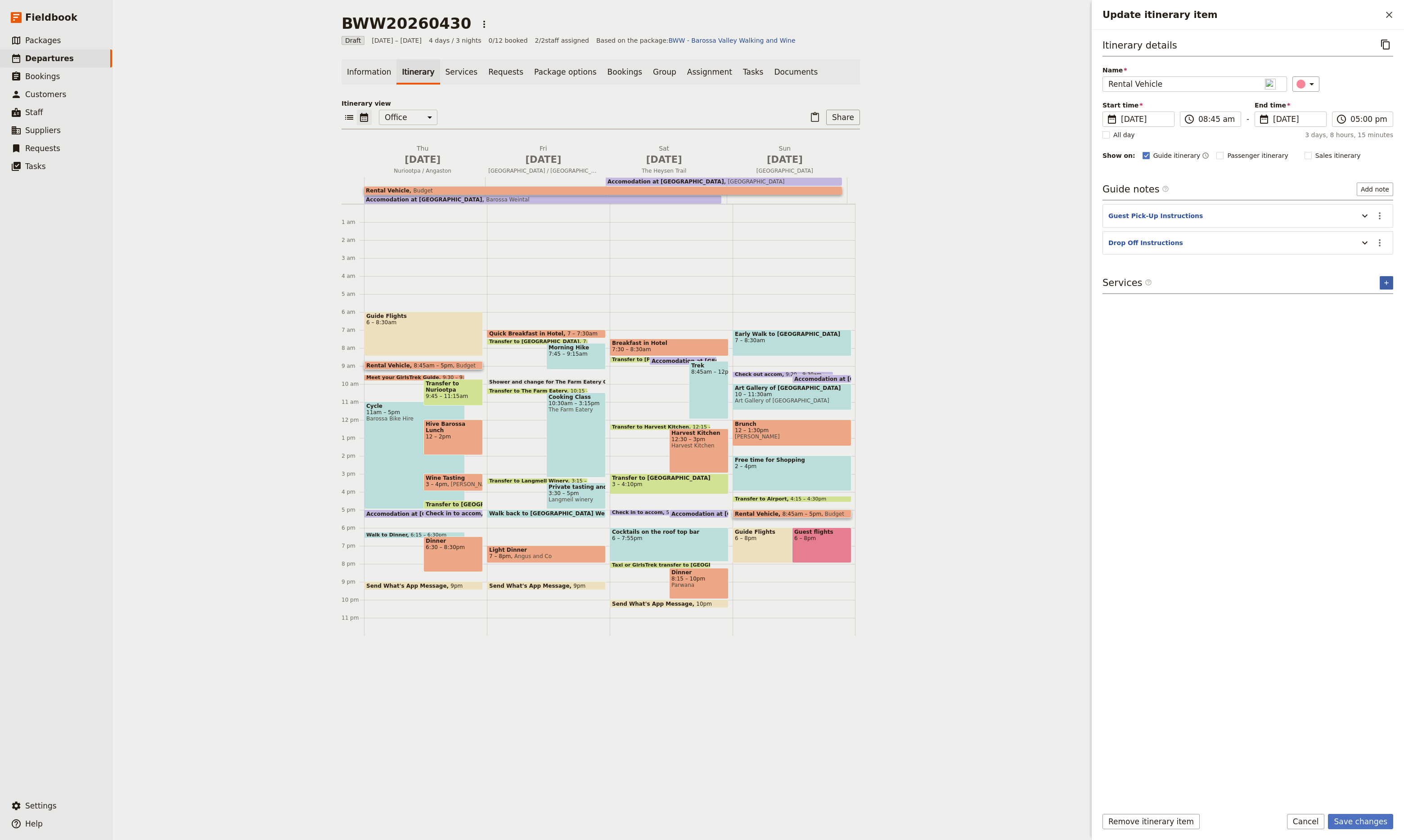
click at [1384, 284] on icon "Add service inclusion" at bounding box center [1386, 282] width 7 height 7
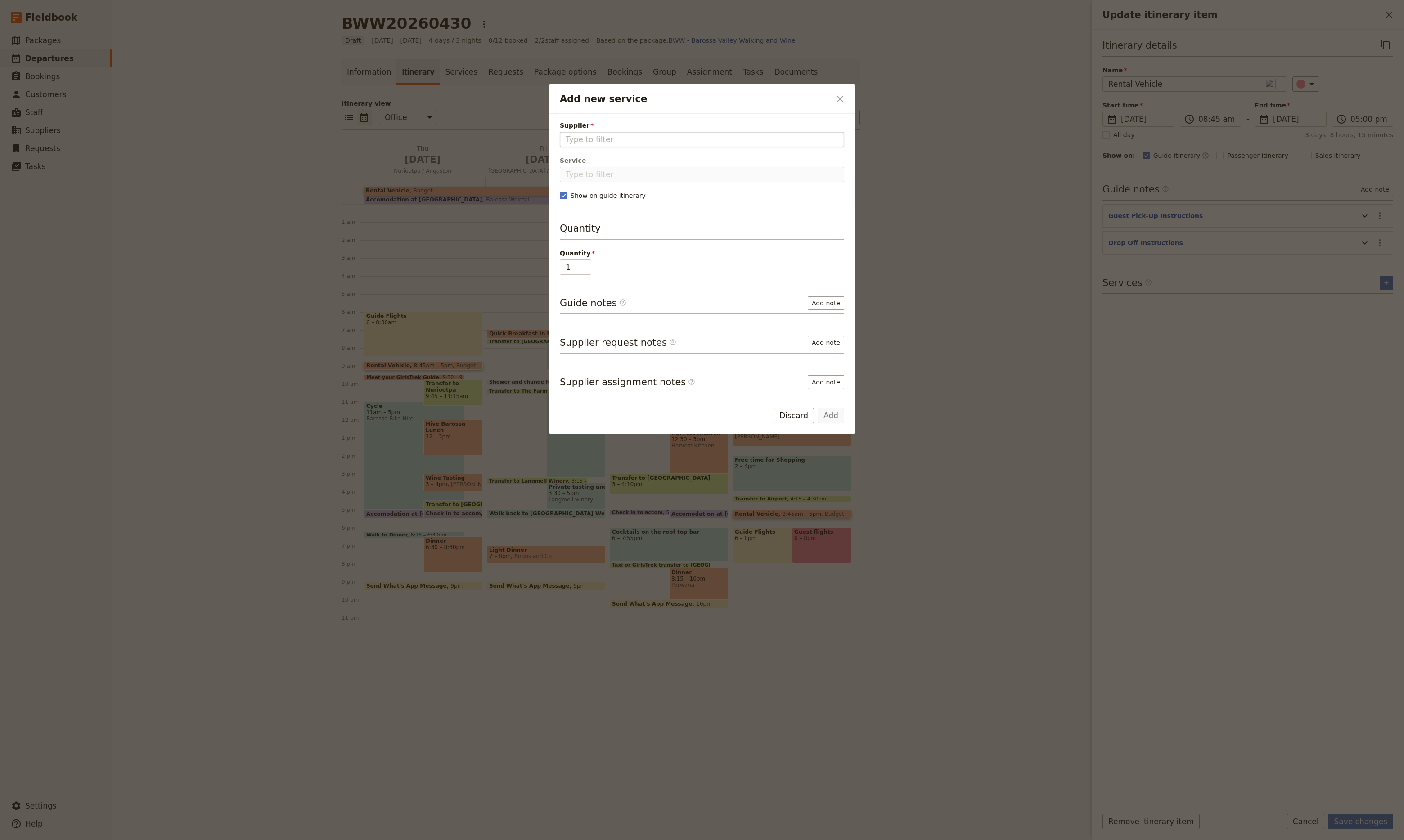
click at [750, 139] on input "Supplier" at bounding box center [702, 139] width 273 height 11
click at [580, 177] on span "Hertz Adelaide" at bounding box center [594, 178] width 56 height 11
type input "Hertz Adelaide"
click at [580, 177] on input "Service" at bounding box center [702, 174] width 284 height 15
click at [613, 223] on h3 "Quantity" at bounding box center [702, 231] width 284 height 18
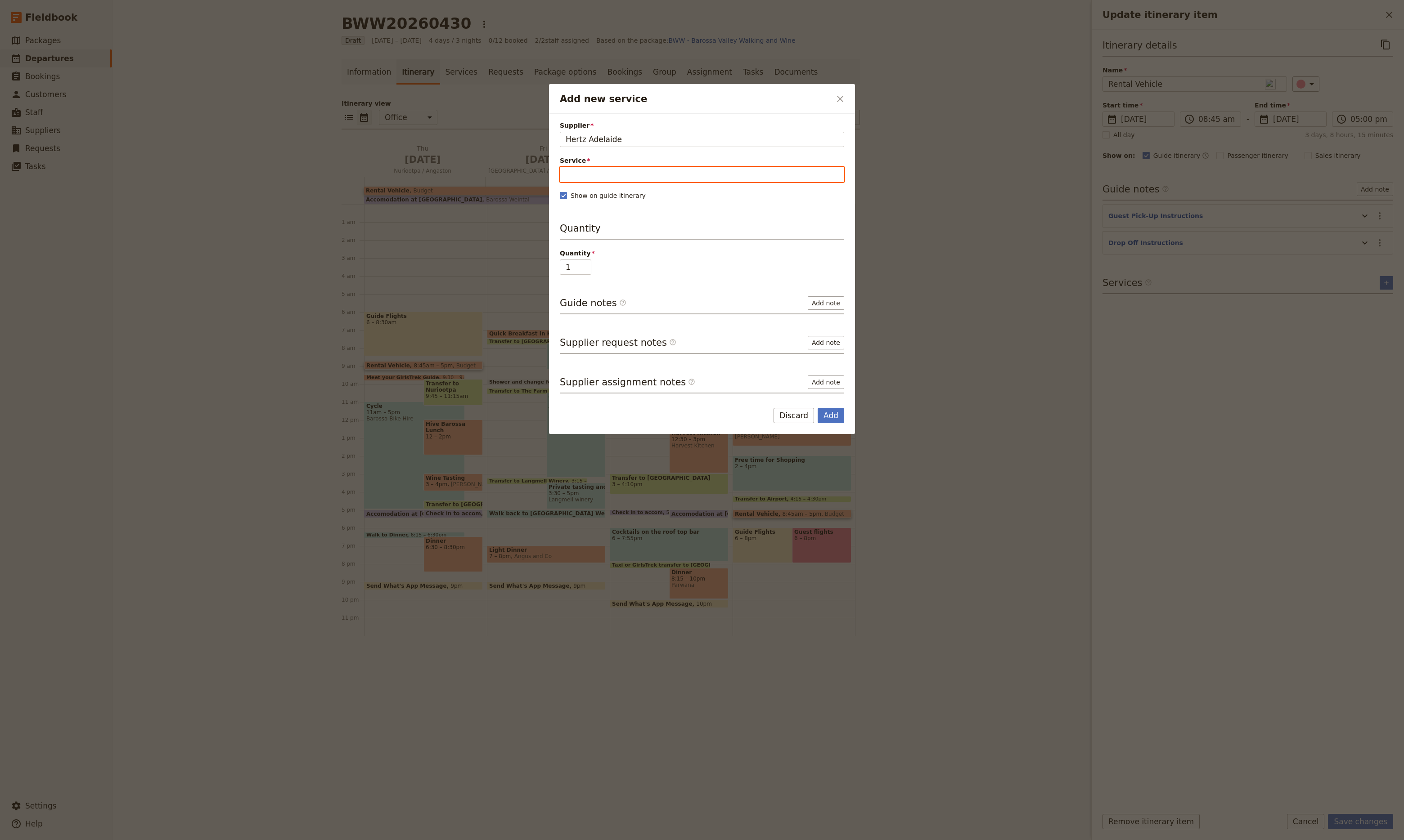
click at [601, 168] on input "Service" at bounding box center [702, 174] width 284 height 15
click at [613, 196] on span "New service" at bounding box center [627, 196] width 40 height 7
type input "12 Seater"
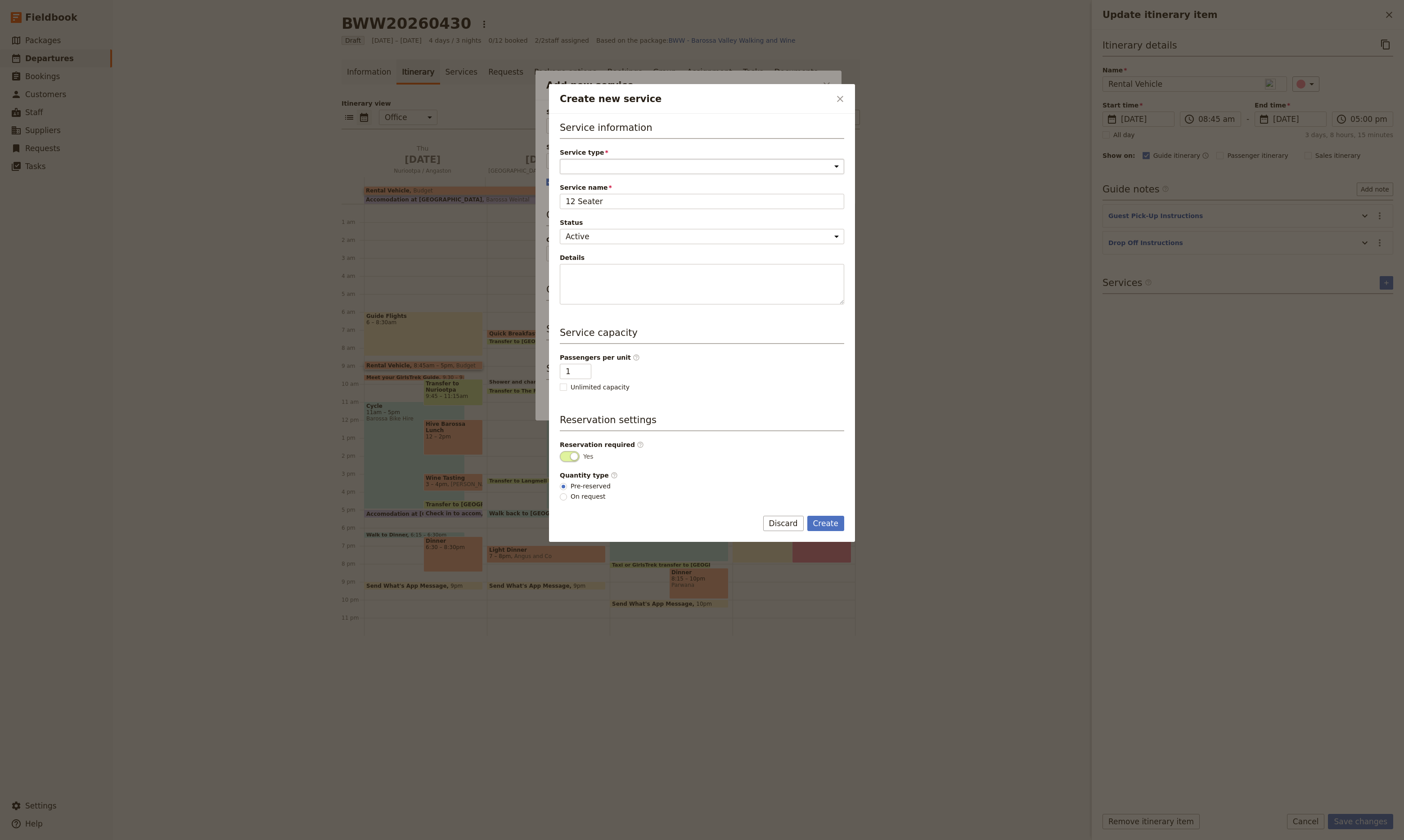
click at [673, 171] on select "Accommodation Activity Transport Flight Food and beverage Other" at bounding box center [702, 166] width 284 height 15
select select "TransportService"
click at [560, 158] on select "Accommodation Activity Transport Flight Food and beverage Other" at bounding box center [702, 166] width 284 height 15
drag, startPoint x: 573, startPoint y: 372, endPoint x: 558, endPoint y: 371, distance: 15.0
click at [558, 371] on div "Service information Service type Accommodation Activity Transport Flight Food a…" at bounding box center [702, 308] width 306 height 389
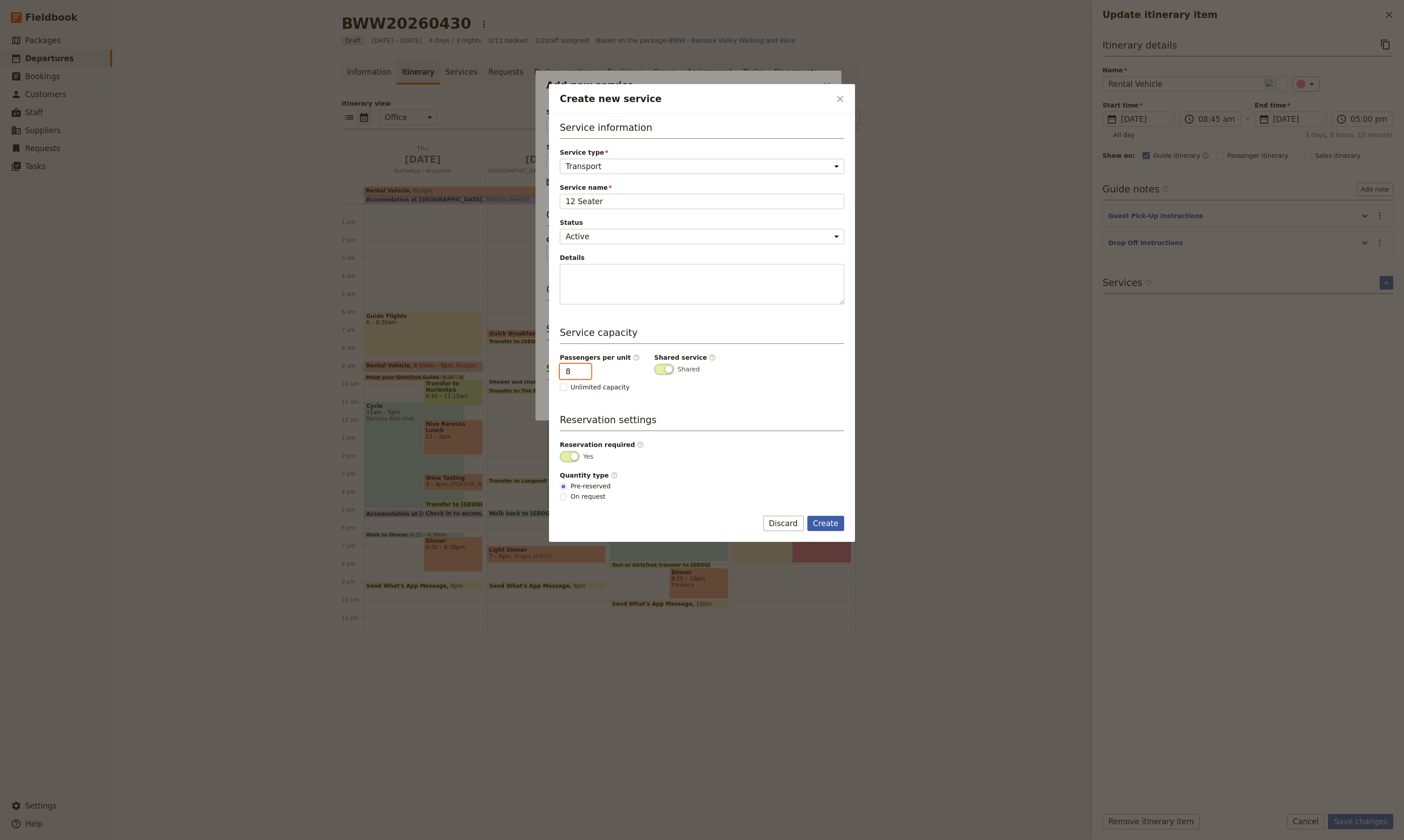
type input "8"
click at [824, 523] on button "Create" at bounding box center [825, 524] width 37 height 15
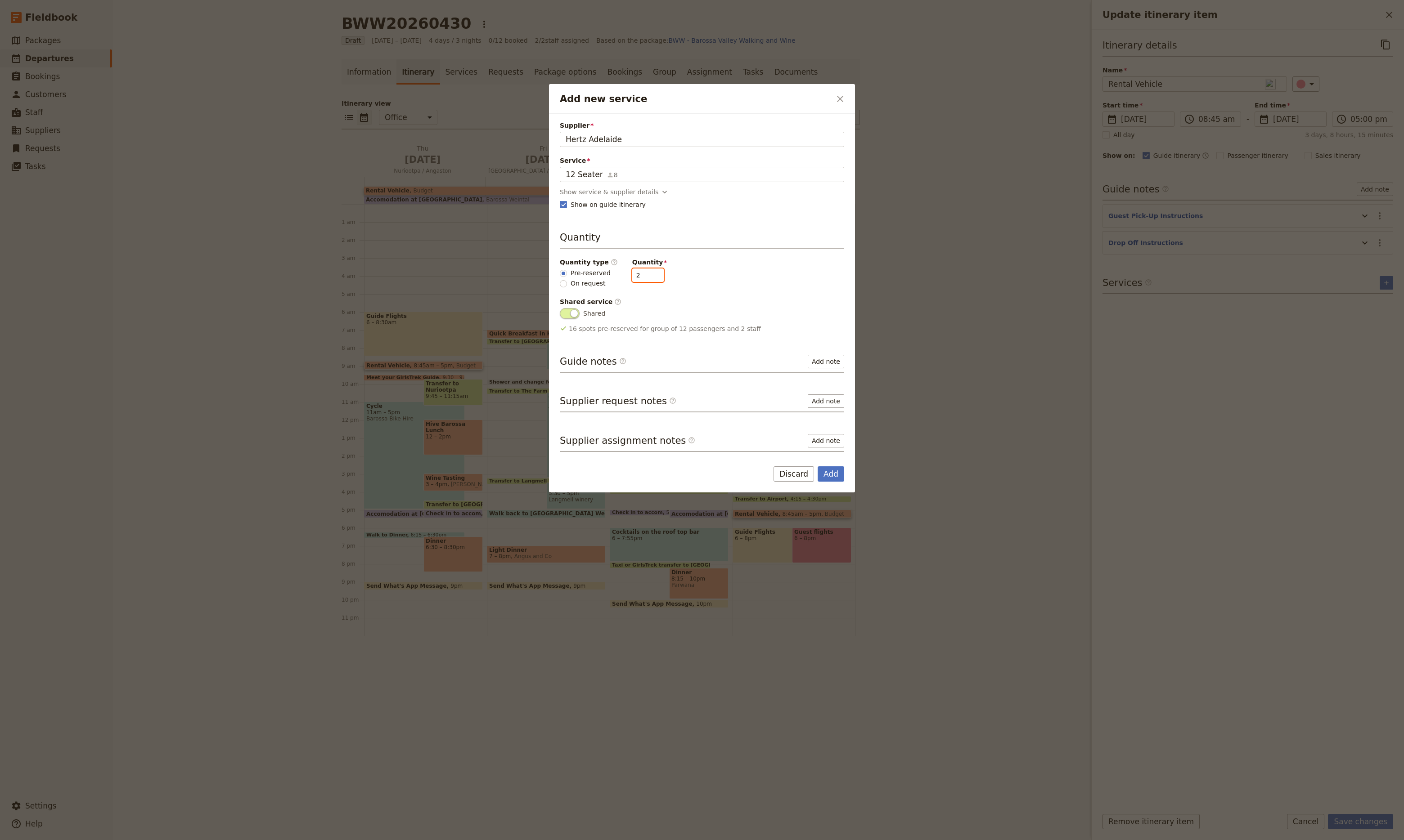
drag, startPoint x: 639, startPoint y: 278, endPoint x: 623, endPoint y: 276, distance: 16.1
click at [633, 276] on input "2" at bounding box center [649, 275] width 32 height 14
type input "1"
click at [831, 472] on button "Add" at bounding box center [831, 474] width 27 height 15
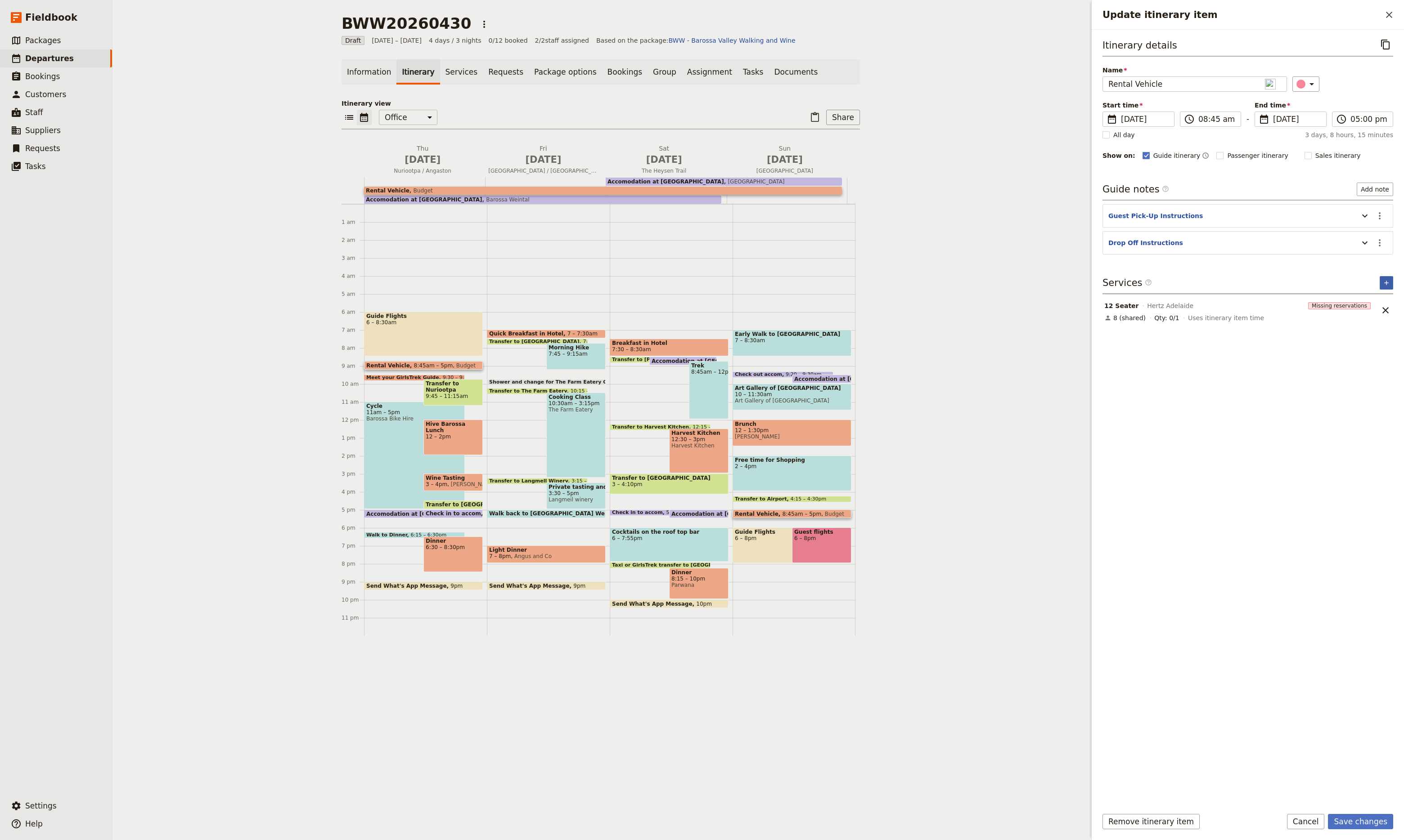
click at [1384, 284] on icon "Add service inclusion" at bounding box center [1386, 282] width 4 height 4
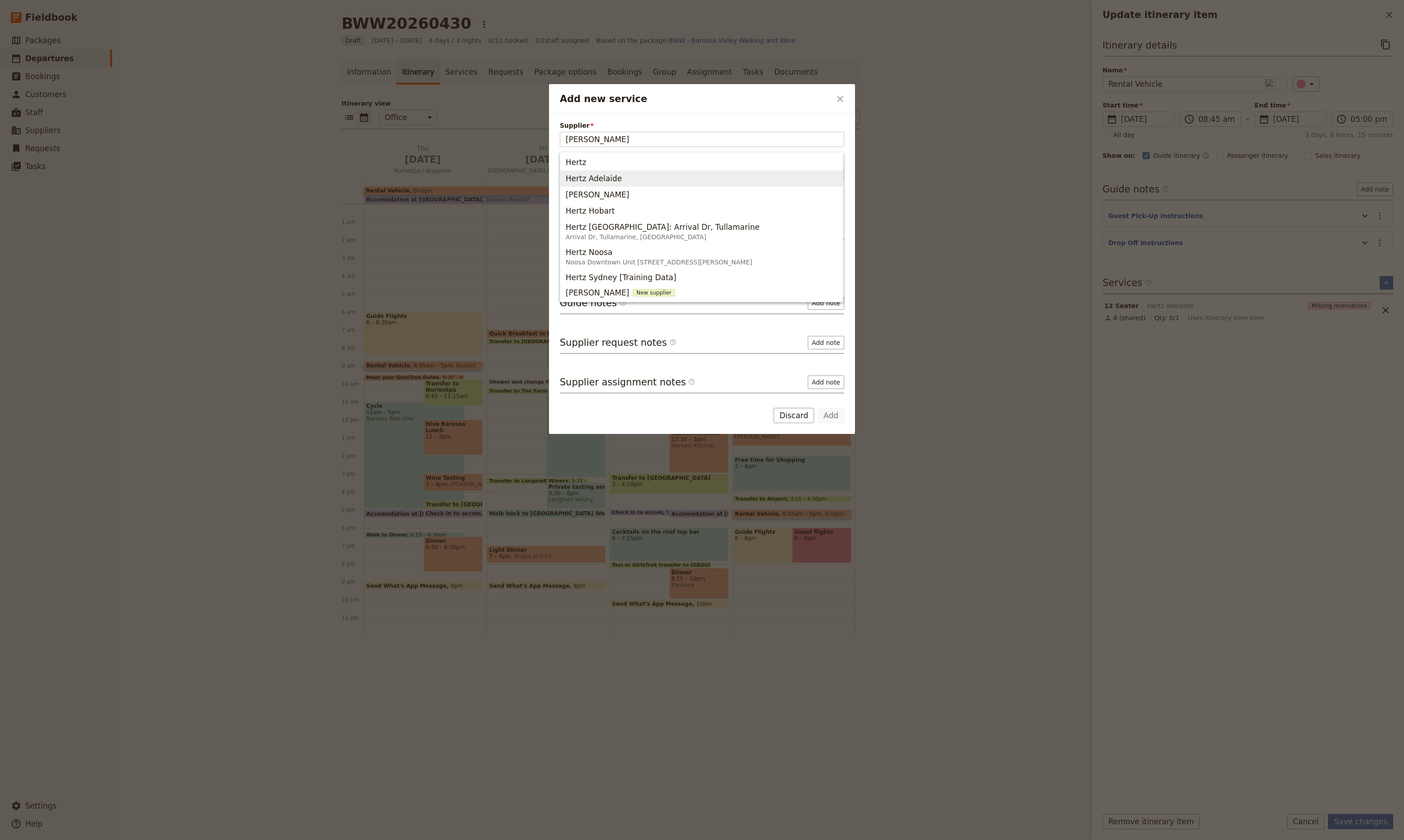
click at [617, 179] on div "Hertz Adelaide" at bounding box center [595, 178] width 60 height 11
type input "Hertz Adelaide"
click at [604, 179] on input "Service" at bounding box center [702, 174] width 284 height 15
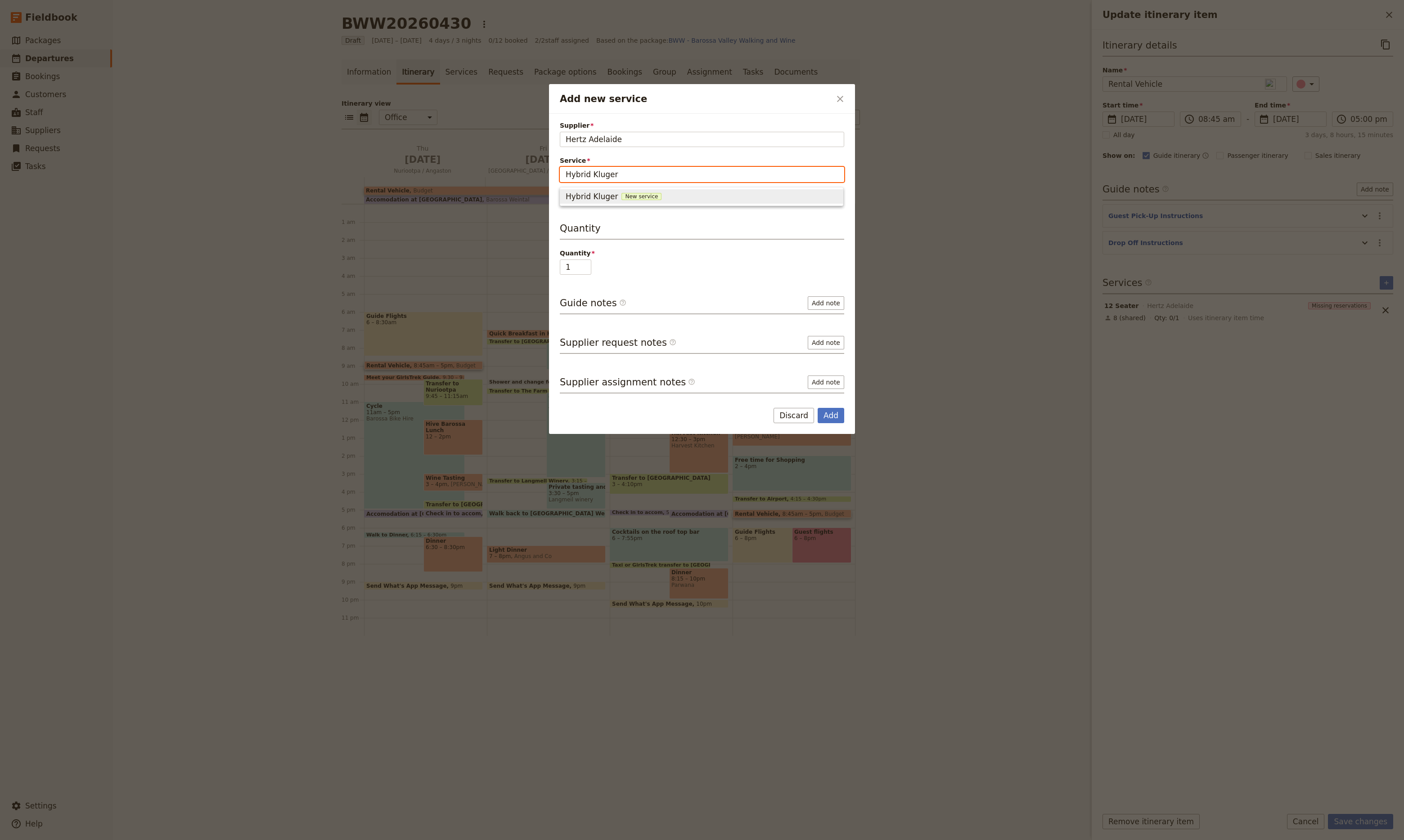
click at [633, 199] on span "New service" at bounding box center [641, 196] width 40 height 7
type input "Hybrid Kluger"
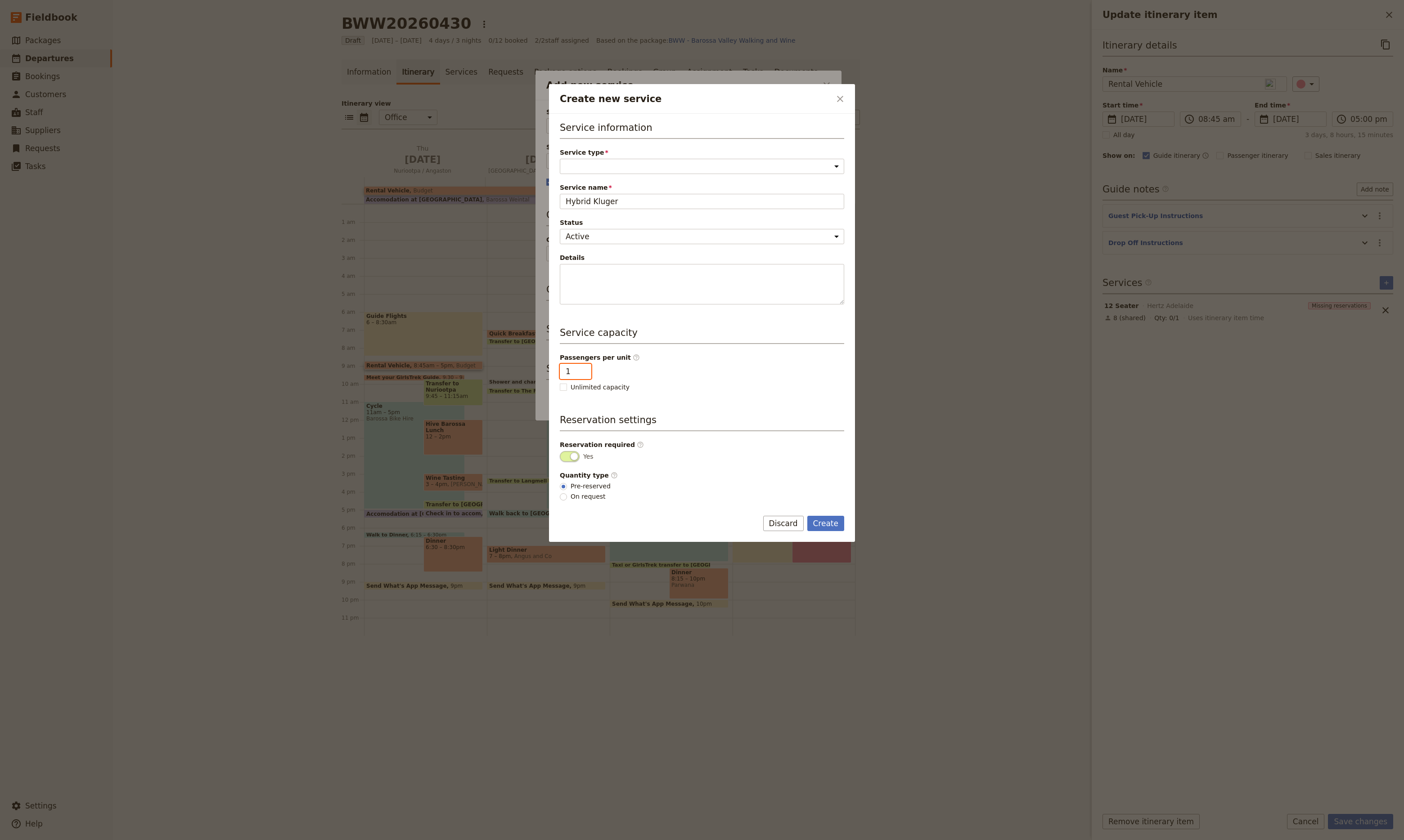
drag, startPoint x: 570, startPoint y: 365, endPoint x: 554, endPoint y: 367, distance: 16.1
click at [554, 367] on div "Service information Service type Accommodation Activity Transport Flight Food a…" at bounding box center [702, 308] width 306 height 389
type input "4"
click at [681, 167] on select "Accommodation Activity Transport Flight Food and beverage Other" at bounding box center [702, 166] width 284 height 15
select select "TransportService"
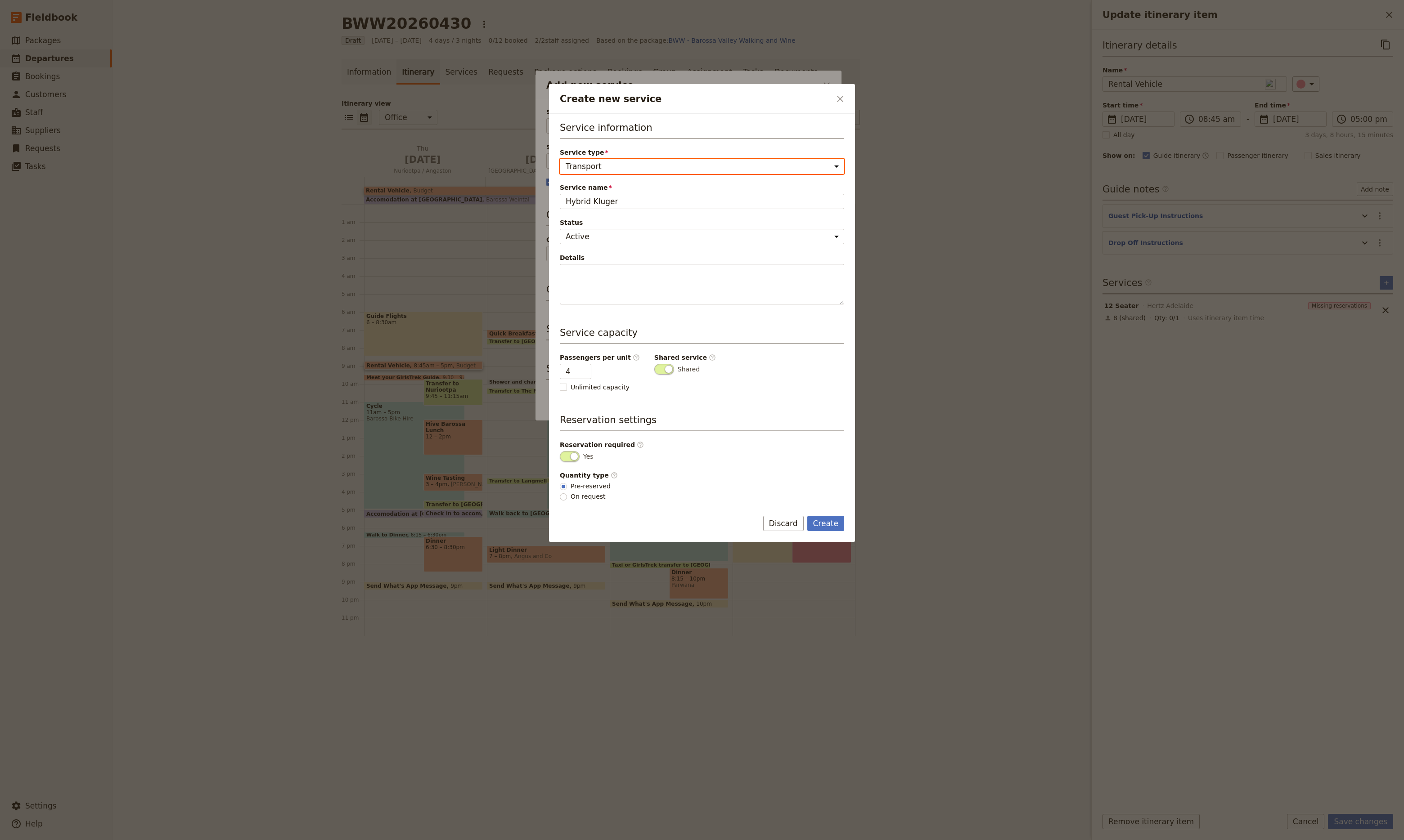
click at [560, 158] on select "Accommodation Activity Transport Flight Food and beverage Other" at bounding box center [702, 166] width 284 height 15
click at [834, 522] on button "Create" at bounding box center [825, 524] width 37 height 15
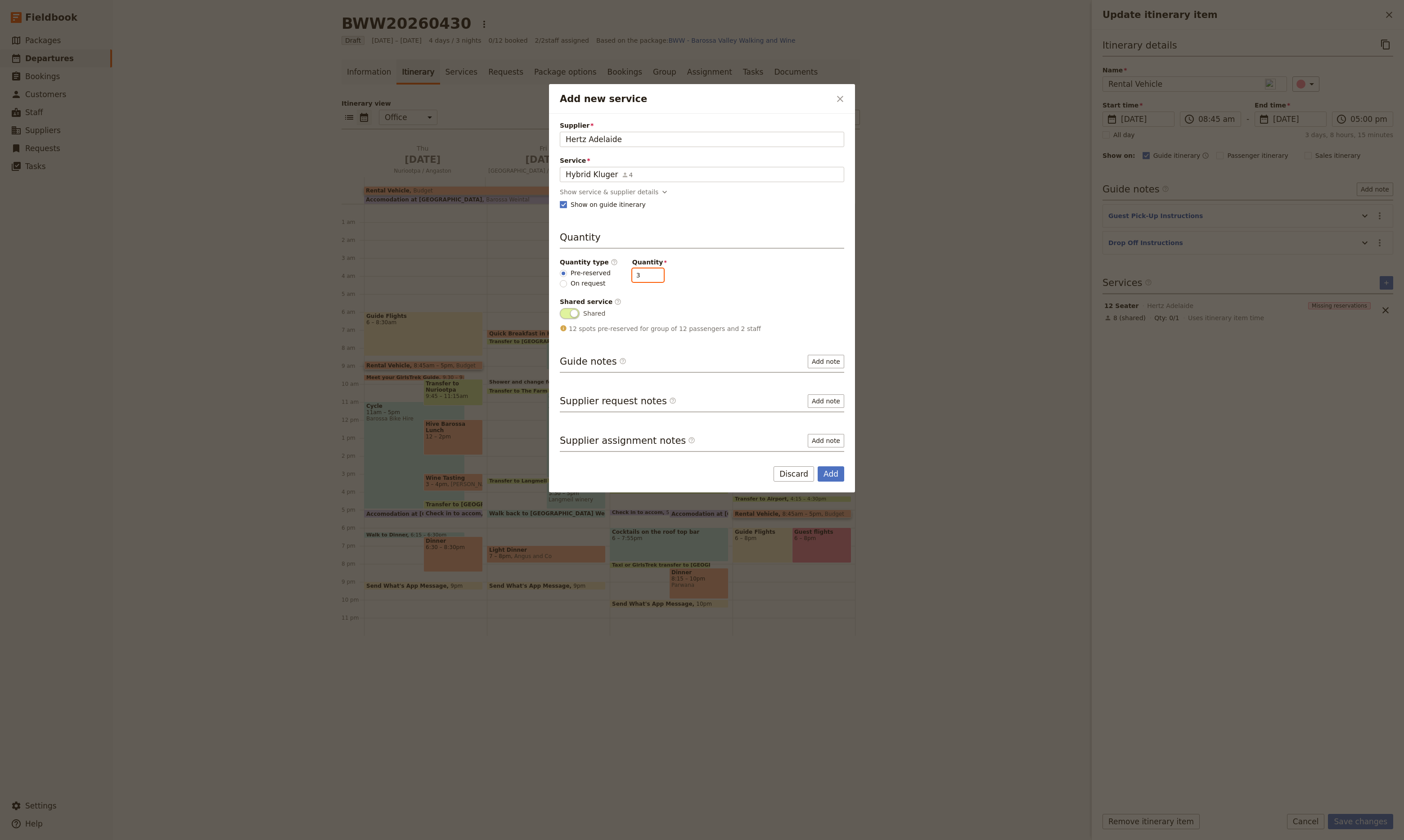
drag, startPoint x: 636, startPoint y: 270, endPoint x: 598, endPoint y: 273, distance: 38.1
click at [598, 273] on div "Quantity type ​ Pre-reserved On request Quantity 3" at bounding box center [702, 273] width 284 height 30
type input "1"
click at [831, 475] on button "Add" at bounding box center [831, 474] width 27 height 15
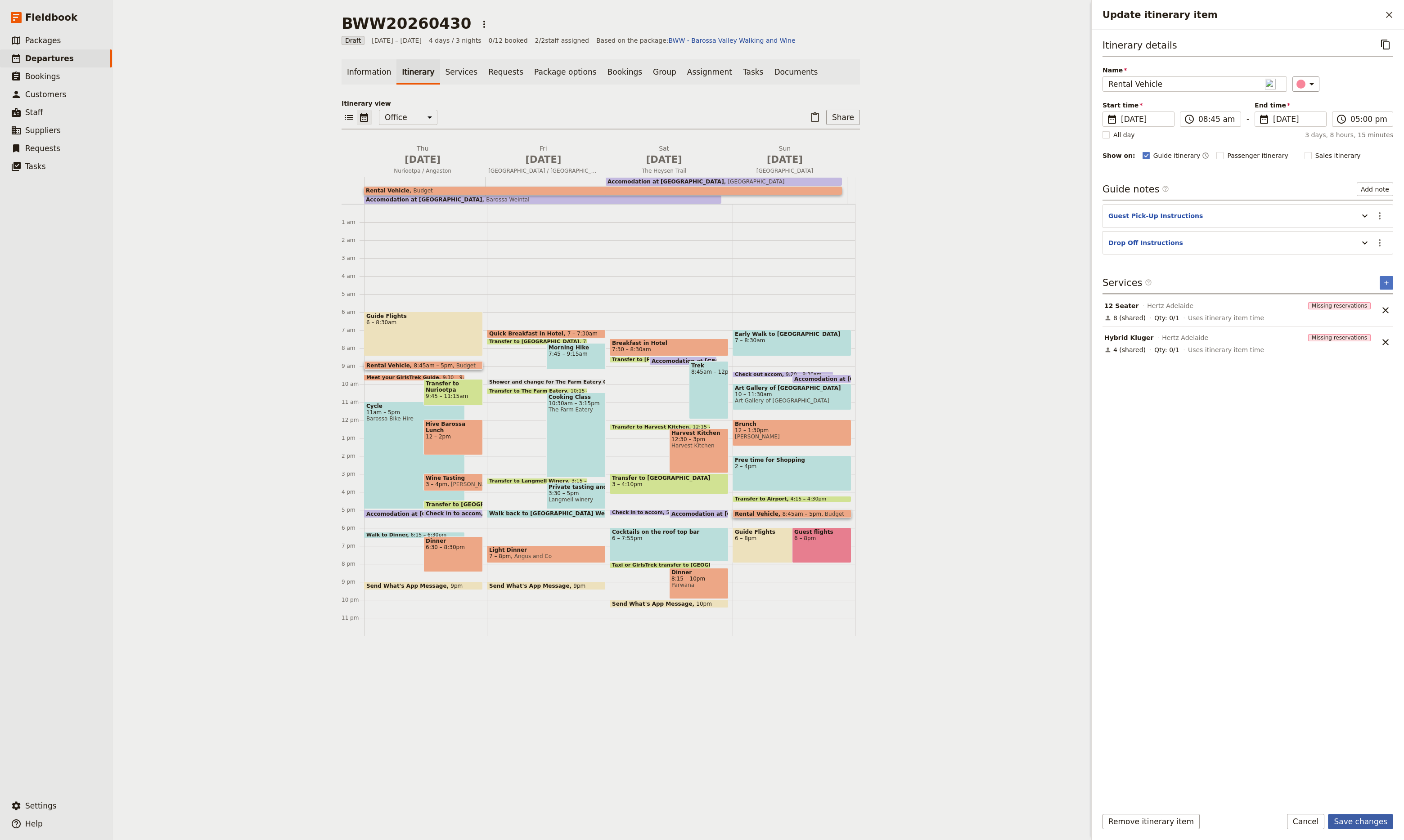
click at [1366, 821] on button "Save changes" at bounding box center [1361, 822] width 65 height 15
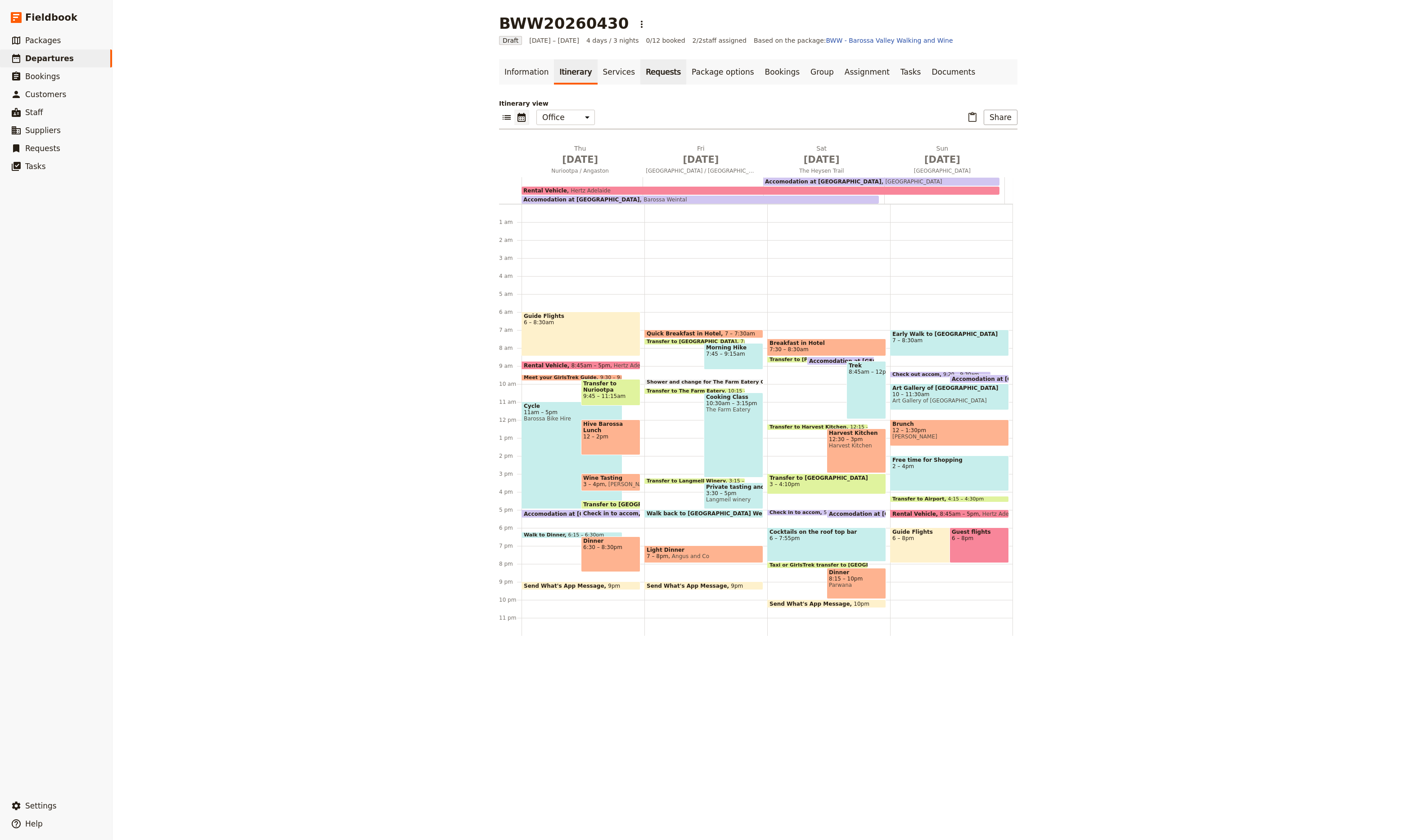
click at [640, 74] on link "Requests" at bounding box center [663, 71] width 46 height 25
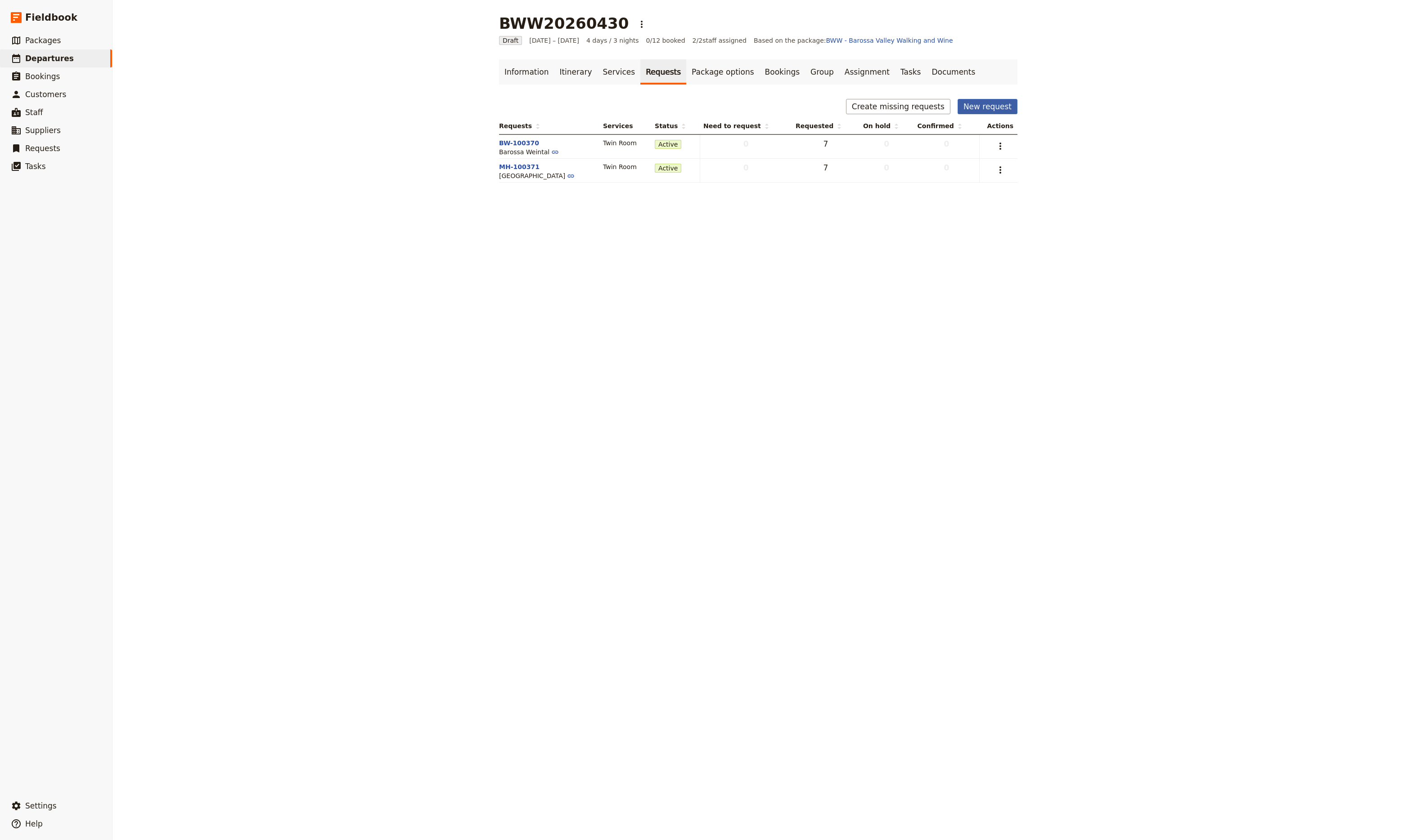
click at [970, 109] on button "New request" at bounding box center [988, 107] width 60 height 15
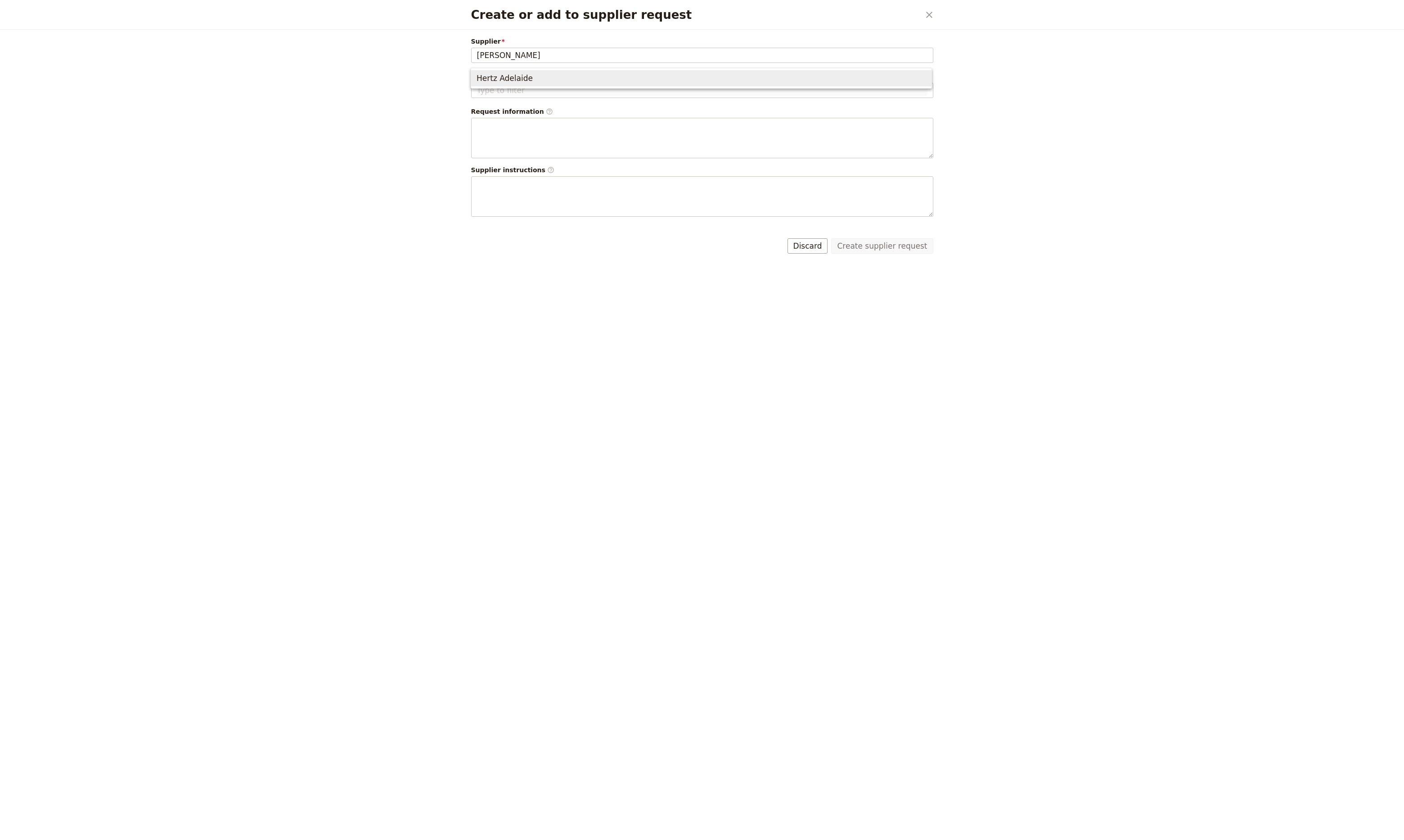
click at [655, 81] on span "Hertz Adelaide" at bounding box center [701, 78] width 450 height 13
type input "Hertz Adelaide"
type input "HA-100372"
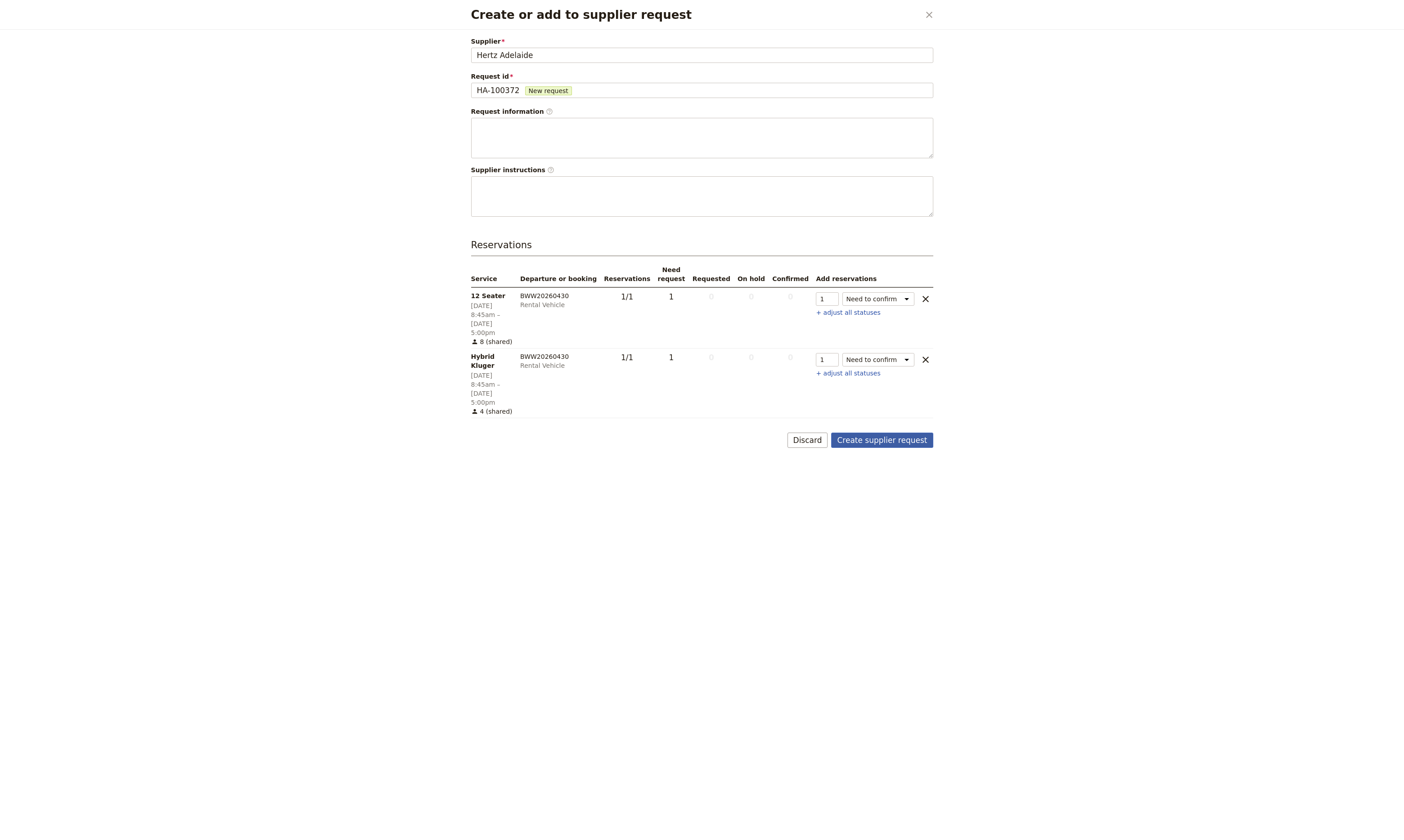
type input "Hertz Adelaide"
click at [889, 433] on button "Create supplier request" at bounding box center [882, 440] width 102 height 15
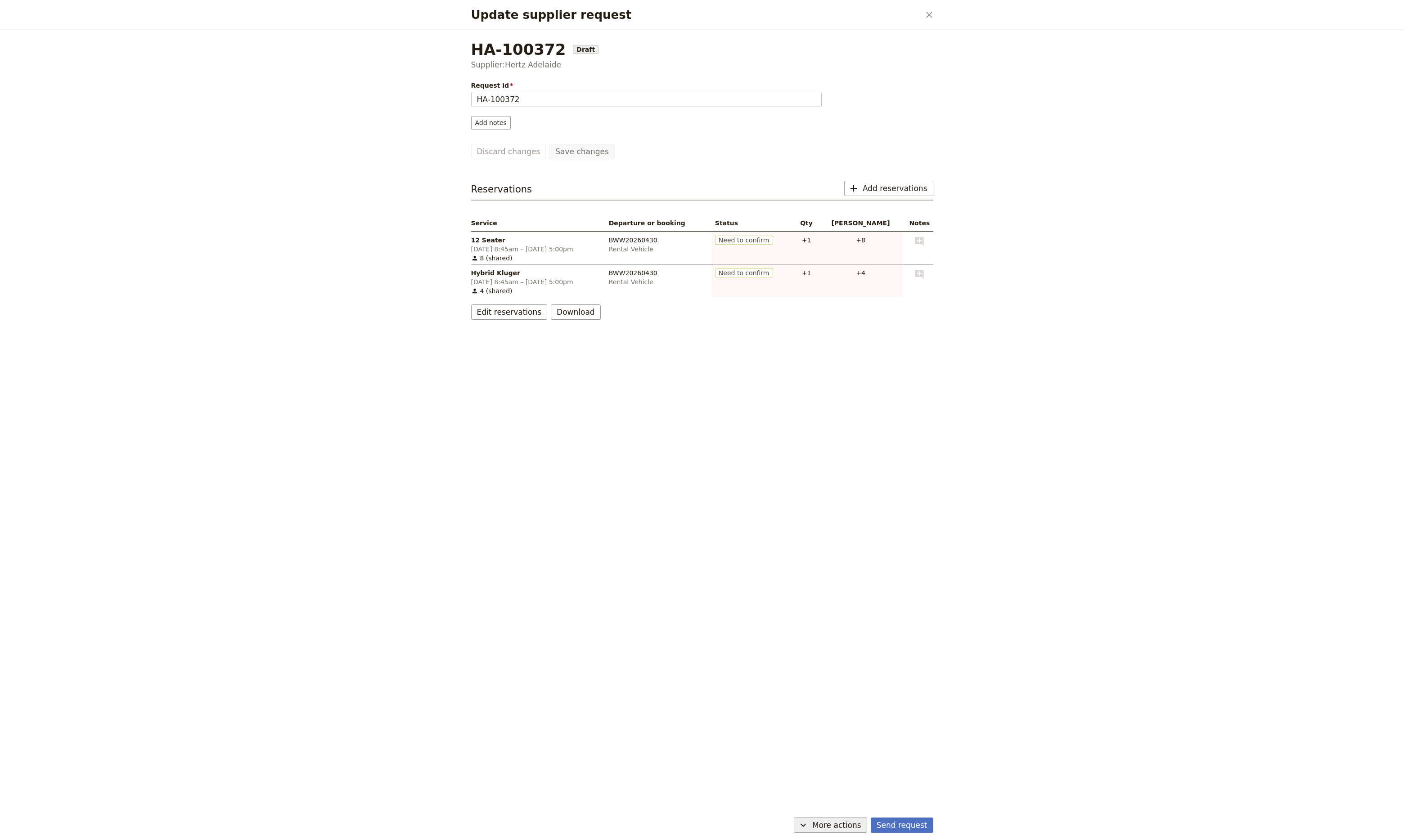
click at [806, 826] on icon "Update supplier request" at bounding box center [803, 826] width 5 height 3
click at [831, 795] on span "Capture supplier response" at bounding box center [824, 793] width 83 height 9
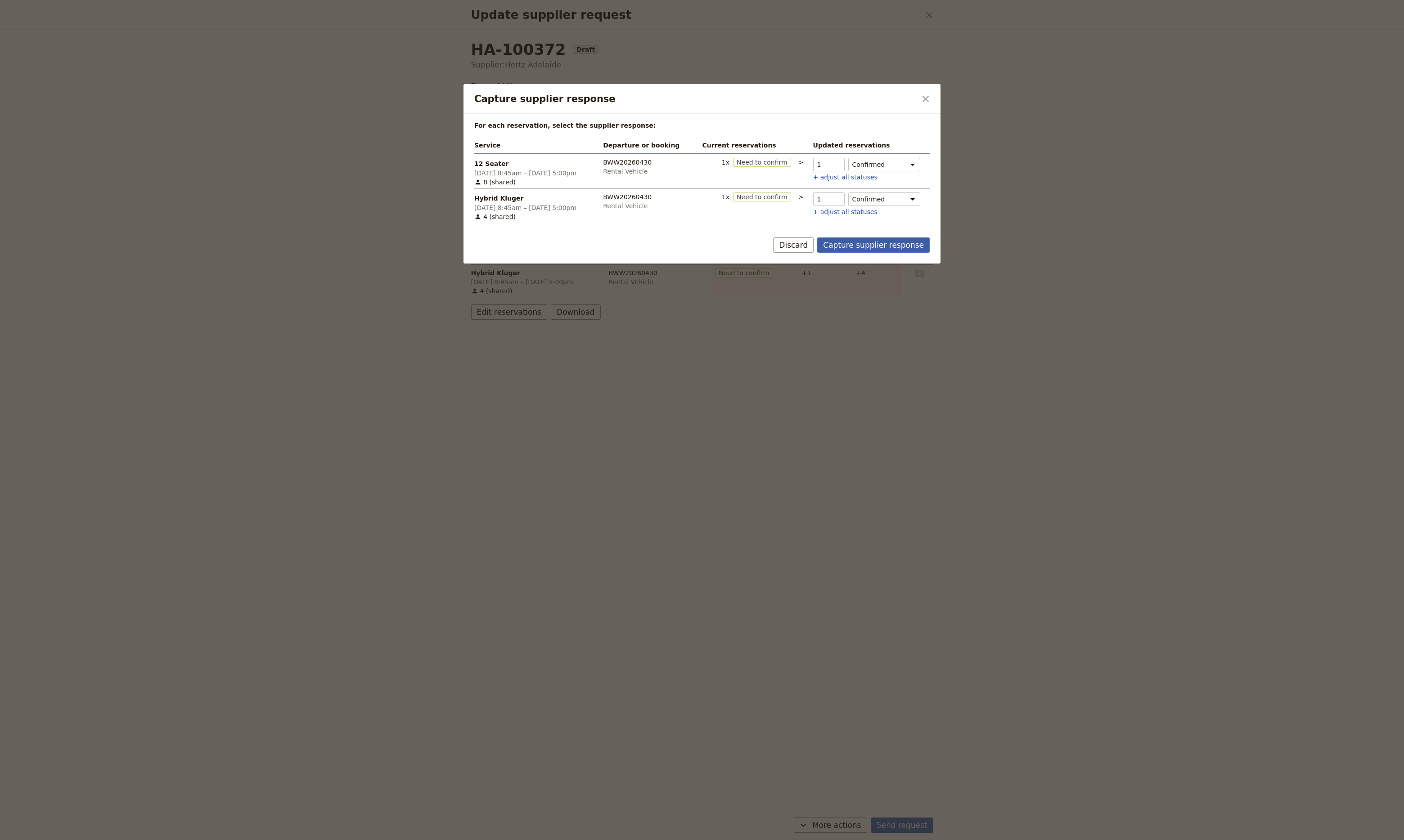
click at [873, 246] on button "Capture supplier response" at bounding box center [874, 245] width 112 height 15
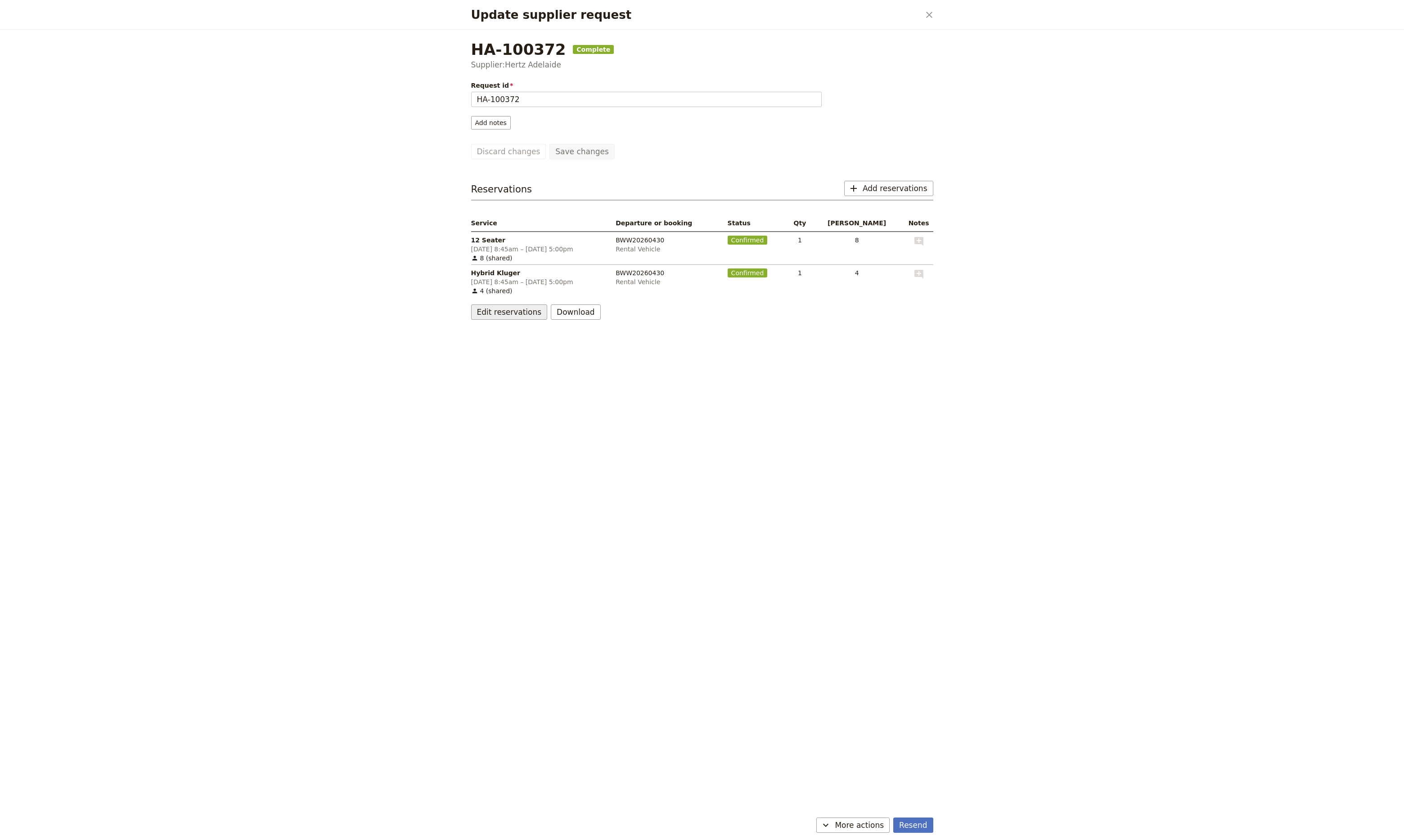
click at [516, 314] on button "Edit reservations" at bounding box center [509, 312] width 77 height 15
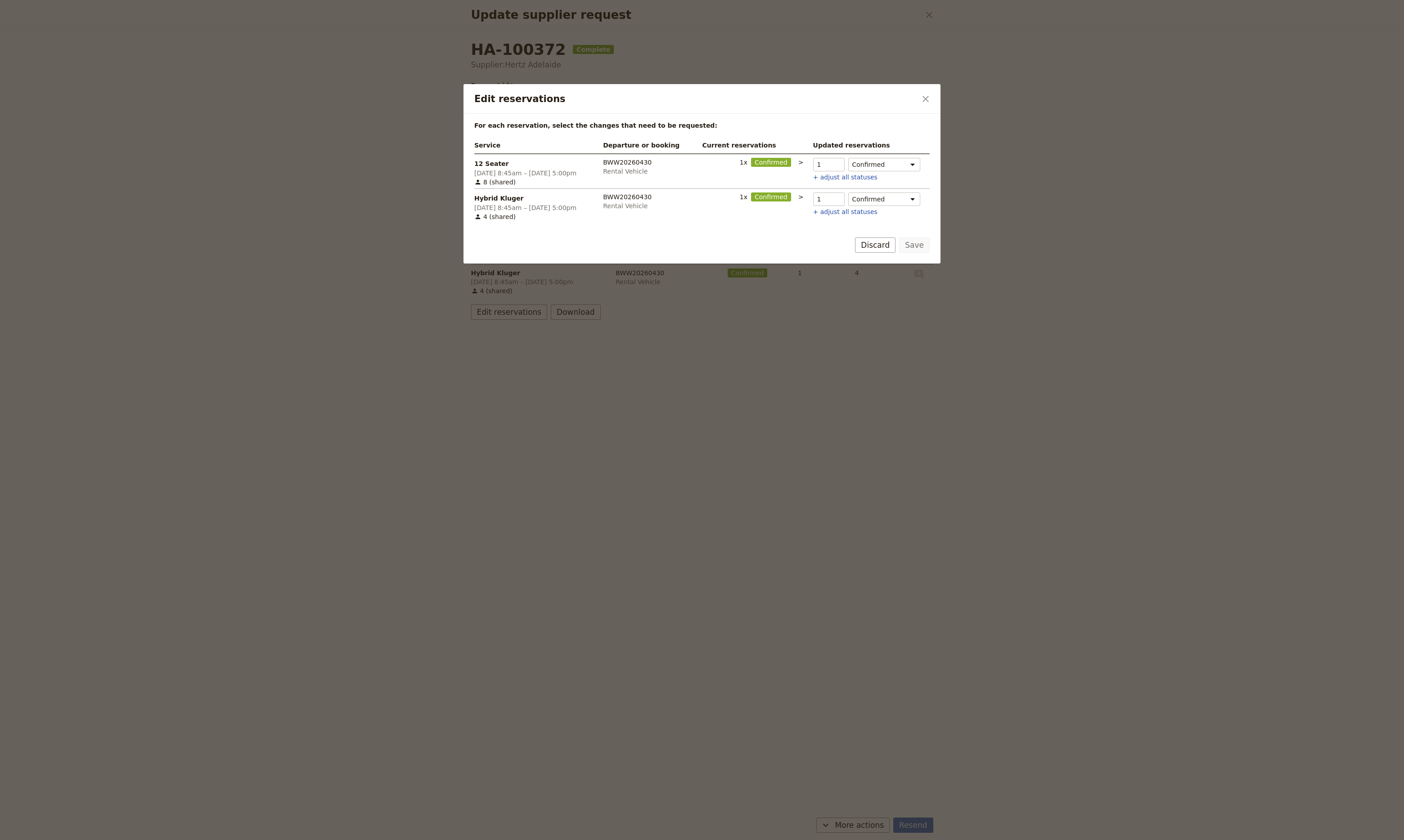
click at [594, 389] on div at bounding box center [702, 420] width 1404 height 840
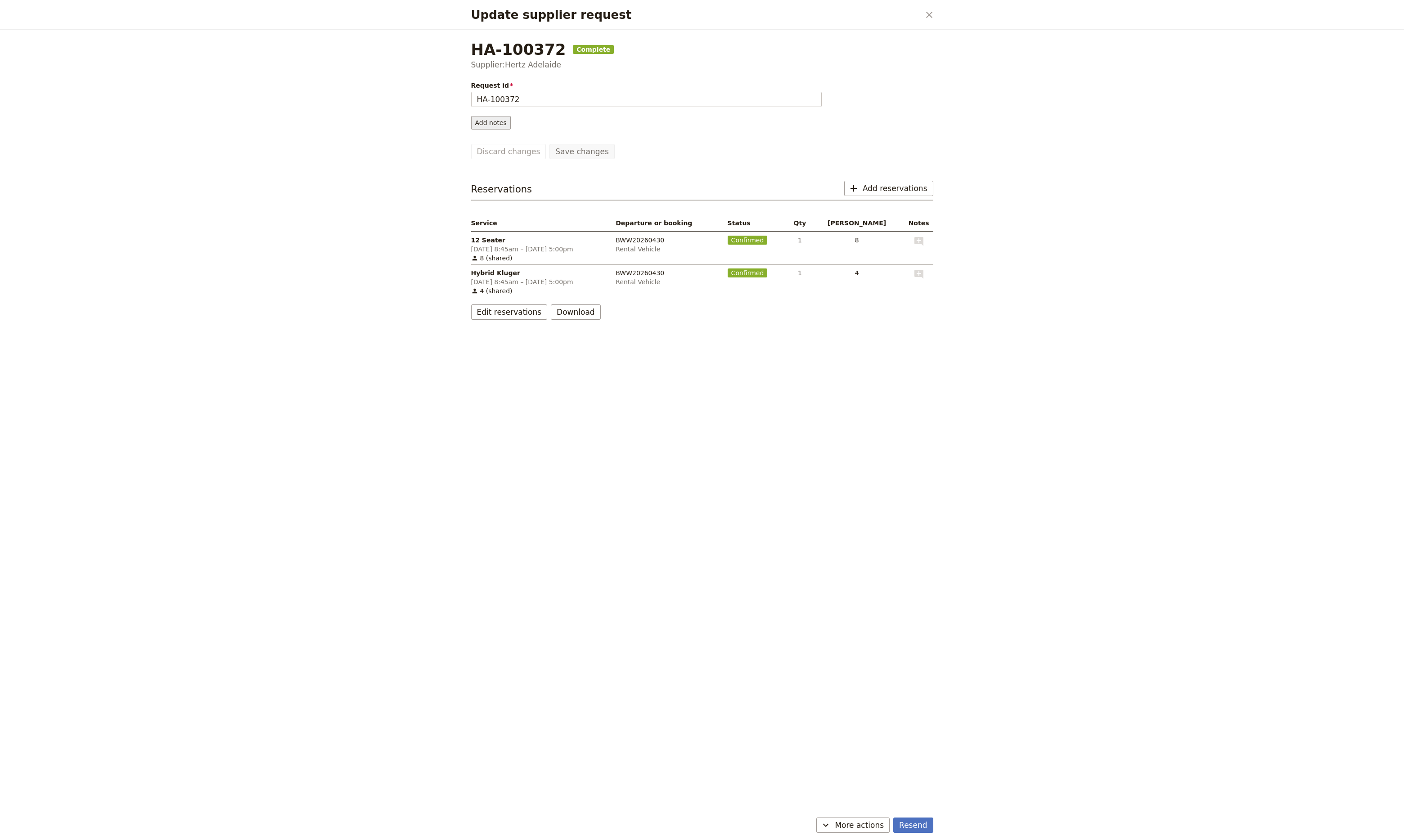
click at [487, 122] on button "Add notes" at bounding box center [491, 123] width 39 height 14
click at [530, 165] on span "Supplier request notes" at bounding box center [512, 161] width 71 height 9
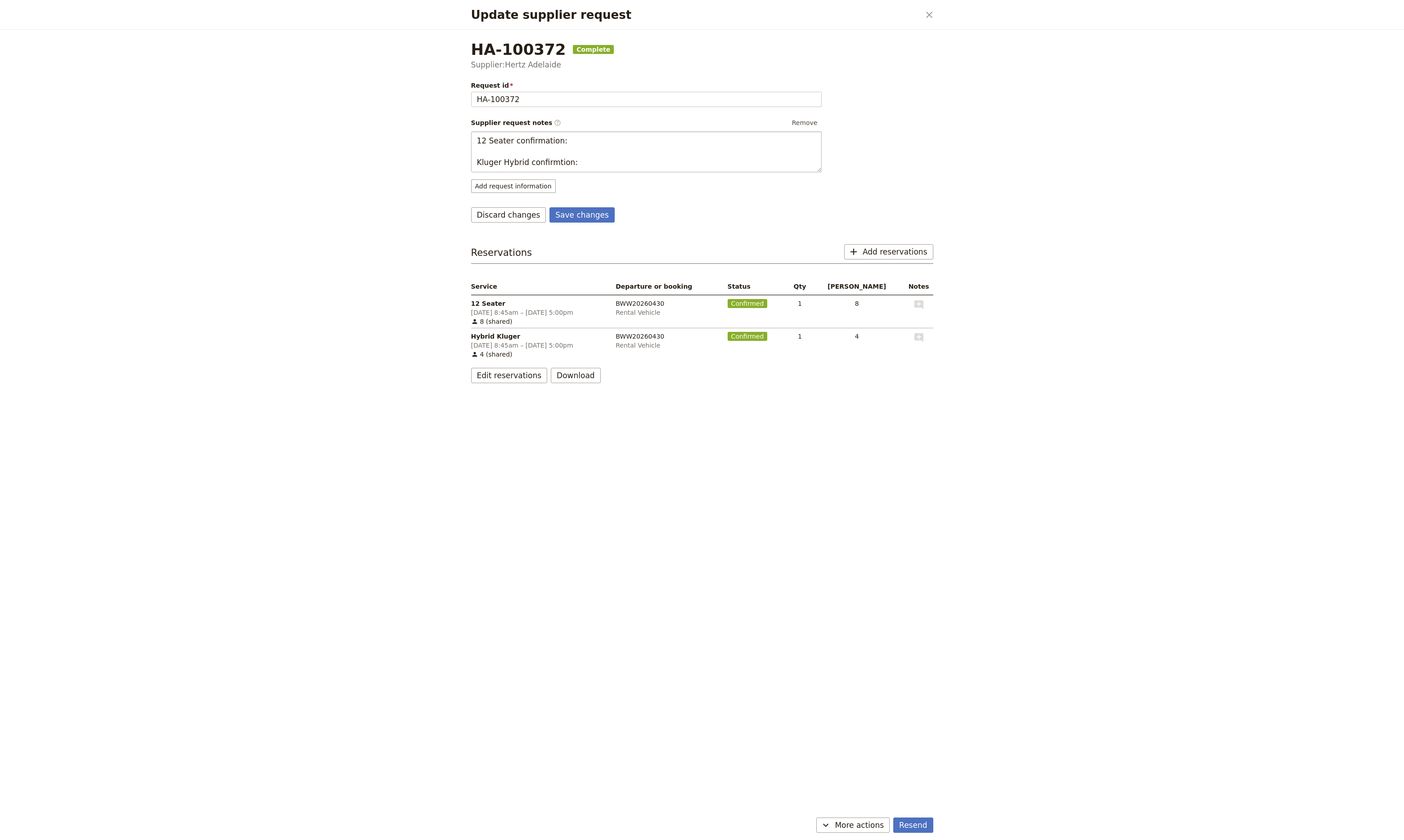
click at [565, 145] on textarea "12 Seater confirmation: Kluger Hybrid confirmtion:" at bounding box center [646, 152] width 350 height 41
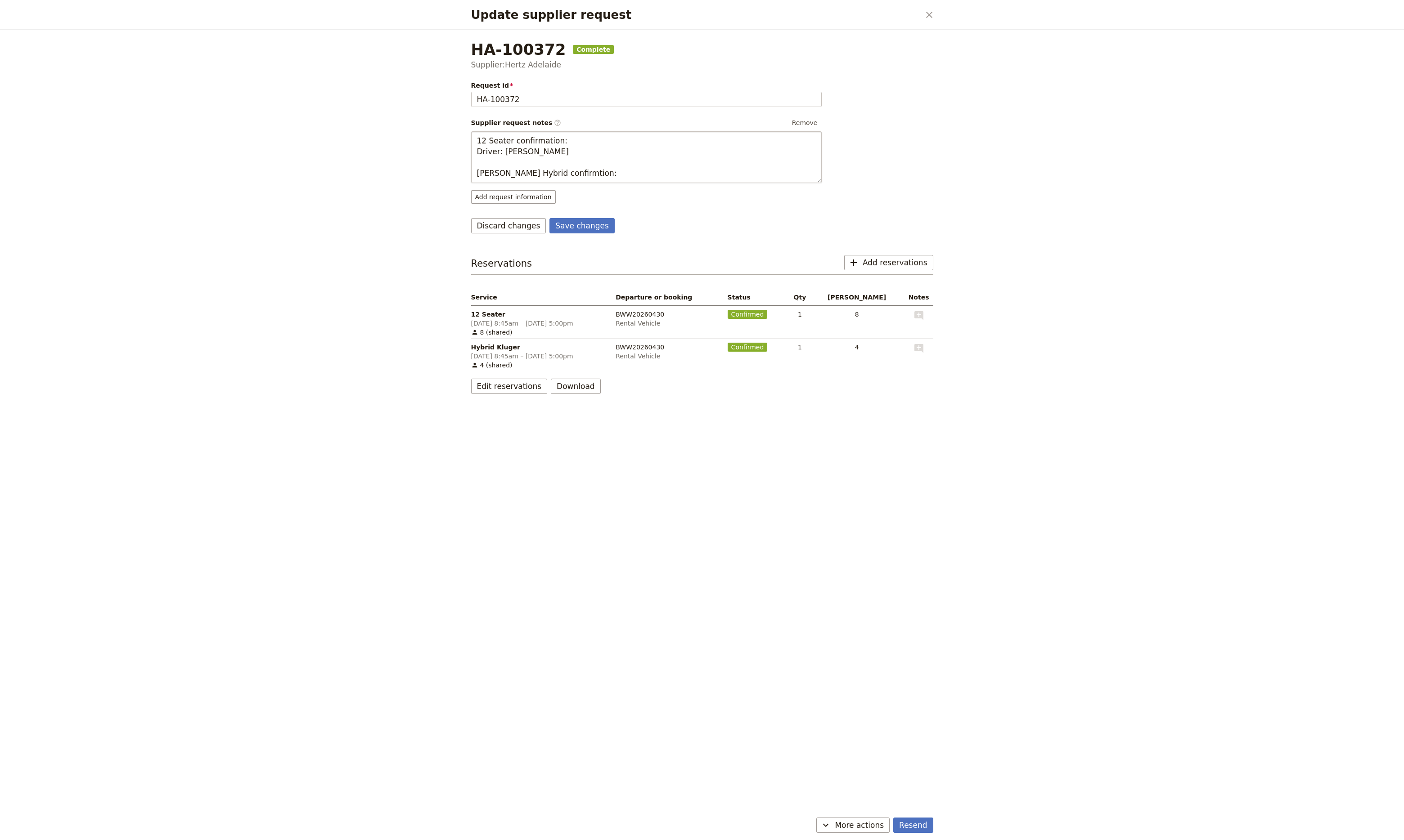
click at [581, 171] on textarea "12 Seater confirmation: Driver: [PERSON_NAME] [PERSON_NAME] Hybrid confirmtion:" at bounding box center [646, 157] width 350 height 52
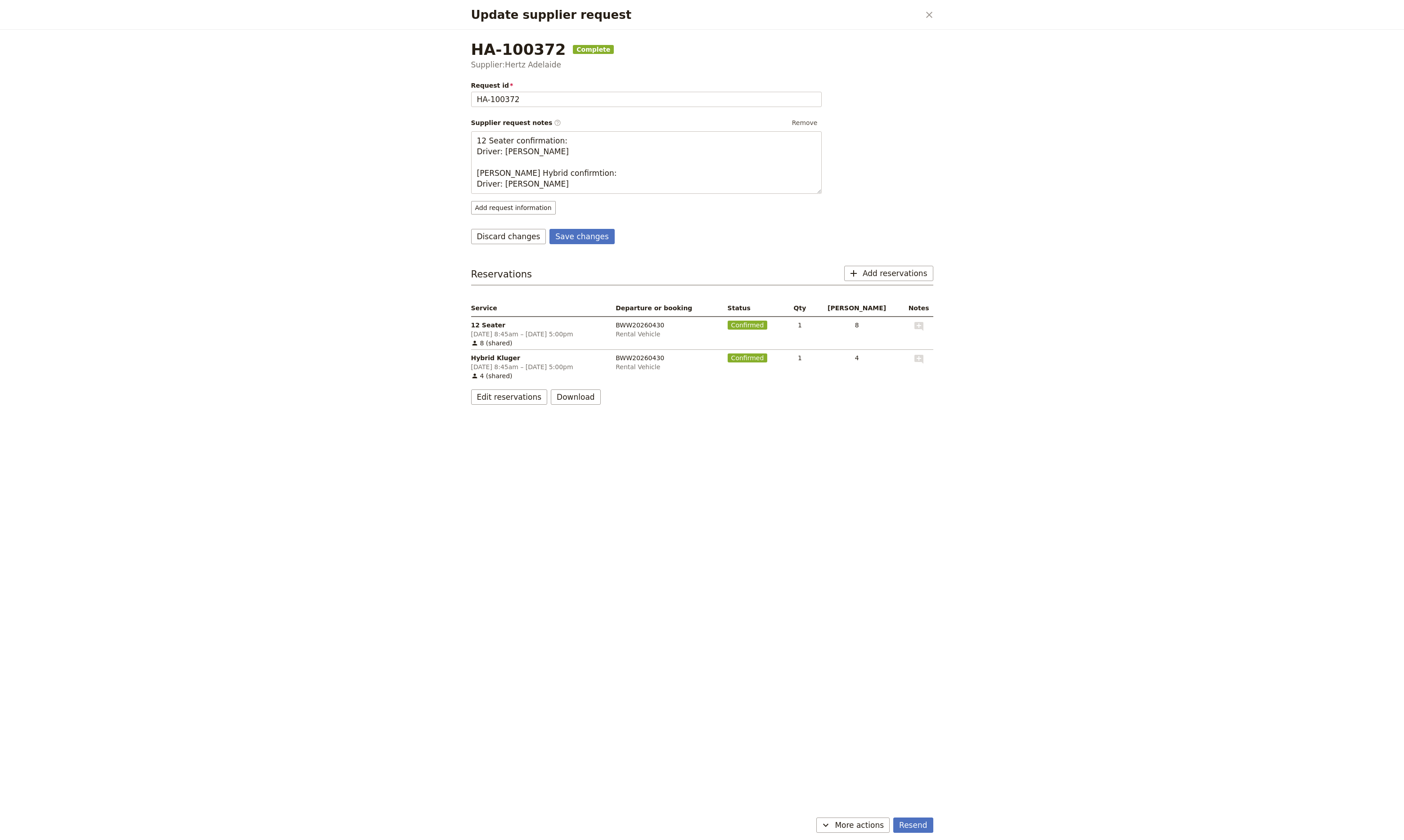
click at [689, 240] on div "Save changes Discard changes" at bounding box center [651, 237] width 360 height 15
click at [585, 177] on textarea "12 Seater confirmation: Driver: [PERSON_NAME] [PERSON_NAME] Hybrid confirmtion:…" at bounding box center [646, 162] width 350 height 62
paste textarea "L3640627921"
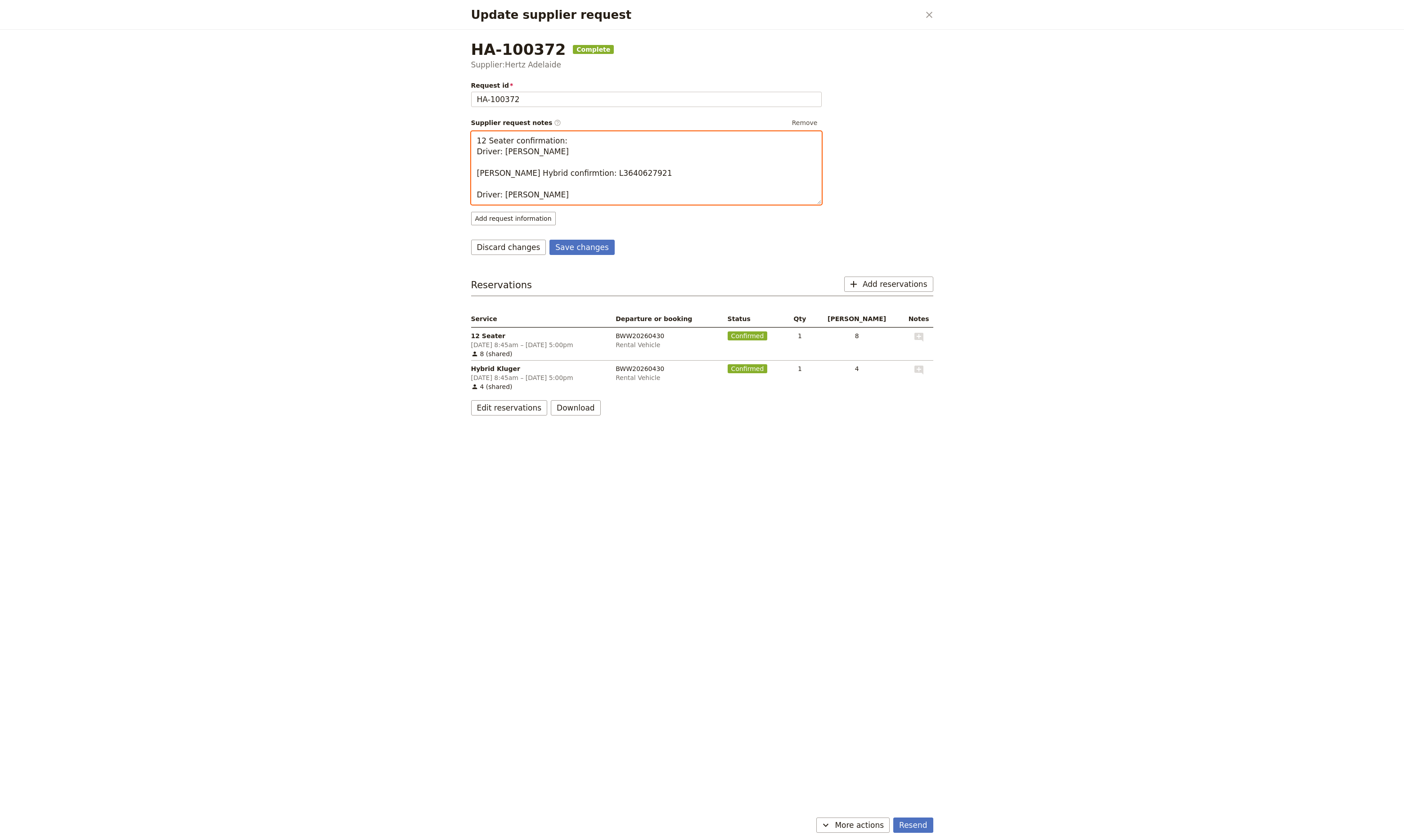
click at [566, 138] on textarea "12 Seater confirmation: Driver: [PERSON_NAME] [PERSON_NAME] Hybrid confirmtion:…" at bounding box center [646, 168] width 350 height 74
paste textarea "L36401579D1"
click at [672, 165] on textarea "12 Seater confirmation: L36401579D1 Driver: [PERSON_NAME] [PERSON_NAME] Hybrid …" at bounding box center [646, 168] width 350 height 74
click at [503, 186] on textarea "12 Seater confirmation: L36401579D1 Driver: [PERSON_NAME] [PERSON_NAME] Hybrid …" at bounding box center [646, 168] width 350 height 74
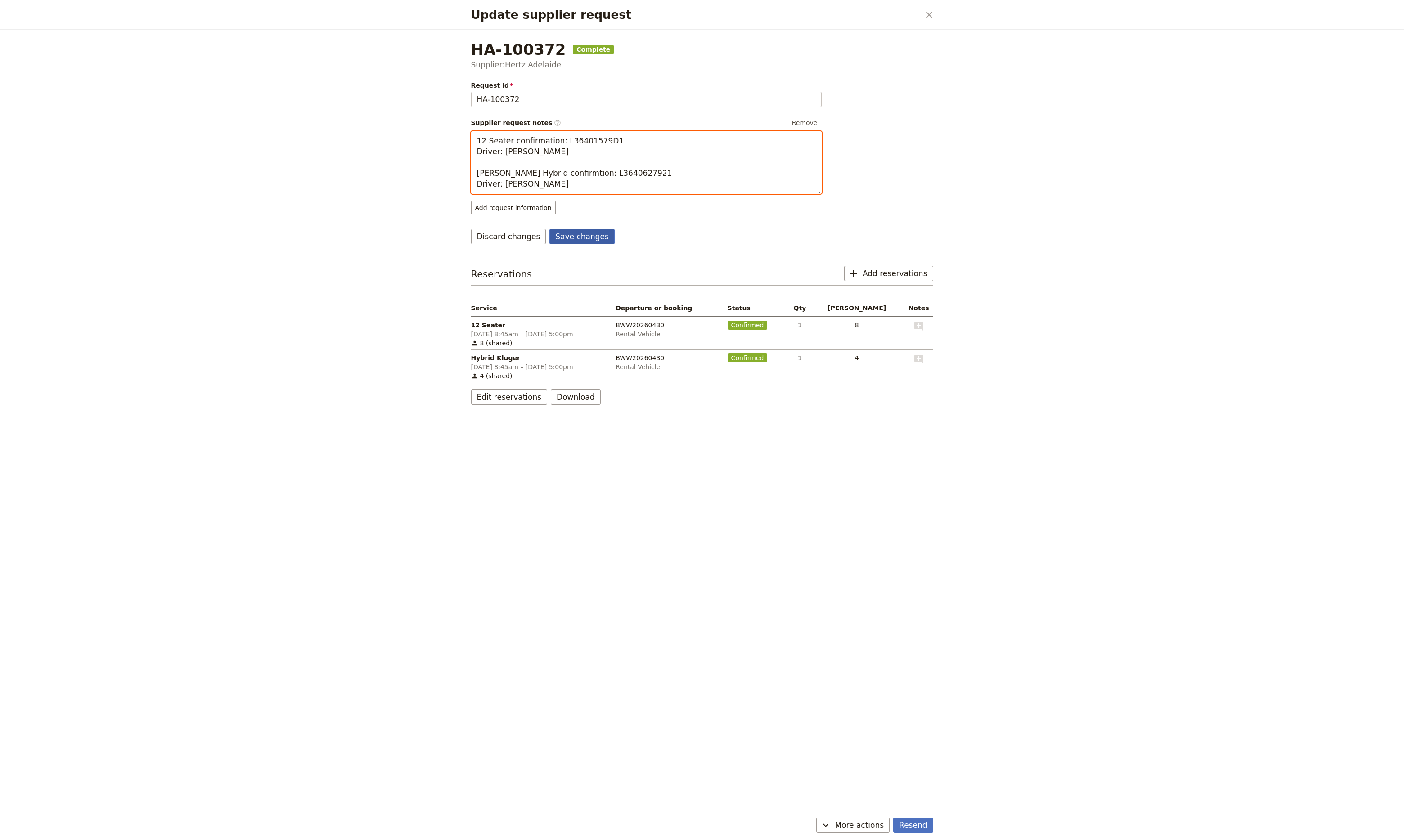
type textarea "12 Seater confirmation: L36401579D1 Driver: [PERSON_NAME] [PERSON_NAME] Hybrid …"
click at [568, 240] on button "Save changes" at bounding box center [582, 237] width 65 height 15
click at [868, 738] on div "HA-100372 Complete Supplier: Hertz Adelaide Request id HA-100372 Supplier reque…" at bounding box center [702, 422] width 484 height 785
click at [930, 17] on icon "Close dialog" at bounding box center [929, 14] width 11 height 11
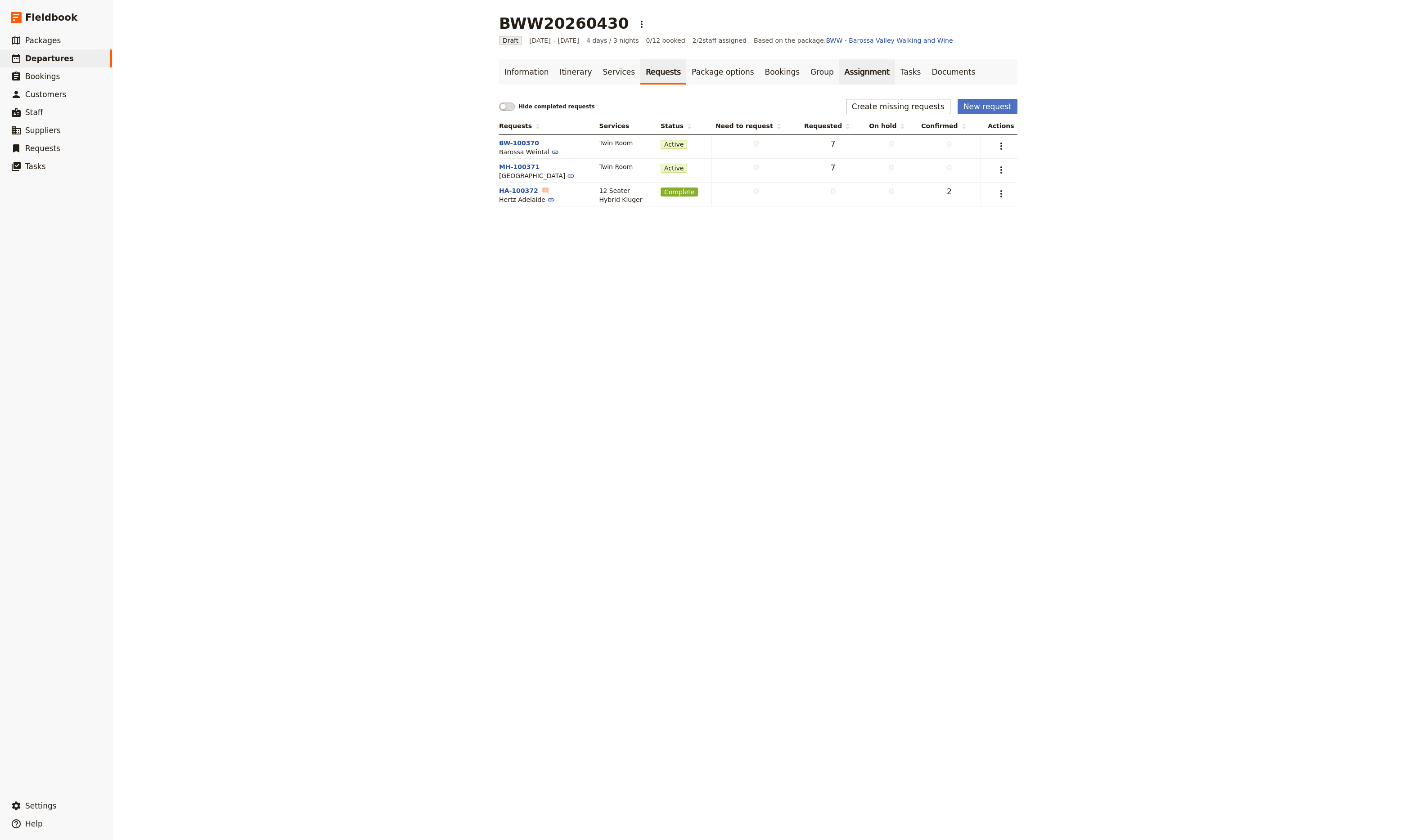
click at [840, 72] on link "Assignment" at bounding box center [868, 71] width 56 height 25
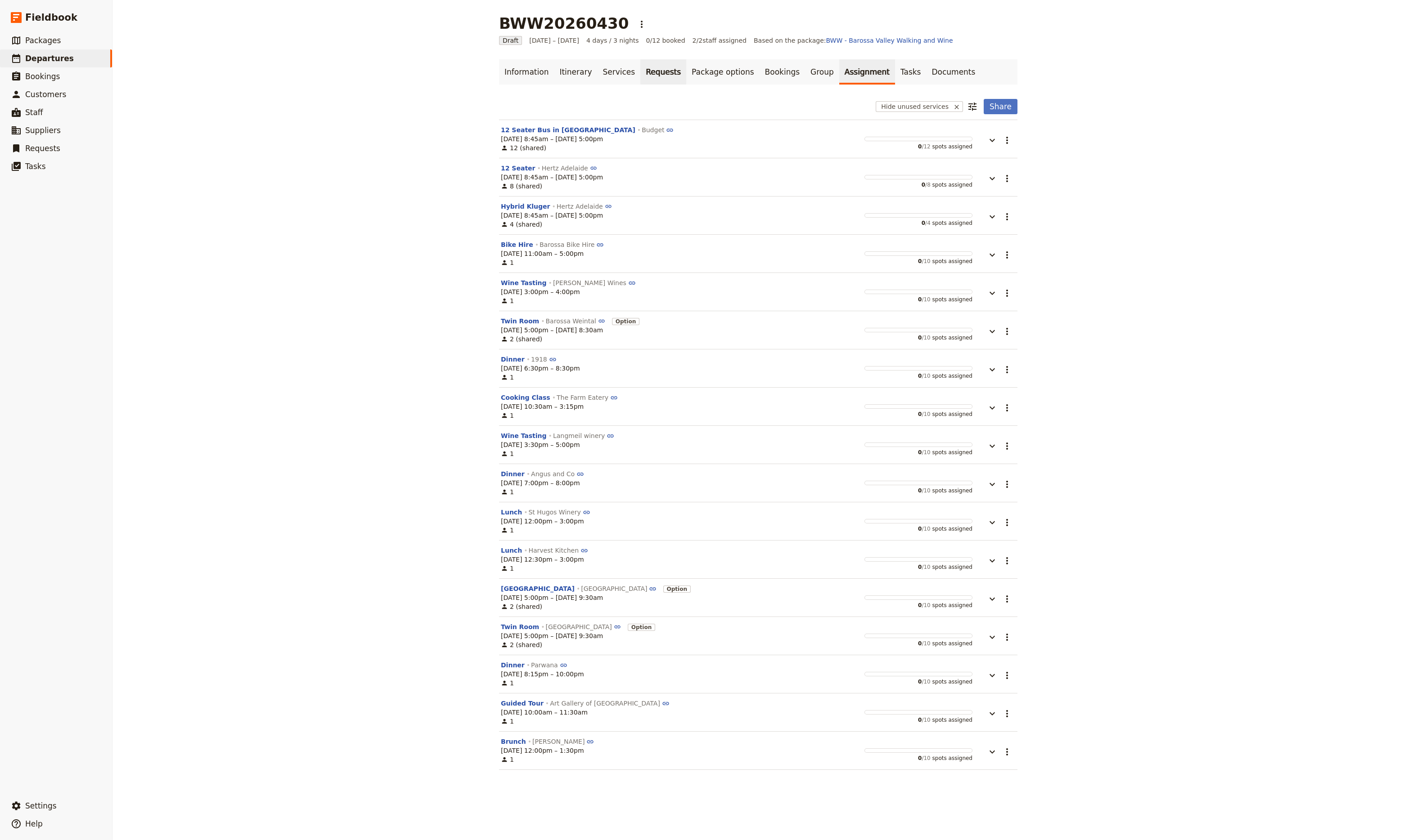
click at [644, 73] on link "Requests" at bounding box center [663, 71] width 46 height 25
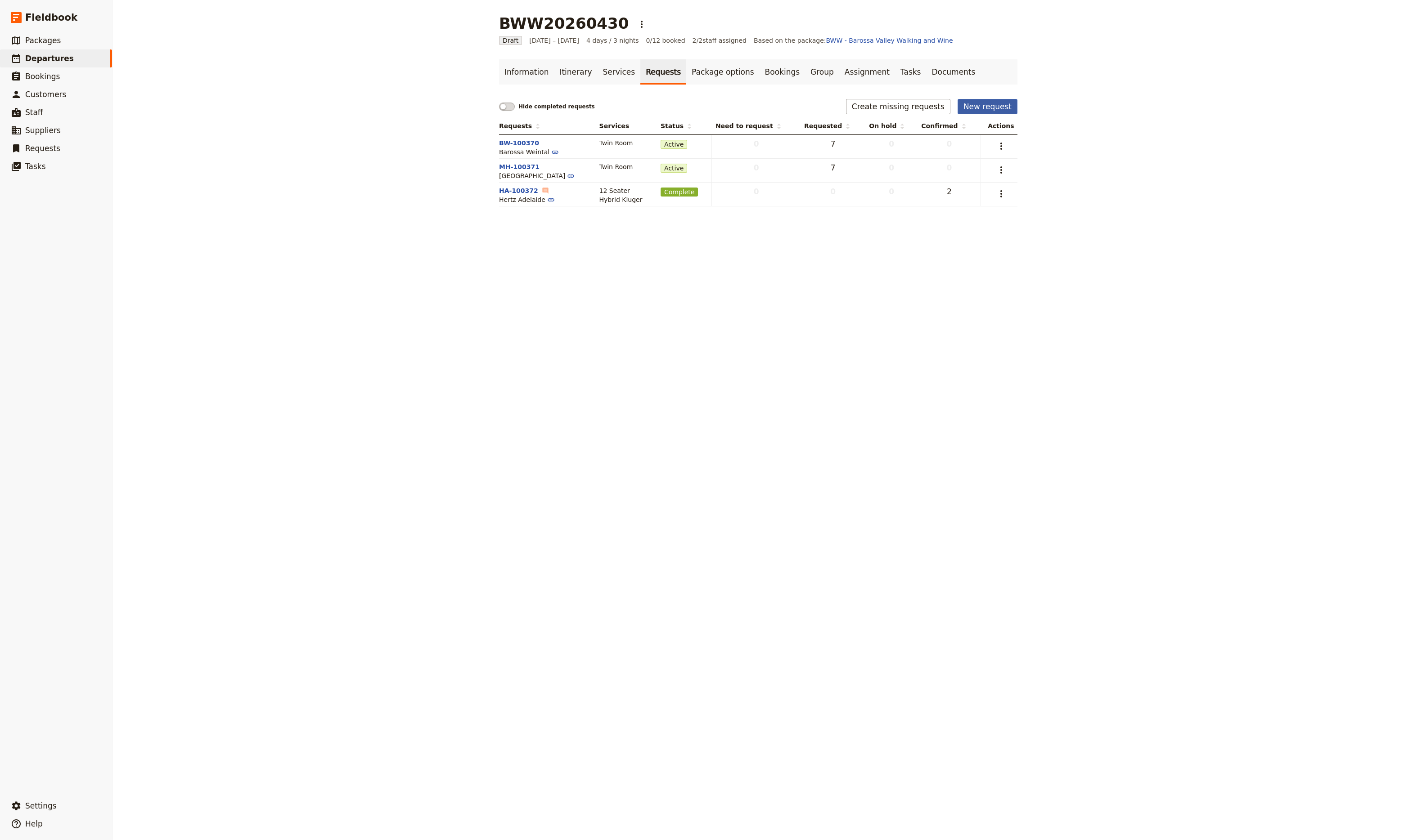
click at [978, 111] on button "New request" at bounding box center [988, 107] width 60 height 15
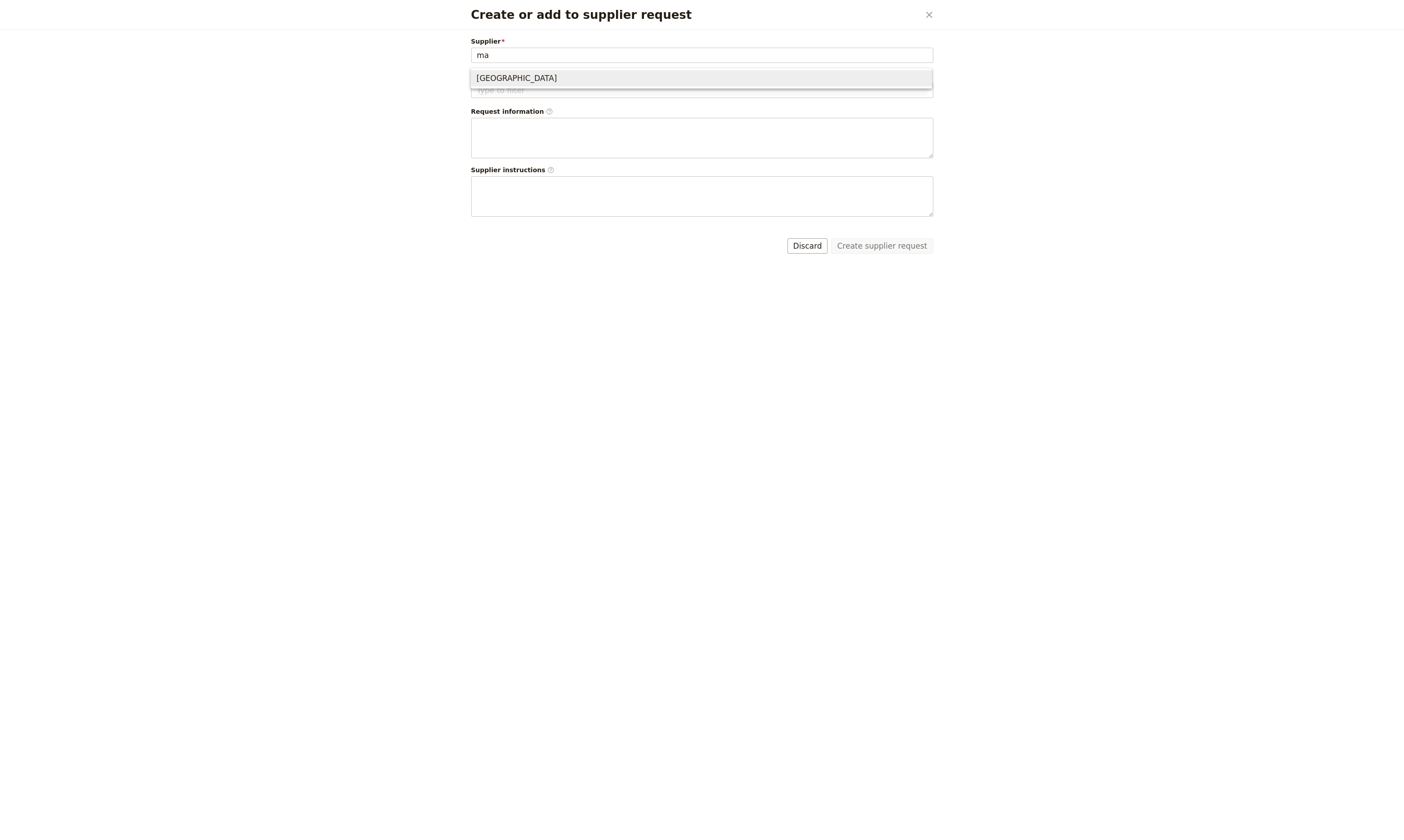
type input "m"
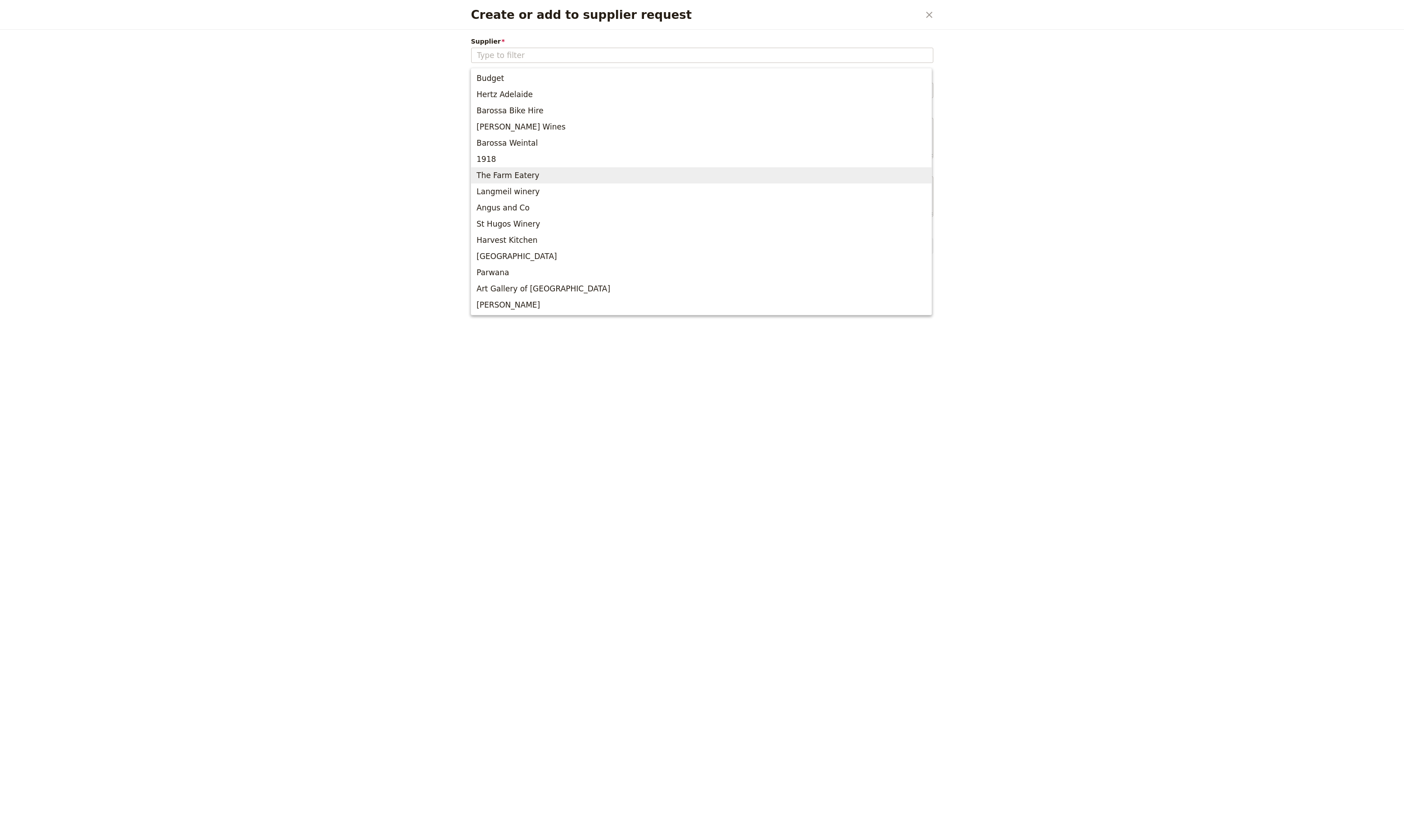
click at [522, 176] on span "The Farm Eatery" at bounding box center [507, 175] width 63 height 11
type input "The Farm Eatery"
type input "TFE-100373"
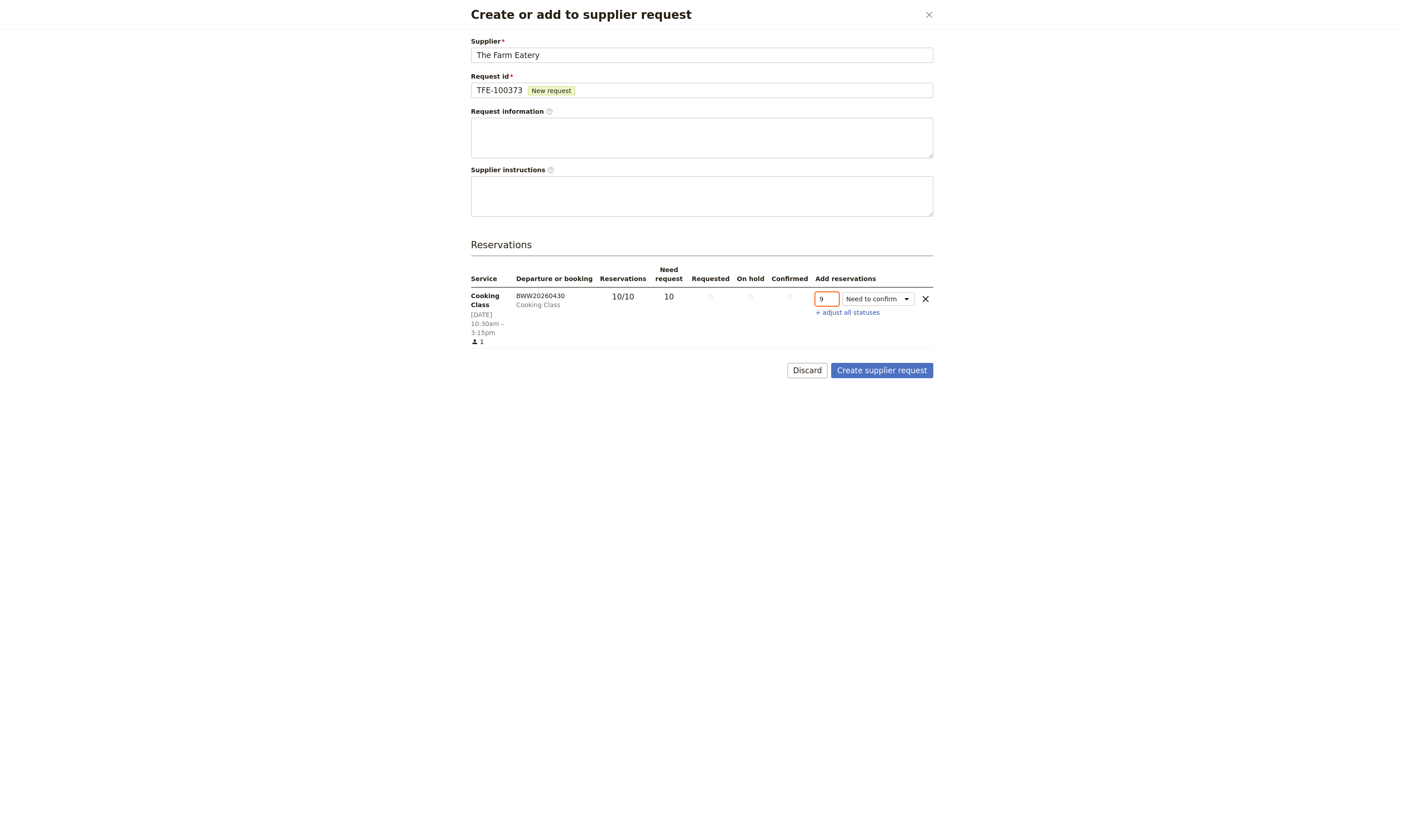
click at [829, 300] on input "9" at bounding box center [827, 299] width 24 height 14
drag, startPoint x: 826, startPoint y: 297, endPoint x: 809, endPoint y: 300, distance: 17.3
click at [809, 300] on tr "Cooking Class [DATE] 10:30am – 3:15pm 1 BWW20260430 Cooking Class 9 / 10 1 miss…" at bounding box center [702, 318] width 462 height 61
type input "13"
click at [896, 363] on button "Create supplier request" at bounding box center [882, 371] width 102 height 15
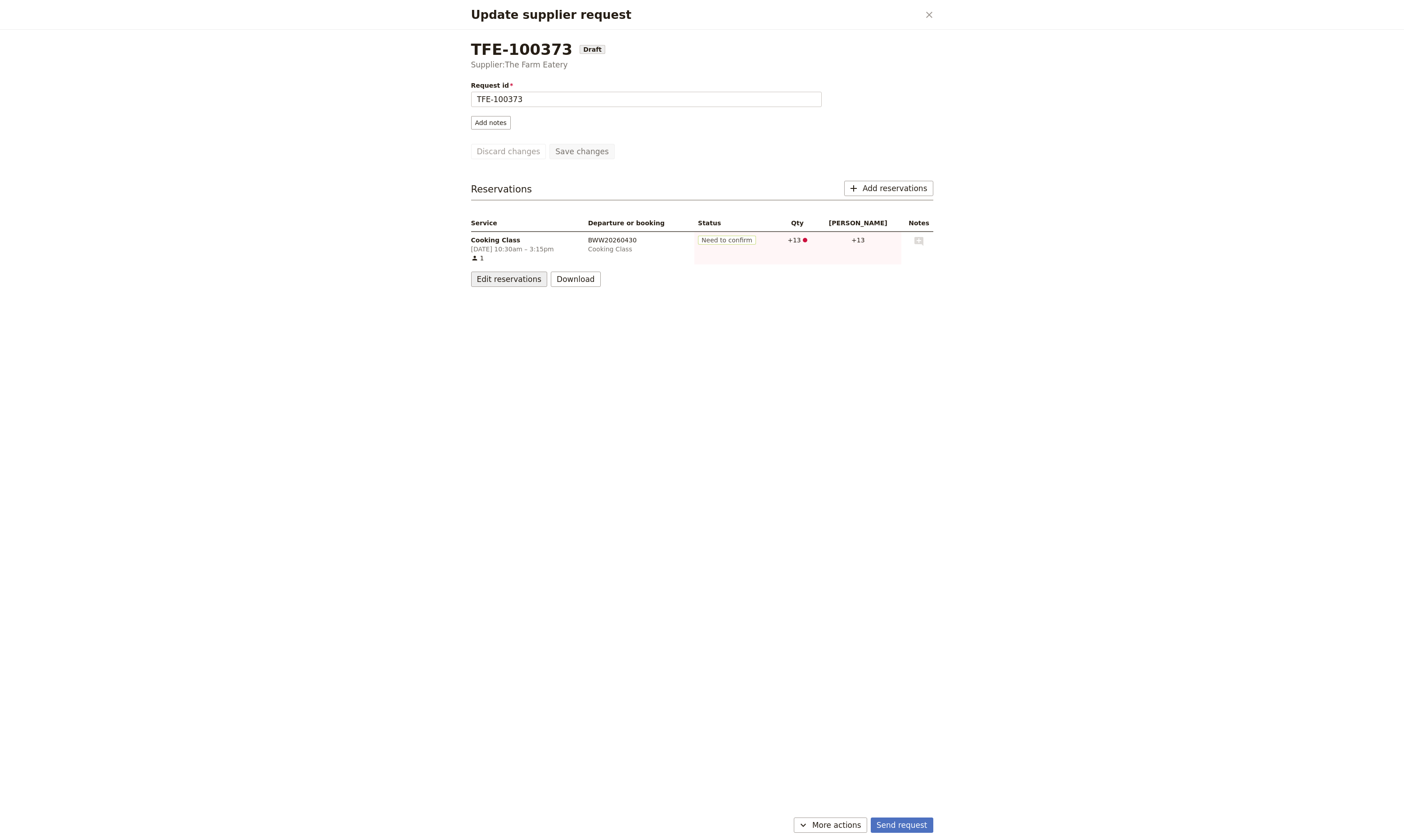
click at [512, 279] on button "Edit reservations" at bounding box center [509, 279] width 77 height 15
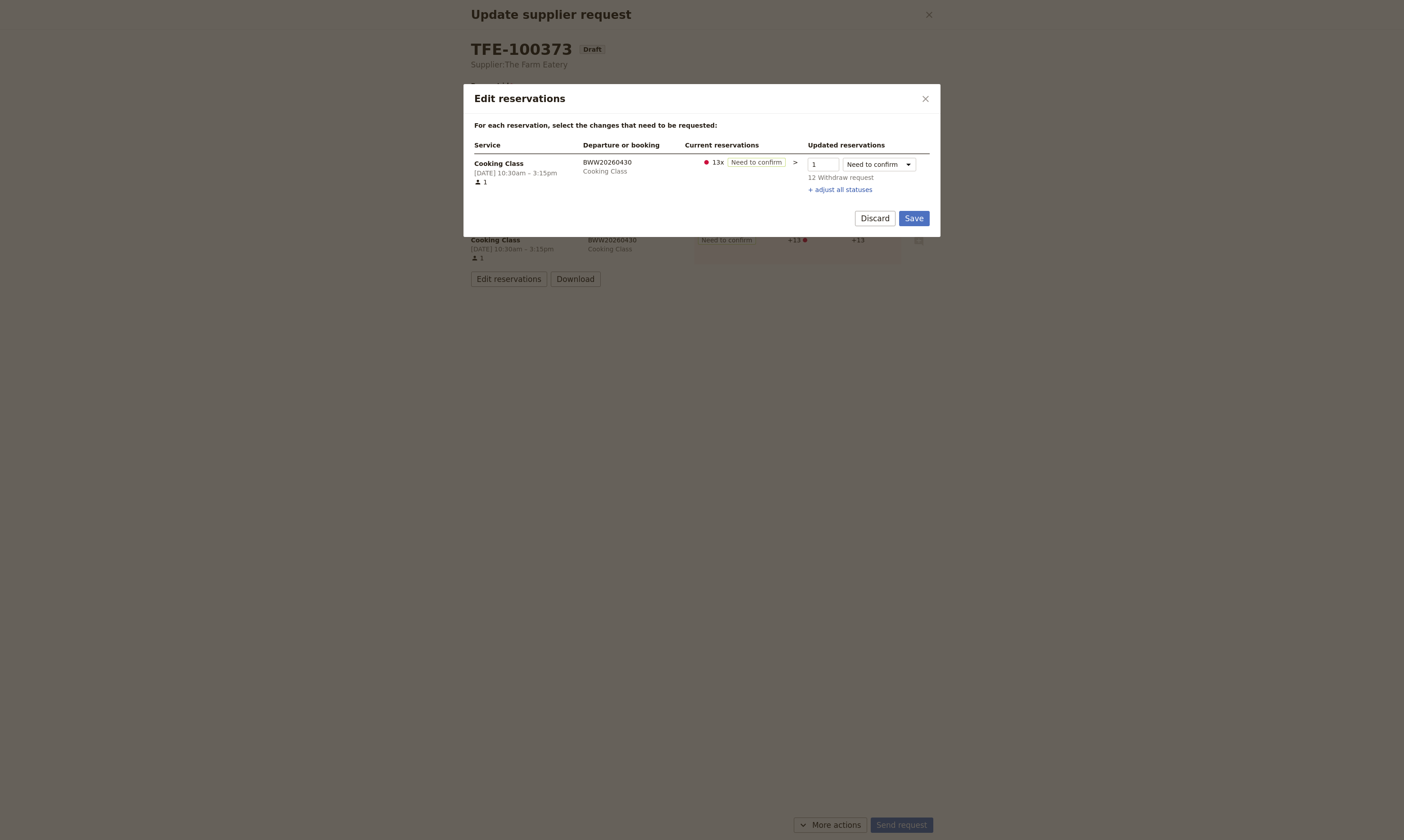
drag, startPoint x: 815, startPoint y: 163, endPoint x: 784, endPoint y: 160, distance: 31.1
click at [784, 160] on tr "Cooking Class [DATE] 10:30am – 3:15pm 1 BWW20260430 Cooking Class 13 x Need to …" at bounding box center [702, 175] width 455 height 42
click at [824, 169] on input "1" at bounding box center [824, 165] width 32 height 14
click at [828, 162] on input "2" at bounding box center [824, 165] width 32 height 14
click at [828, 162] on input "3" at bounding box center [824, 165] width 32 height 14
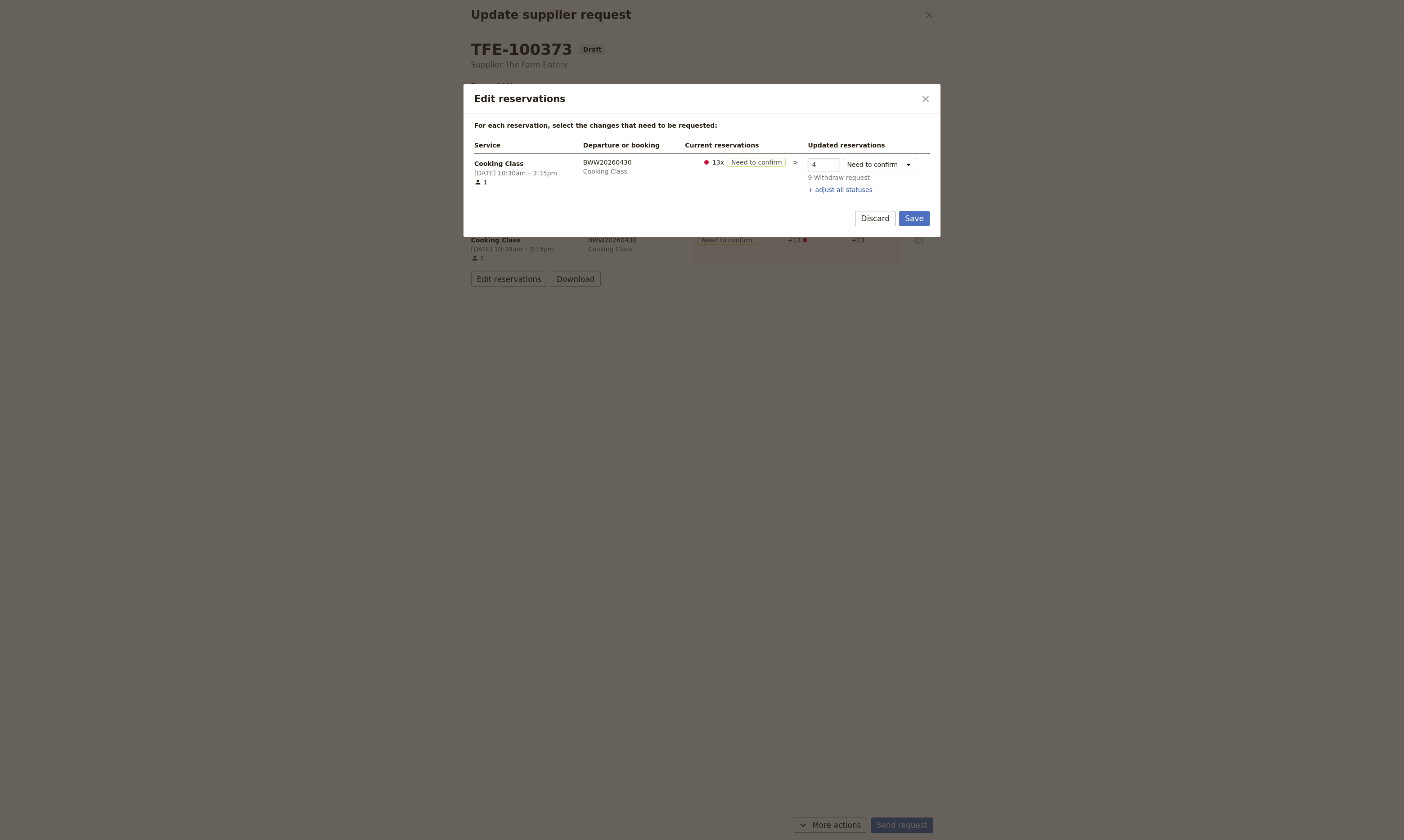
click at [828, 162] on input "4" at bounding box center [824, 165] width 32 height 14
click at [828, 162] on input "5" at bounding box center [824, 165] width 32 height 14
click at [828, 162] on input "6" at bounding box center [824, 165] width 32 height 14
click at [828, 162] on input "7" at bounding box center [824, 165] width 32 height 14
click at [828, 162] on input "8" at bounding box center [824, 165] width 32 height 14
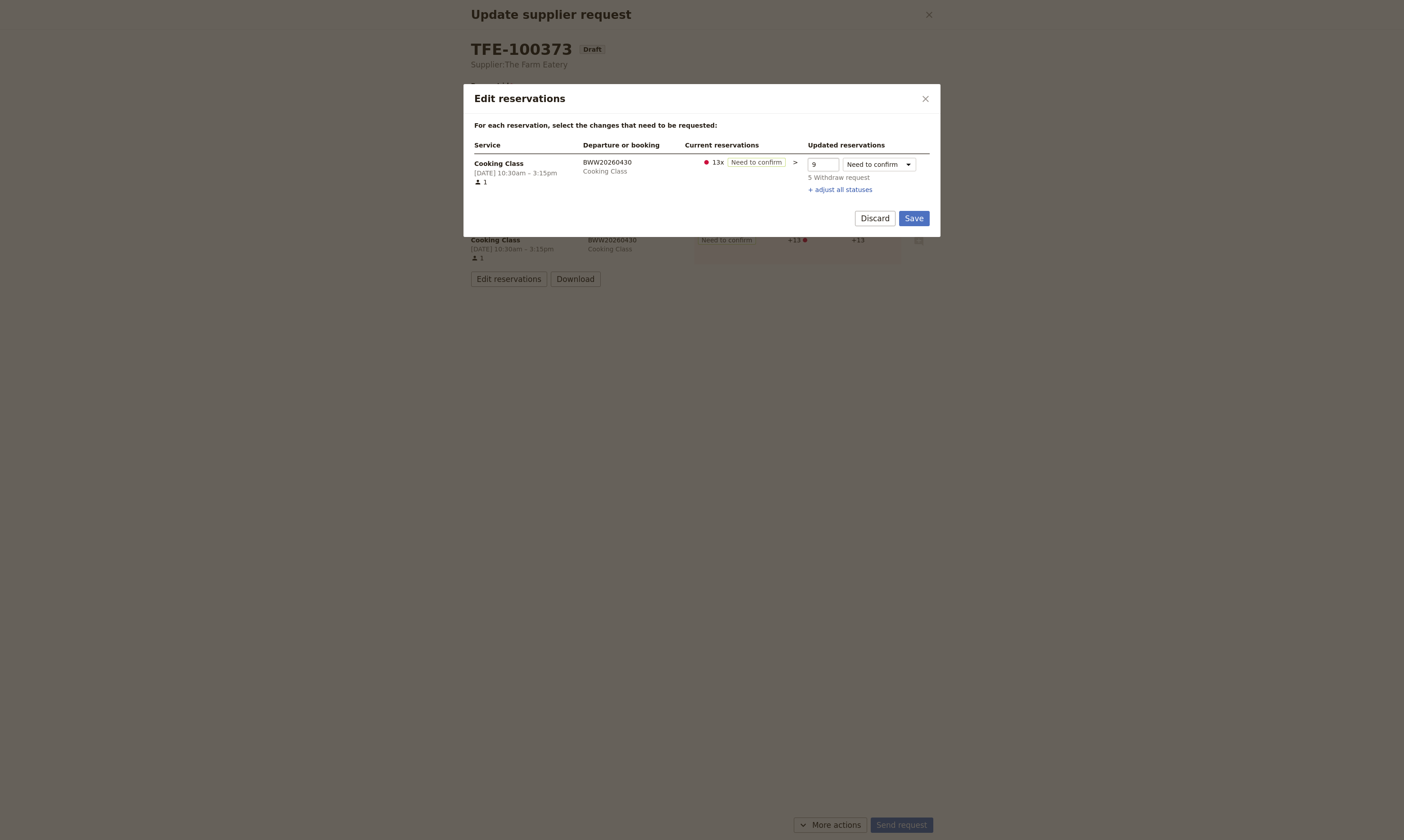
click at [828, 162] on input "9" at bounding box center [824, 165] width 32 height 14
click at [828, 162] on input "10" at bounding box center [824, 165] width 32 height 14
click at [828, 162] on input "11" at bounding box center [824, 165] width 32 height 14
click at [828, 162] on input "12" at bounding box center [824, 165] width 32 height 14
click at [828, 162] on input "13" at bounding box center [824, 165] width 32 height 14
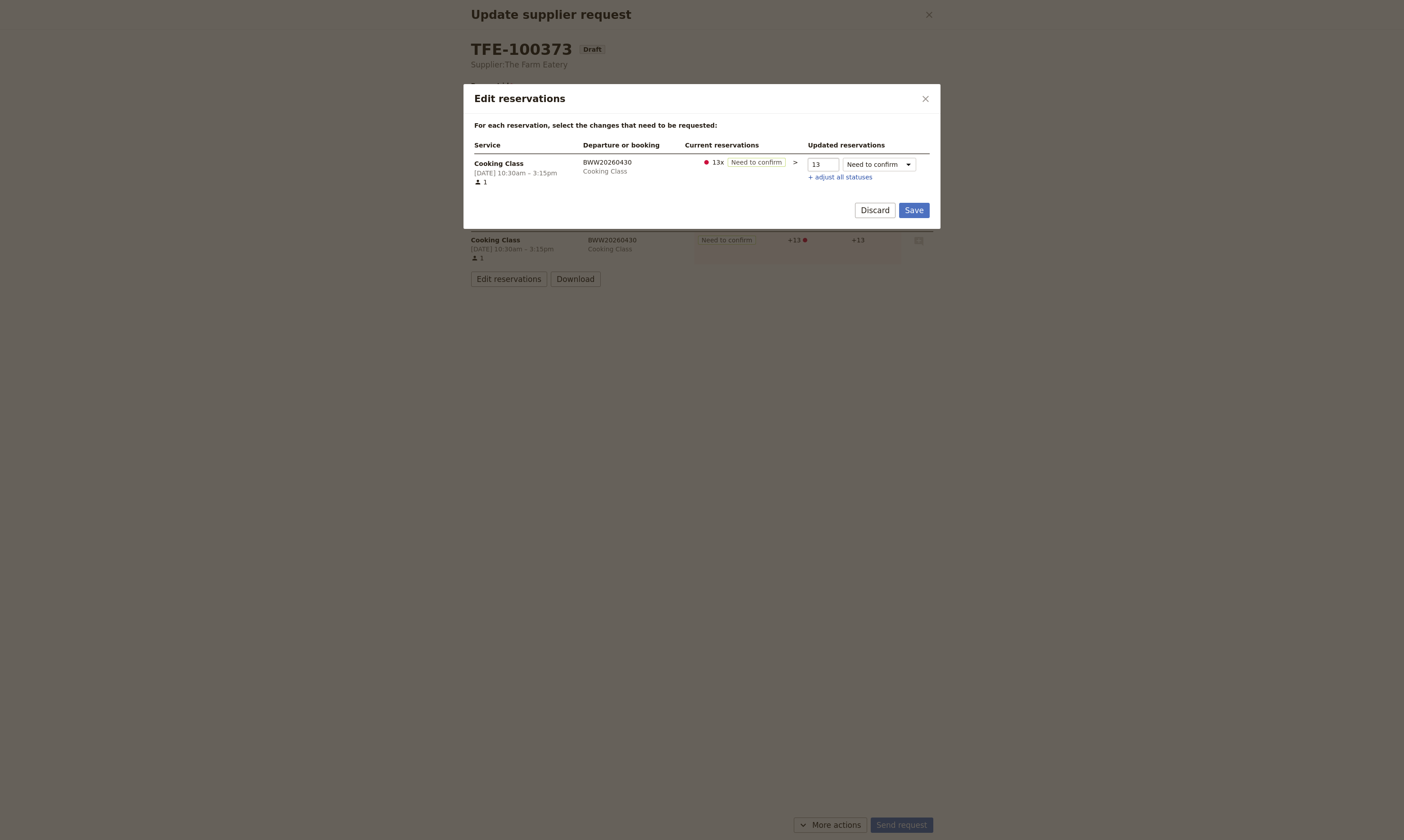
click at [828, 162] on input "13" at bounding box center [824, 165] width 32 height 14
click at [829, 161] on input "13" at bounding box center [824, 165] width 32 height 14
click at [815, 180] on button "+ adjust all statuses" at bounding box center [840, 177] width 64 height 9
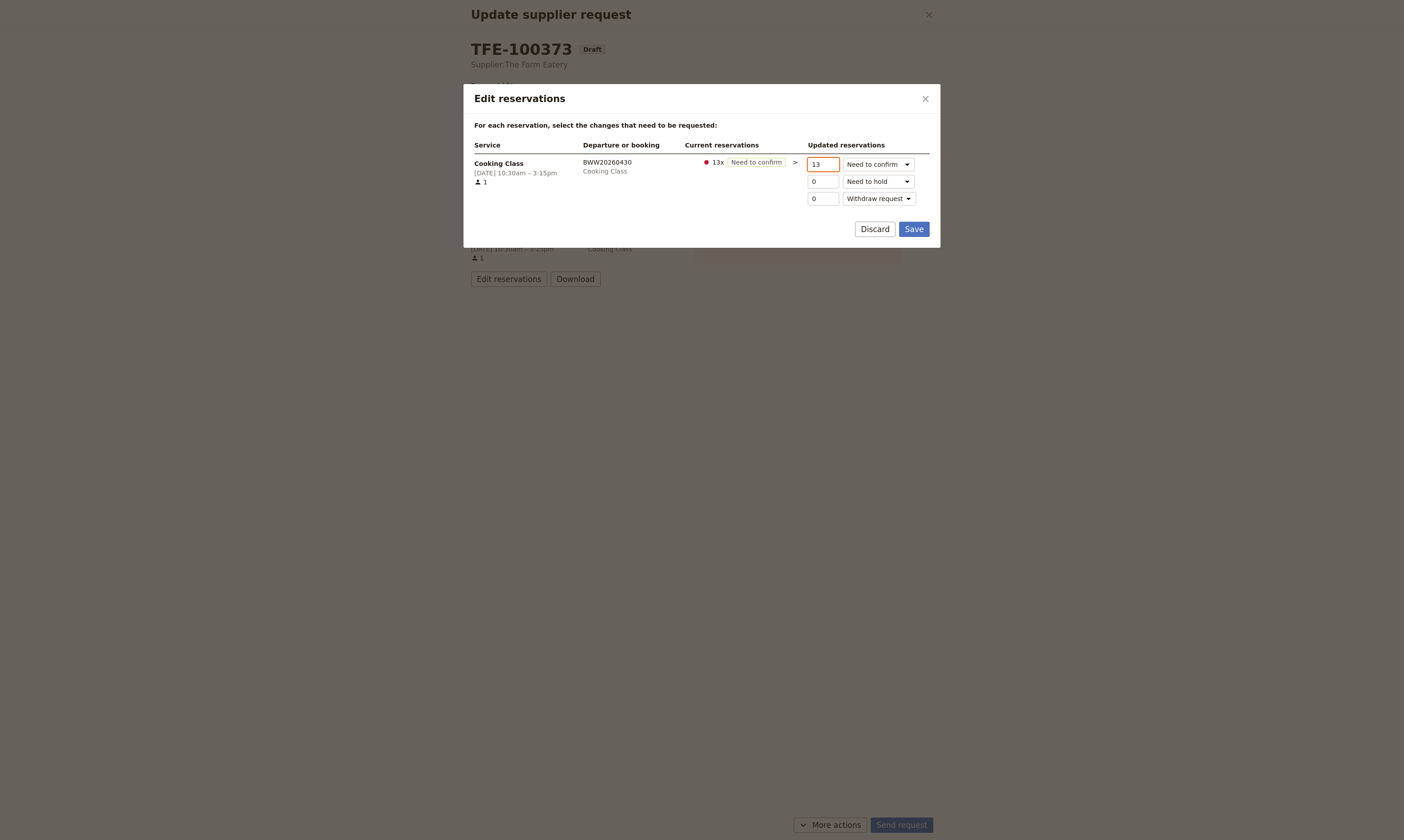
click at [818, 165] on input "13" at bounding box center [824, 165] width 32 height 14
type input "12"
type input "1"
type input "12"
click at [829, 168] on input "12" at bounding box center [824, 165] width 32 height 14
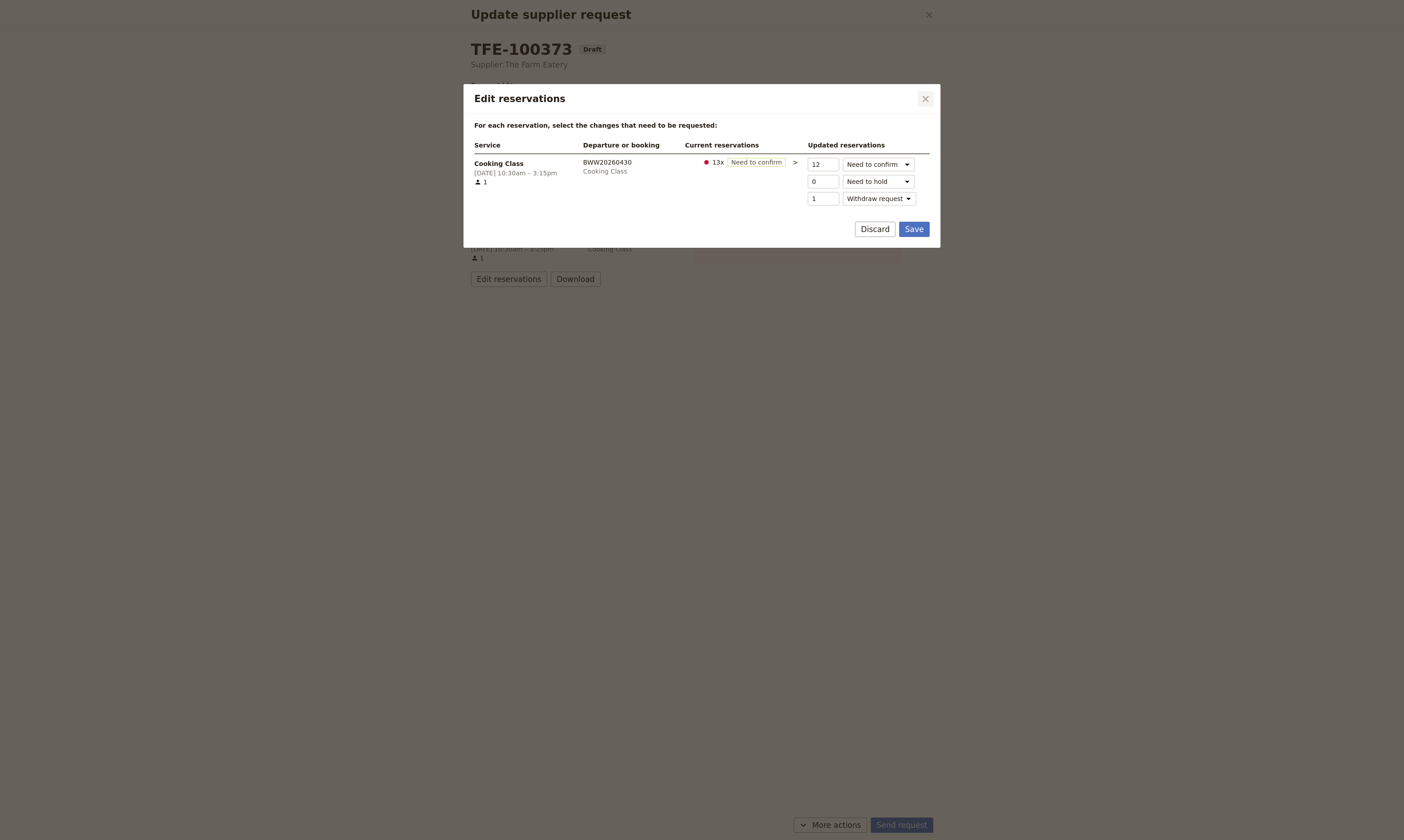
click at [928, 96] on icon "Close dialog" at bounding box center [925, 99] width 11 height 11
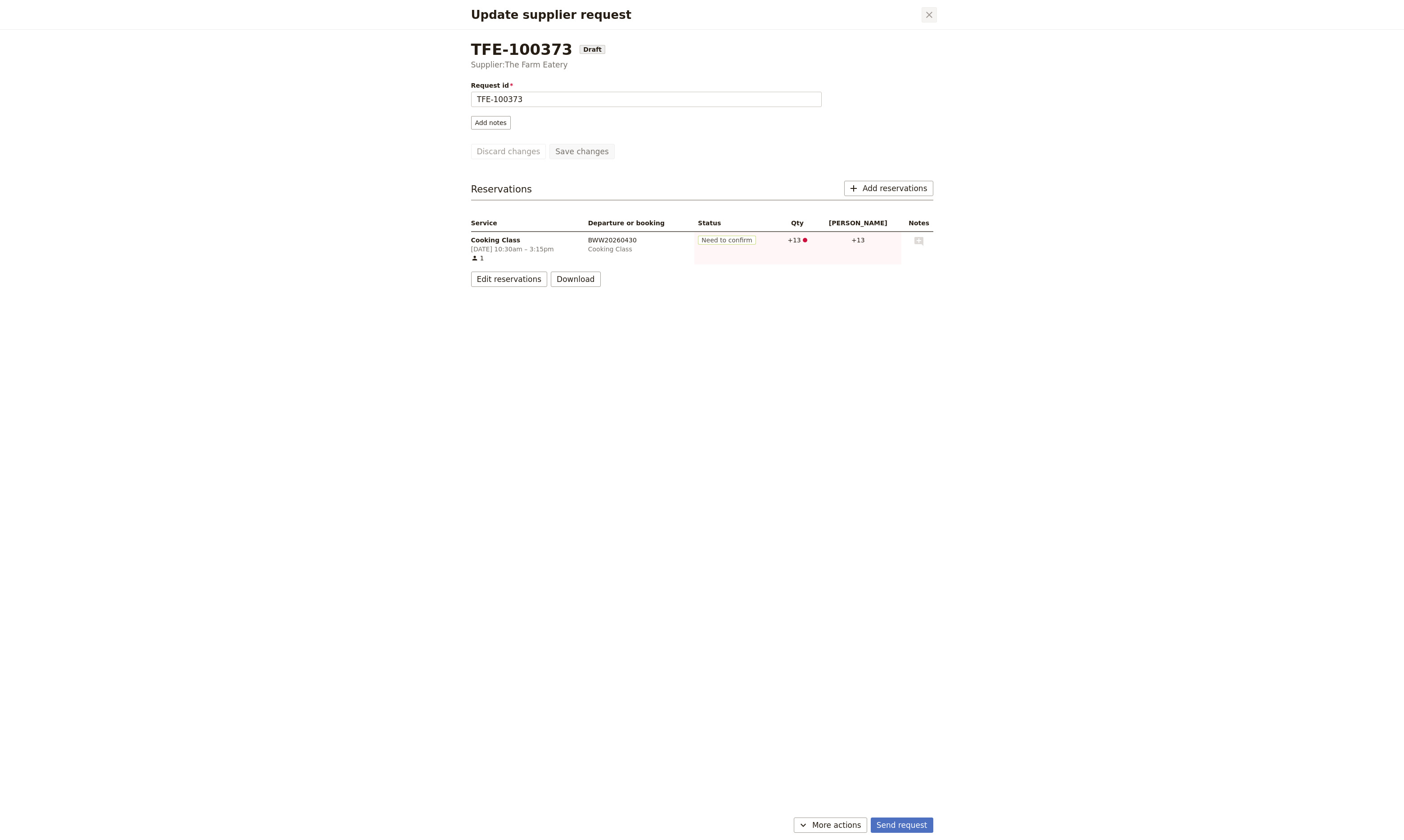
click at [930, 14] on icon "Close dialog" at bounding box center [929, 14] width 6 height 6
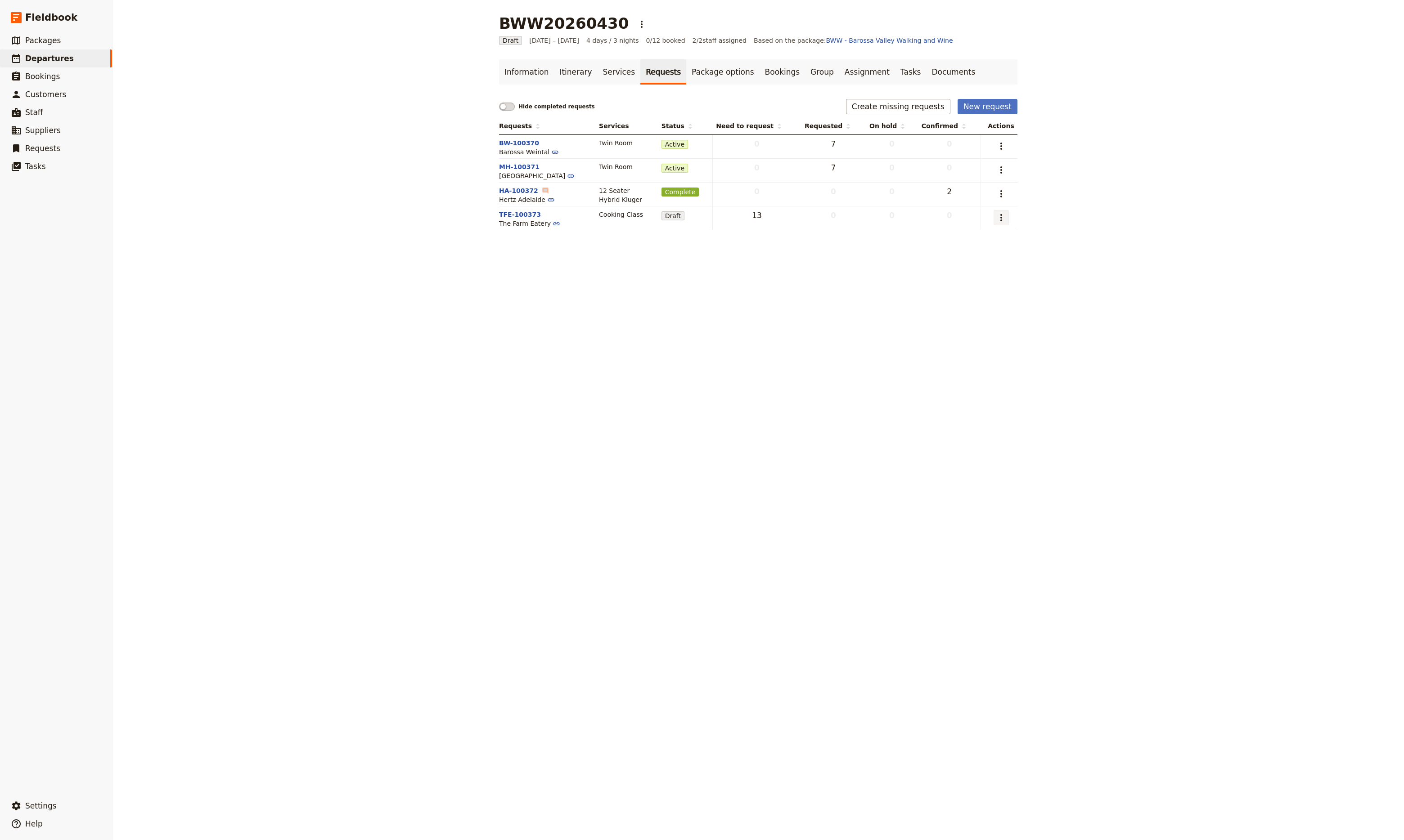
click at [996, 215] on icon "Actions" at bounding box center [1001, 218] width 11 height 11
click at [959, 299] on span "Delete request" at bounding box center [940, 301] width 47 height 9
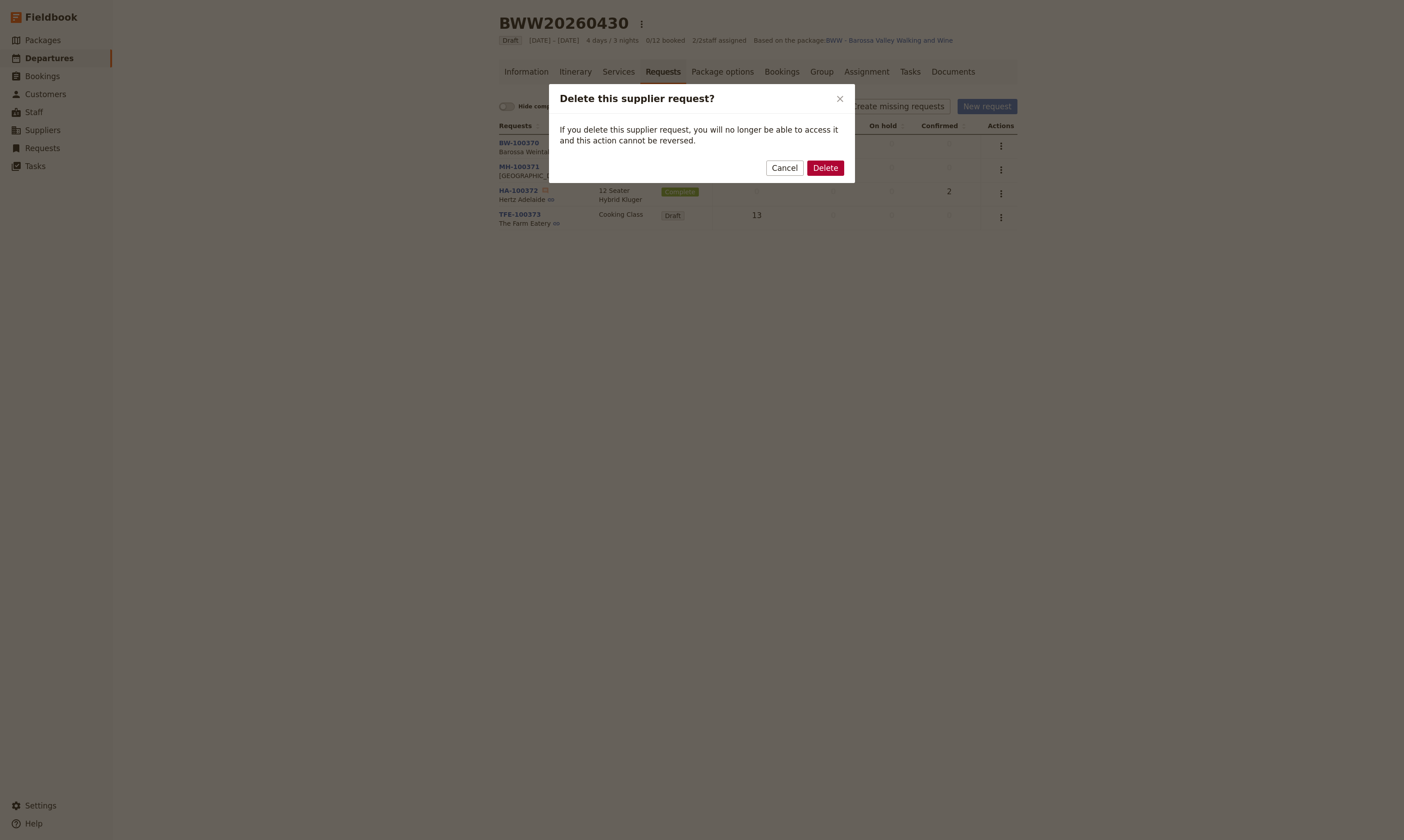
click at [826, 168] on button "Delete" at bounding box center [825, 168] width 37 height 15
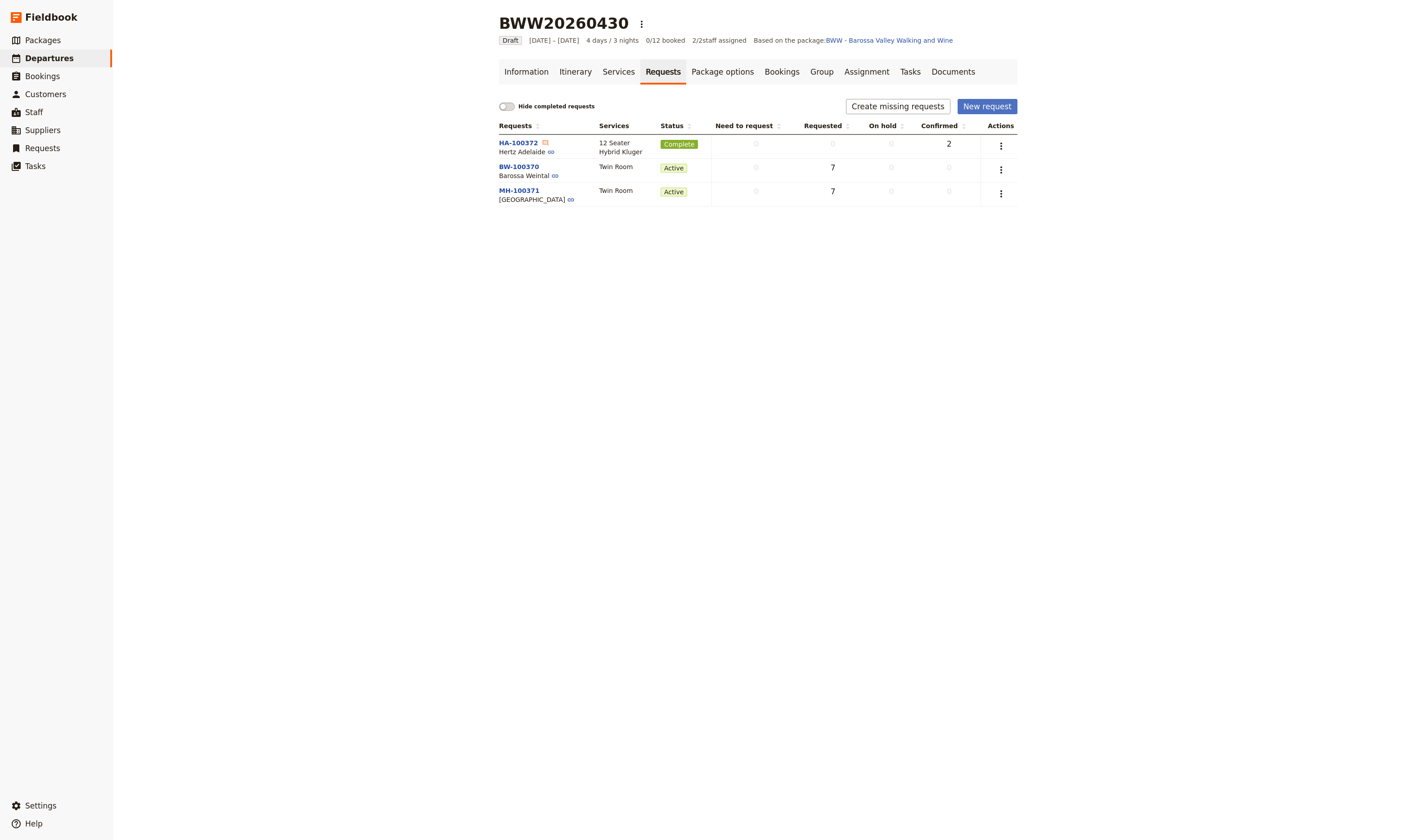
click at [640, 70] on link "Requests" at bounding box center [663, 71] width 46 height 25
click at [966, 103] on button "New request" at bounding box center [988, 107] width 60 height 15
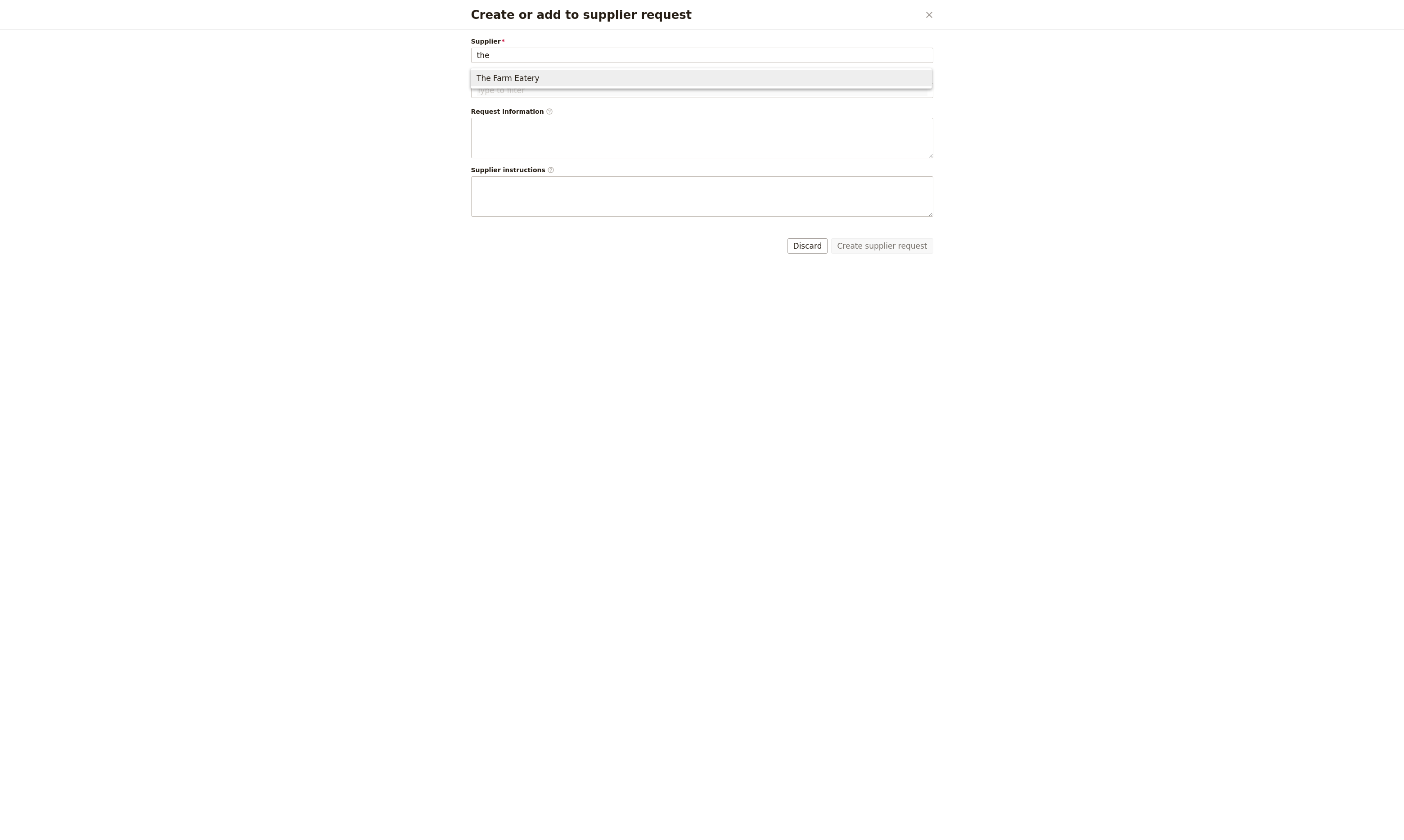
click at [612, 74] on span "The Farm Eatery" at bounding box center [701, 78] width 450 height 13
type input "The Farm Eatery"
type input "TFE-100374"
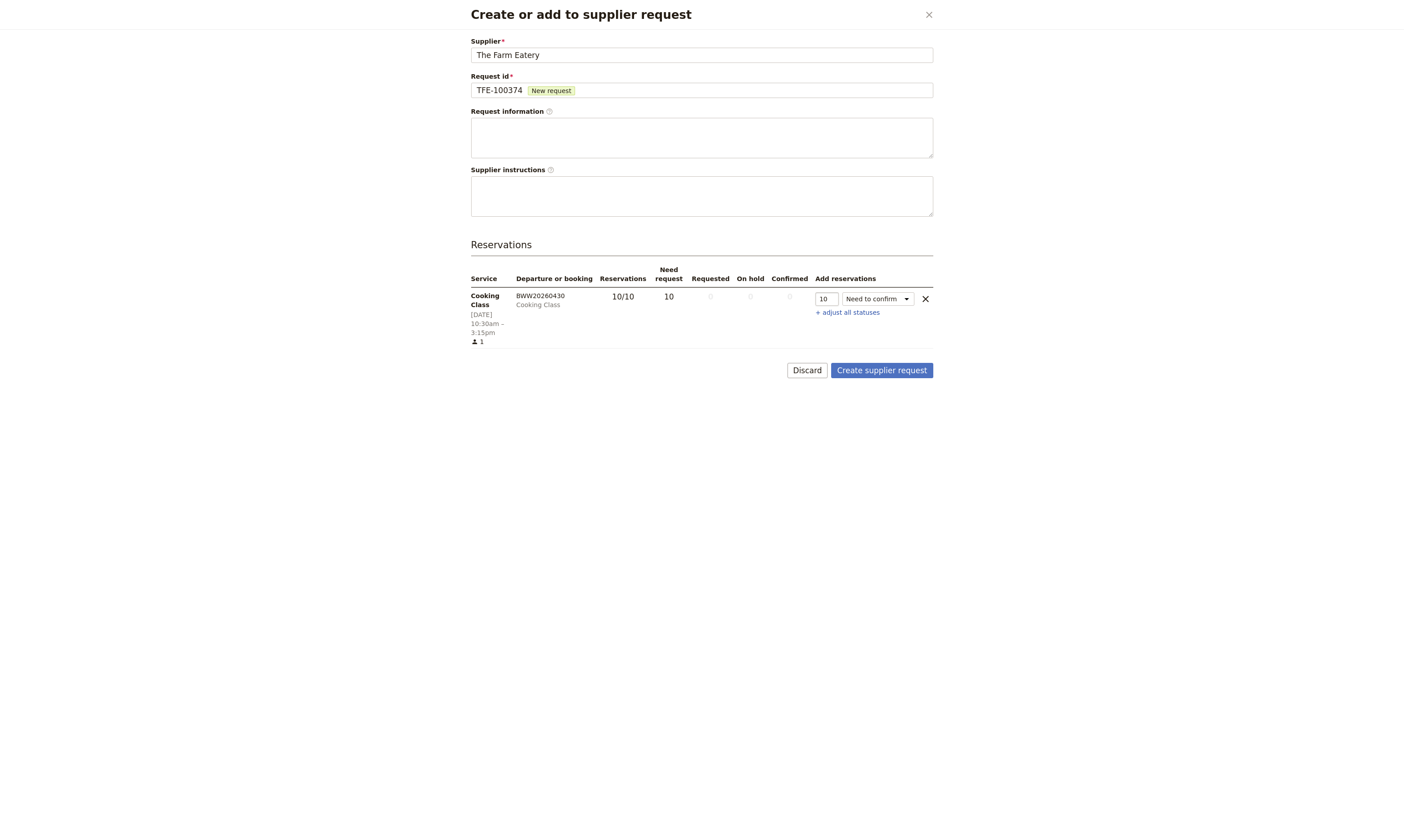
type input "The Farm Eatery"
click at [828, 300] on input "10" at bounding box center [827, 299] width 24 height 14
type input "14"
click at [869, 425] on div "Supplier The Farm Eatery The Farm Eatery Request id TFE-100374 New request TFE-…" at bounding box center [702, 434] width 484 height 810
click at [882, 363] on button "Create supplier request" at bounding box center [882, 371] width 102 height 15
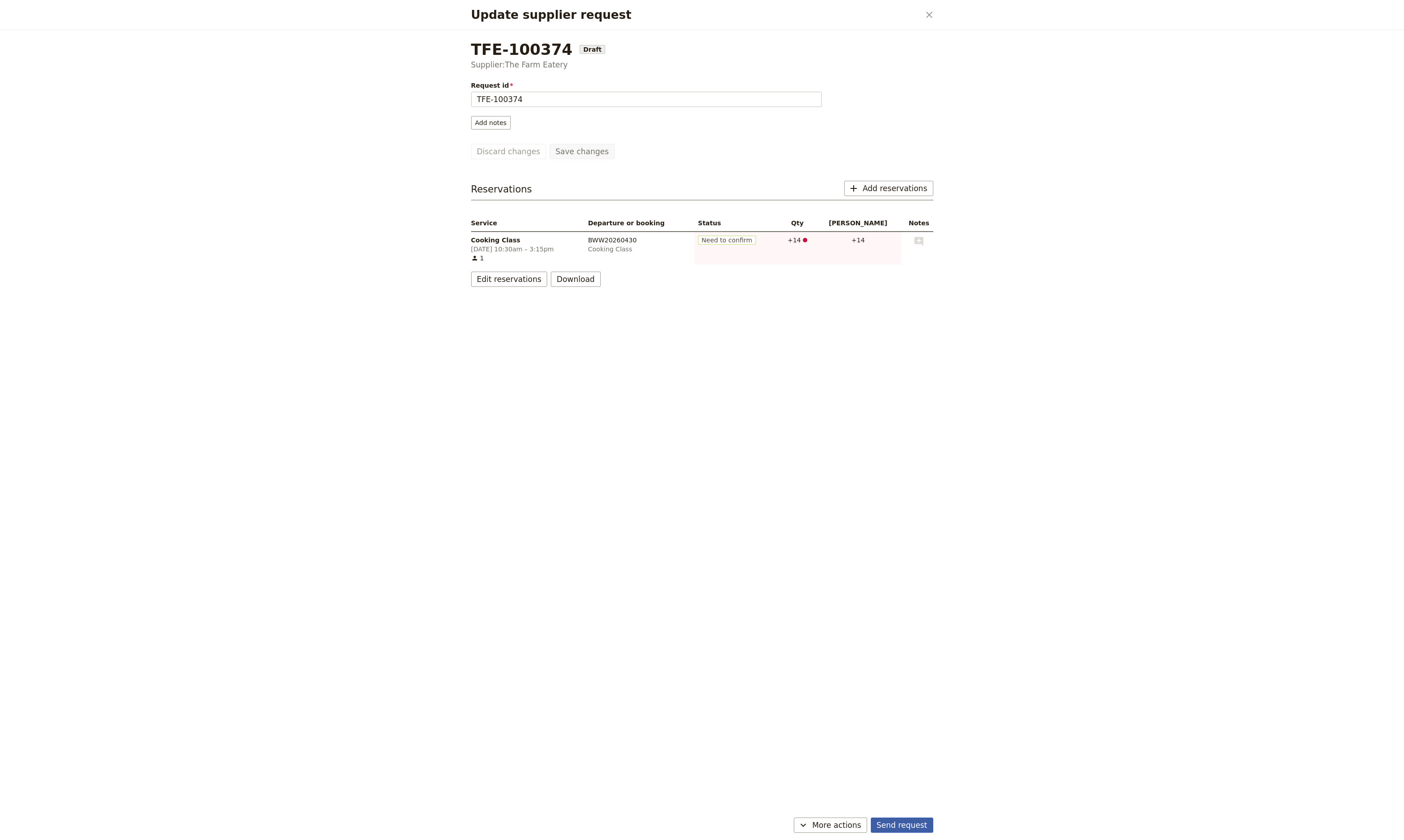
click at [912, 827] on button "Send request" at bounding box center [902, 826] width 62 height 15
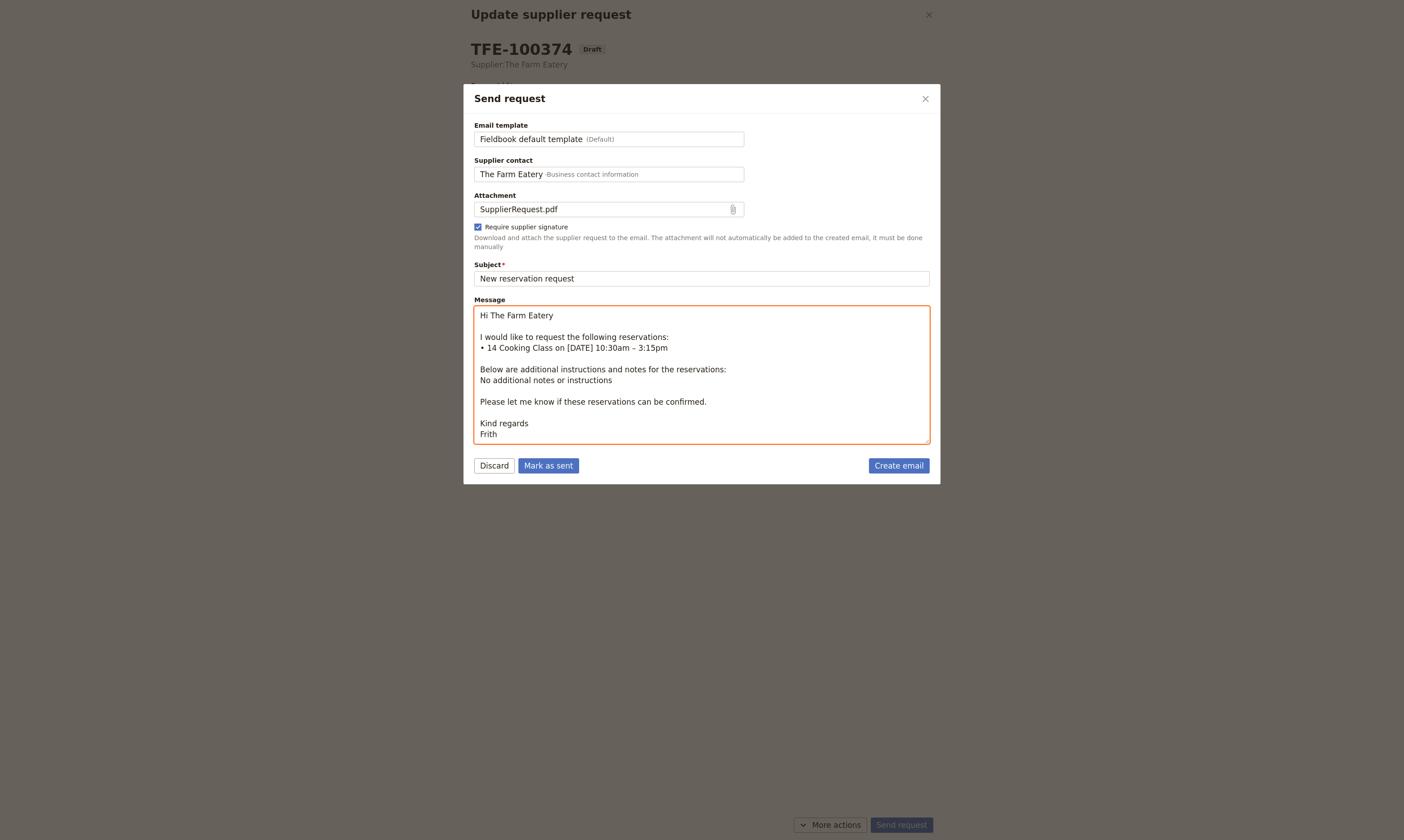
drag, startPoint x: 501, startPoint y: 428, endPoint x: 467, endPoint y: 299, distance: 133.4
click at [467, 299] on div "Email template Fieldbook default template (Default) Fieldbook default template …" at bounding box center [702, 279] width 477 height 331
click at [830, 382] on textarea "Hi The Farm Eatery I would like to request the following reservations: • 14 Coo…" at bounding box center [702, 375] width 455 height 138
click at [914, 459] on link "Create email" at bounding box center [900, 466] width 61 height 15
click at [549, 462] on button "Mark as sent" at bounding box center [549, 466] width 61 height 15
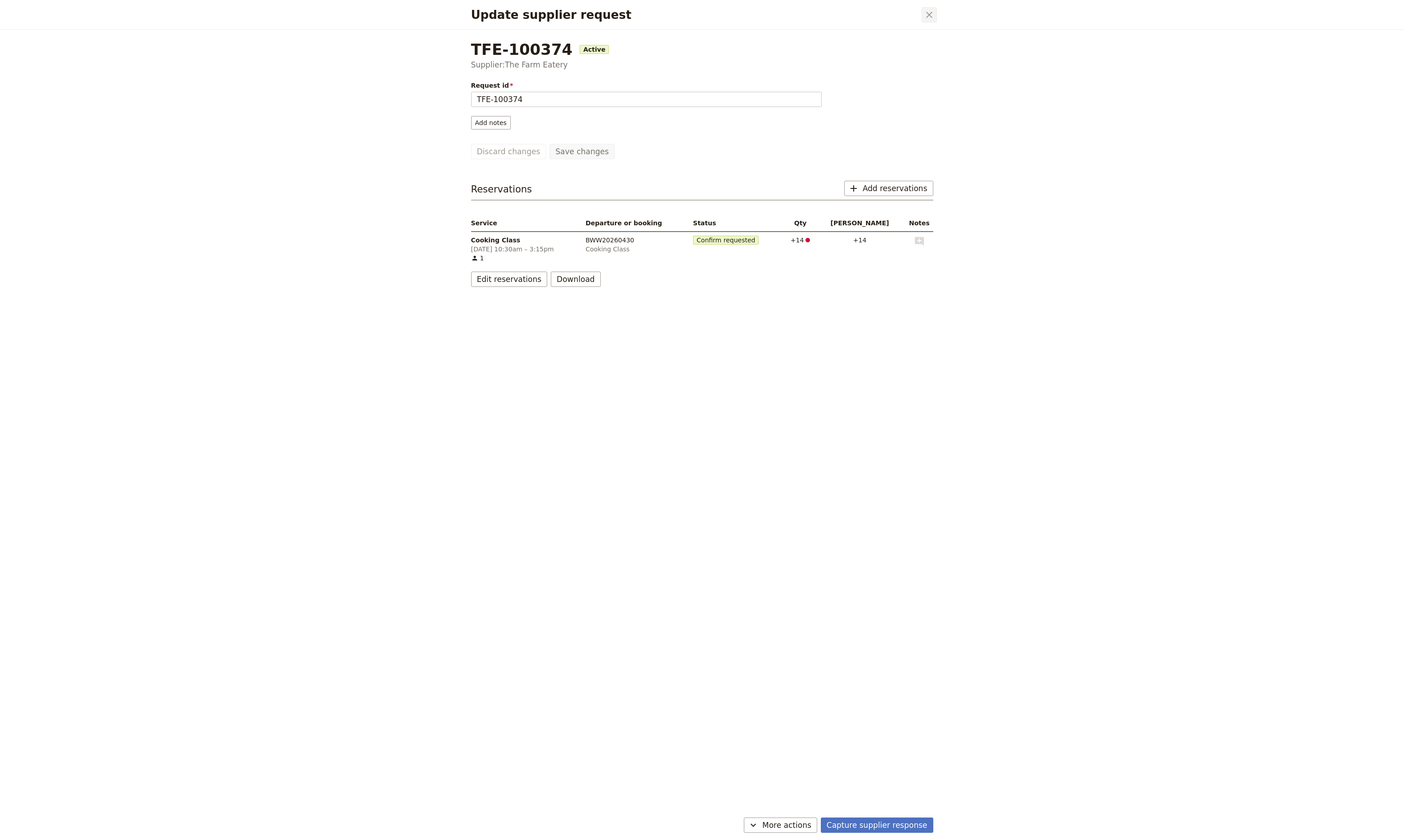
click at [934, 15] on icon "Close dialog" at bounding box center [929, 14] width 11 height 11
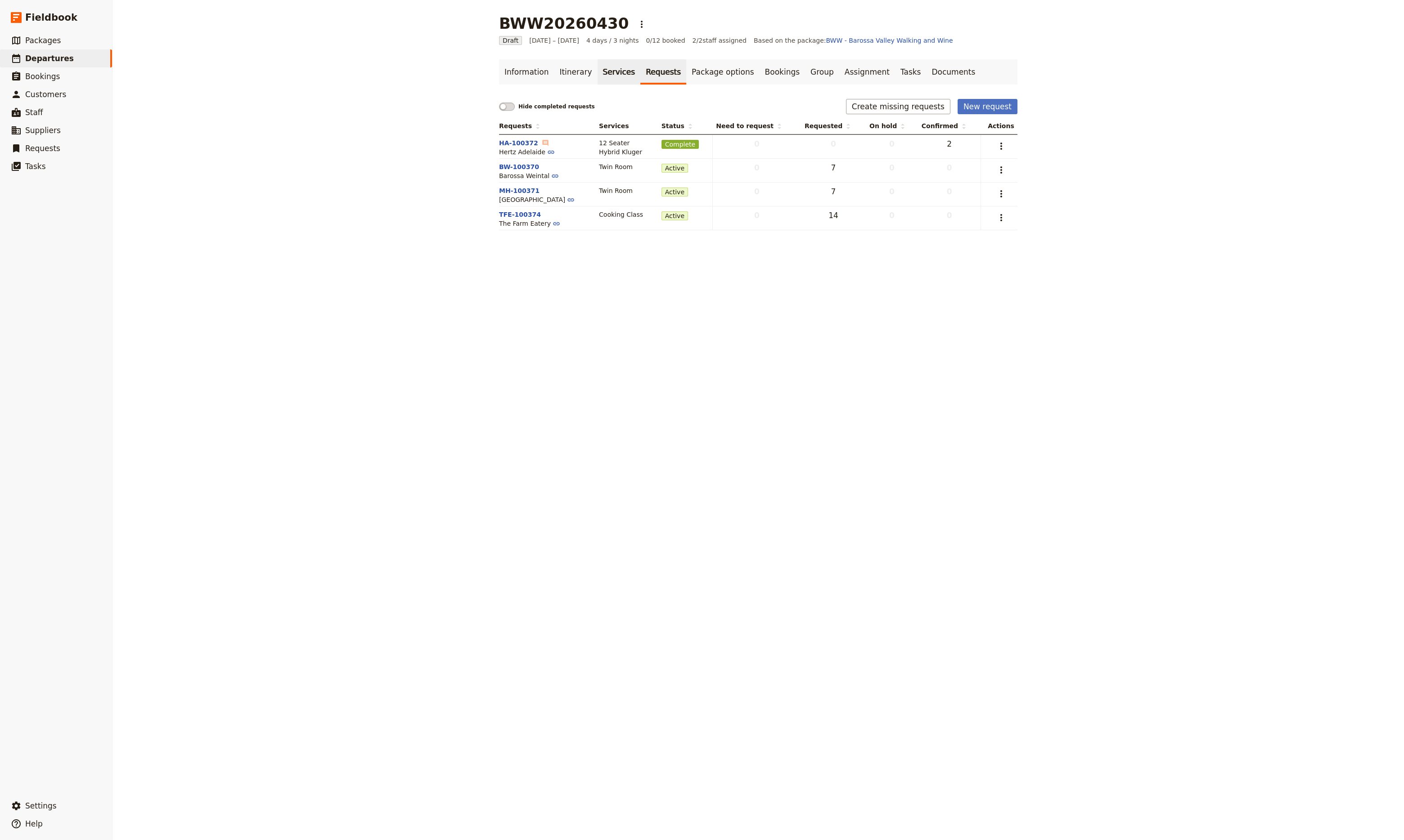
click at [614, 74] on link "Services" at bounding box center [619, 71] width 43 height 25
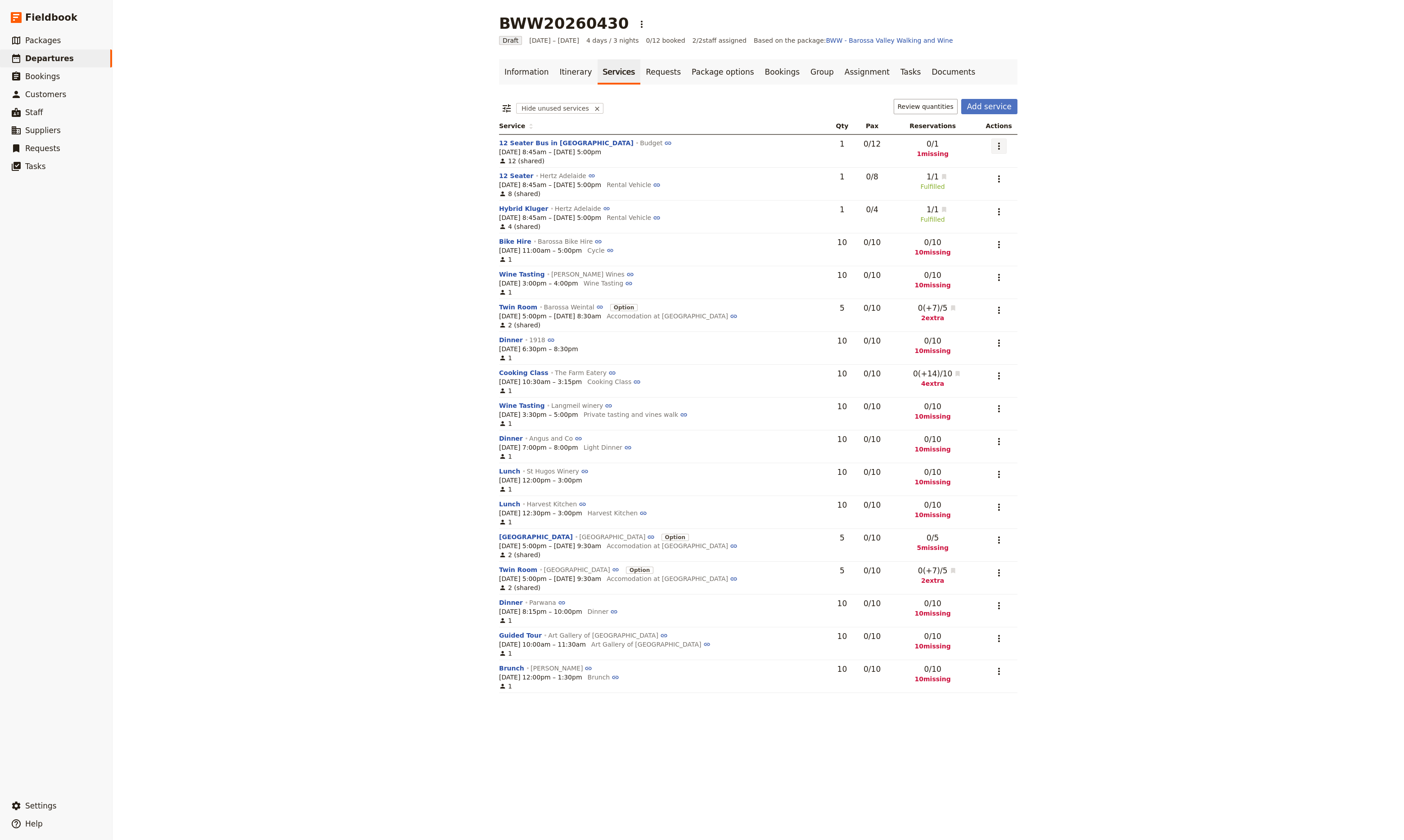
click at [997, 151] on icon "Actions" at bounding box center [999, 146] width 11 height 11
click at [964, 202] on span "Remove service" at bounding box center [950, 204] width 50 height 9
